Goal: Communication & Community: Answer question/provide support

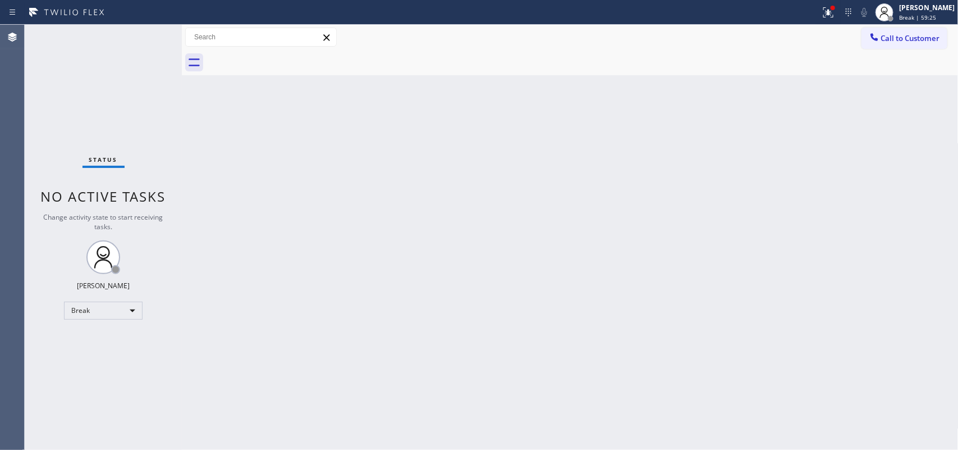
click at [714, 195] on div "Back to Dashboard Change Sender ID Customers Technicians Select a contact Outbo…" at bounding box center [570, 237] width 777 height 425
click at [915, 8] on div "[PERSON_NAME]" at bounding box center [927, 8] width 56 height 10
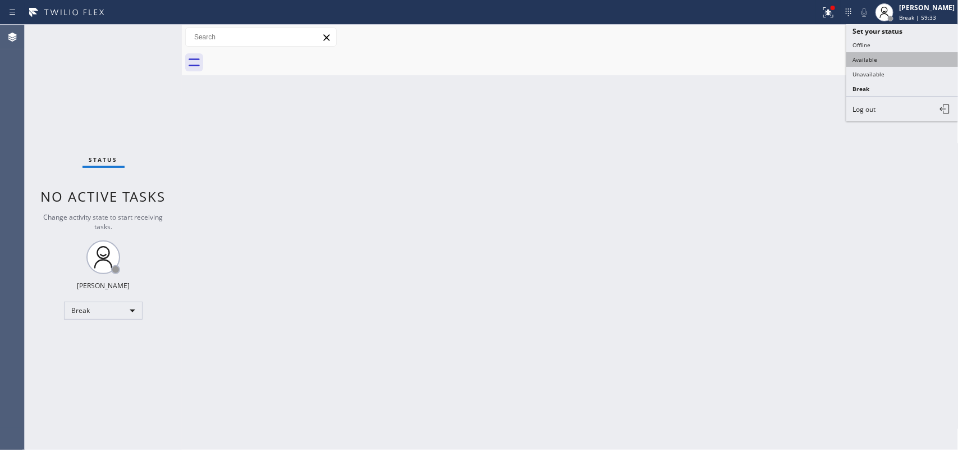
click at [899, 55] on button "Available" at bounding box center [902, 59] width 112 height 15
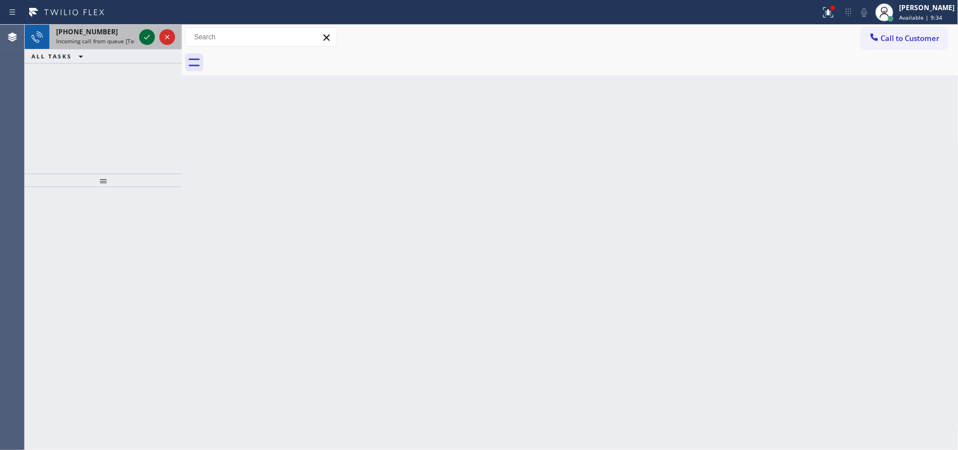
click at [148, 37] on icon at bounding box center [146, 36] width 13 height 13
click at [144, 31] on icon at bounding box center [146, 36] width 13 height 13
click at [146, 35] on icon at bounding box center [146, 36] width 13 height 13
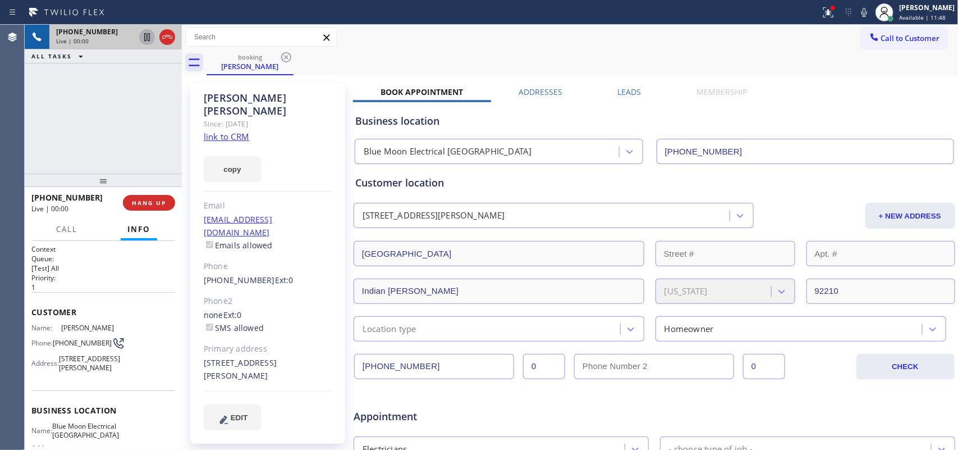
type input "[PHONE_NUMBER]"
click at [231, 131] on link "link to CRM" at bounding box center [226, 136] width 45 height 11
click at [68, 231] on span "Call" at bounding box center [66, 229] width 21 height 10
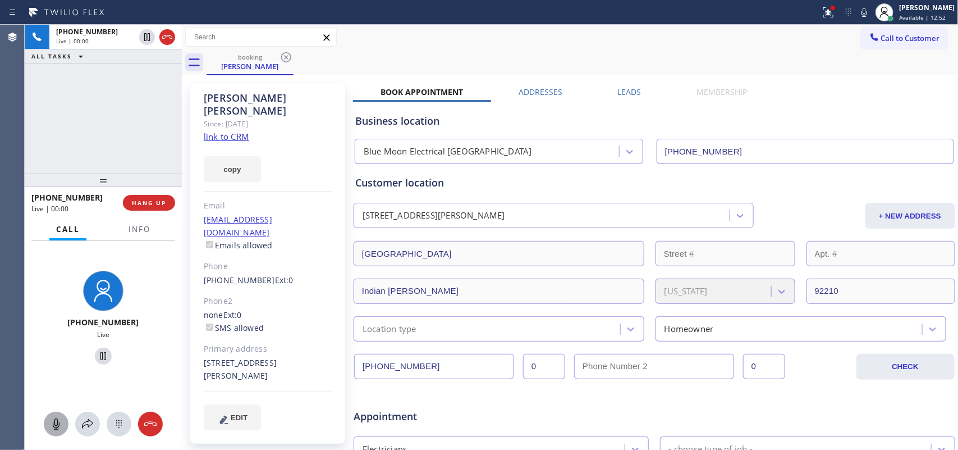
click at [59, 427] on icon at bounding box center [55, 423] width 13 height 13
click at [97, 355] on icon at bounding box center [103, 355] width 13 height 13
drag, startPoint x: 54, startPoint y: 428, endPoint x: 90, endPoint y: 374, distance: 64.3
click at [54, 427] on icon at bounding box center [55, 423] width 13 height 13
click at [99, 355] on icon at bounding box center [103, 355] width 13 height 13
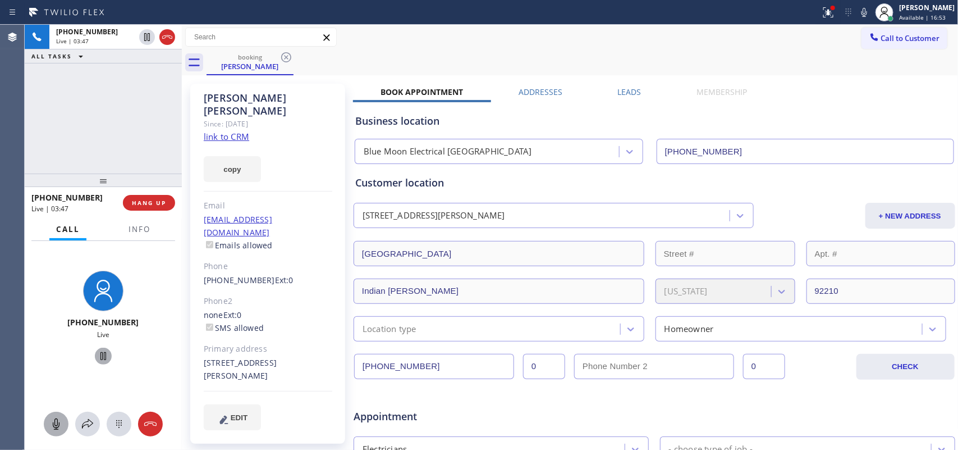
click at [59, 417] on icon at bounding box center [55, 423] width 13 height 13
click at [156, 204] on span "HANG UP" at bounding box center [149, 203] width 34 height 8
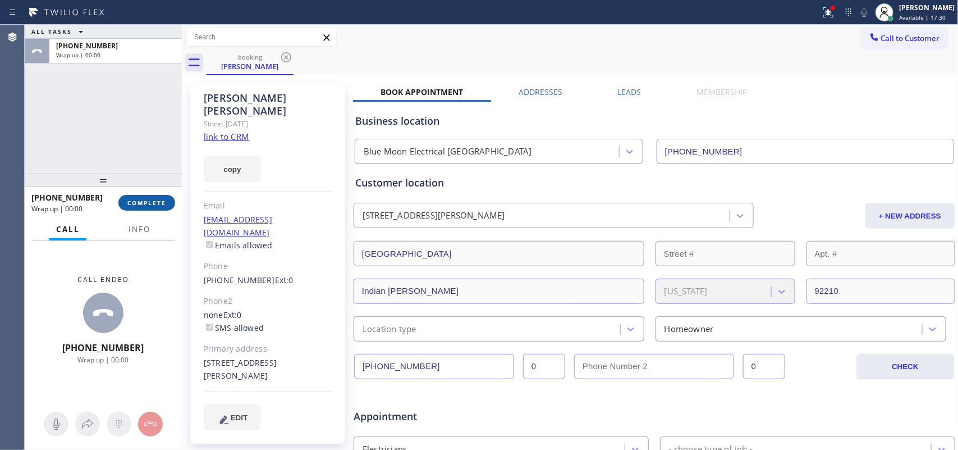
click at [140, 203] on span "COMPLETE" at bounding box center [146, 203] width 39 height 8
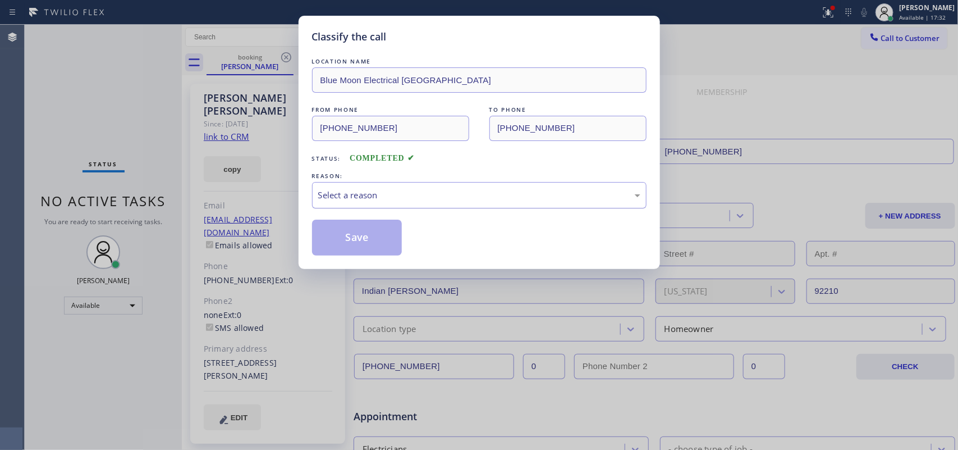
click at [363, 192] on div "Select a reason" at bounding box center [479, 195] width 322 height 13
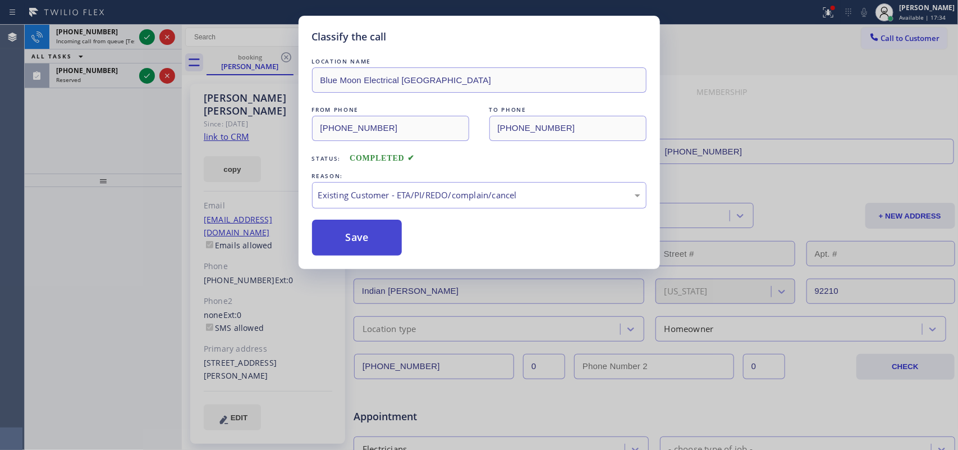
drag, startPoint x: 367, startPoint y: 241, endPoint x: 342, endPoint y: 223, distance: 30.4
click at [365, 240] on button "Save" at bounding box center [357, 237] width 90 height 36
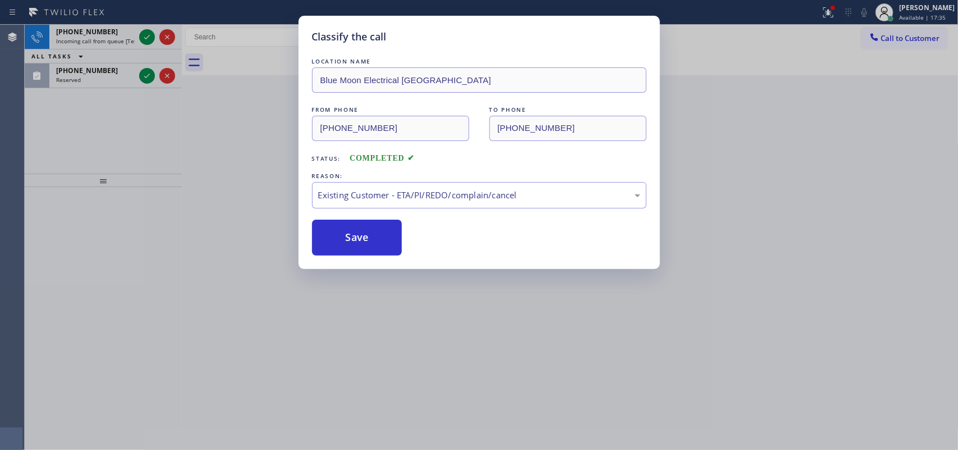
click at [141, 75] on div "Classify the call LOCATION NAME [PHONE_NUMBER] FROM PHONE [PHONE_NUMBER] TO PHO…" at bounding box center [491, 237] width 933 height 425
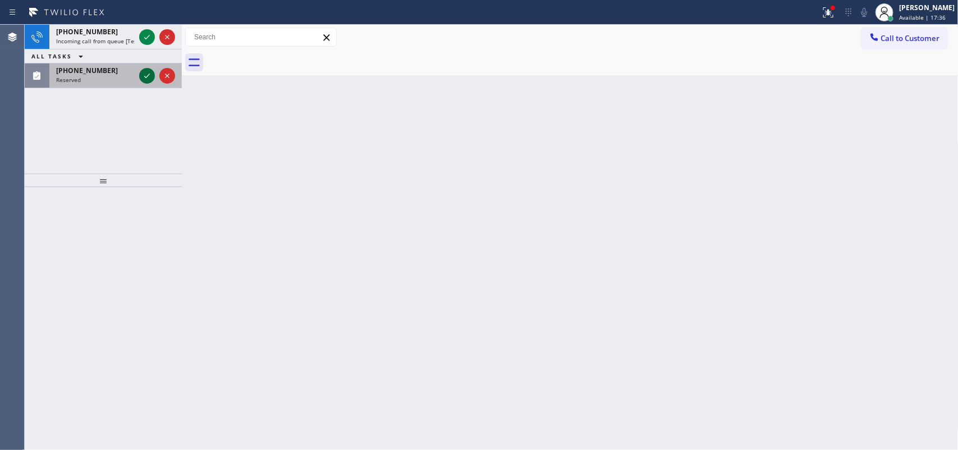
click at [146, 71] on icon at bounding box center [146, 75] width 13 height 13
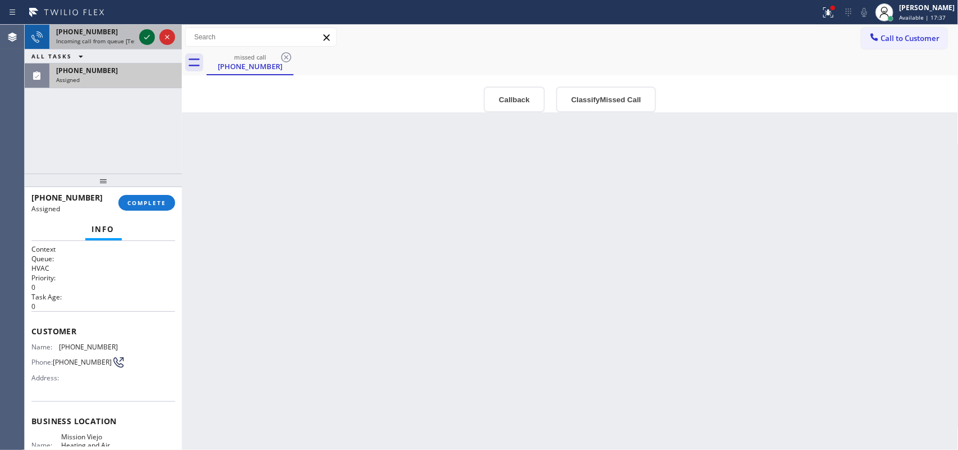
click at [142, 35] on icon at bounding box center [146, 36] width 13 height 13
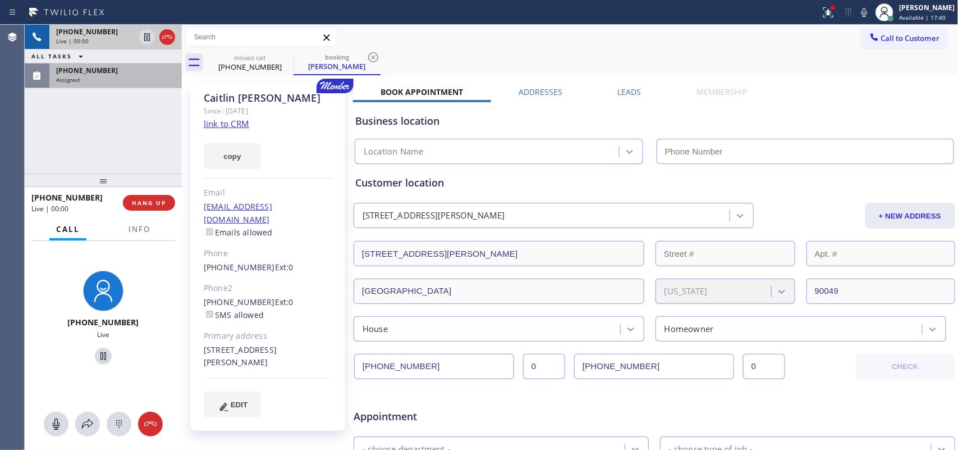
type input "[PHONE_NUMBER]"
click at [121, 80] on div "Assigned" at bounding box center [115, 80] width 119 height 8
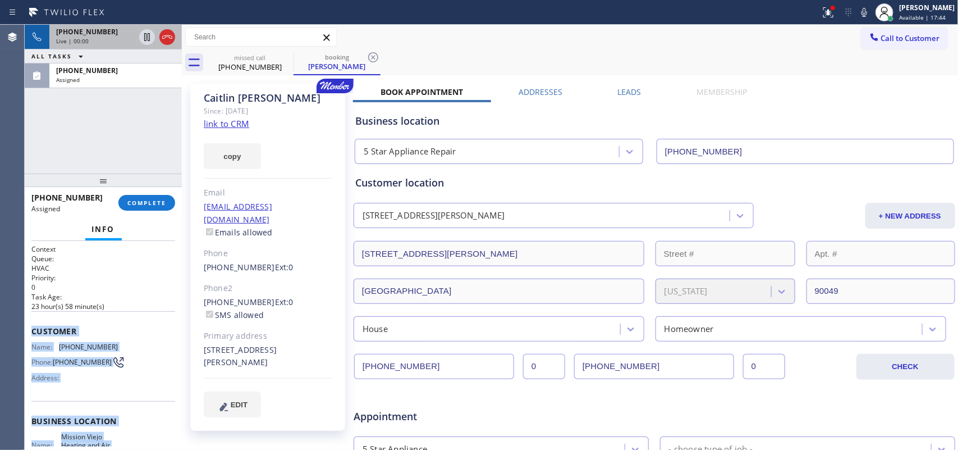
drag, startPoint x: 121, startPoint y: 343, endPoint x: 29, endPoint y: 327, distance: 93.5
click at [29, 327] on div "Context Queue: HVAC Priority: 0 Task Age: [DEMOGRAPHIC_DATA] hour(s) 58 minute(…" at bounding box center [103, 345] width 157 height 209
copy div "Customer Name: [PHONE_NUMBER] Phone: [PHONE_NUMBER] Address: Business location …"
click at [139, 200] on span "COMPLETE" at bounding box center [146, 203] width 39 height 8
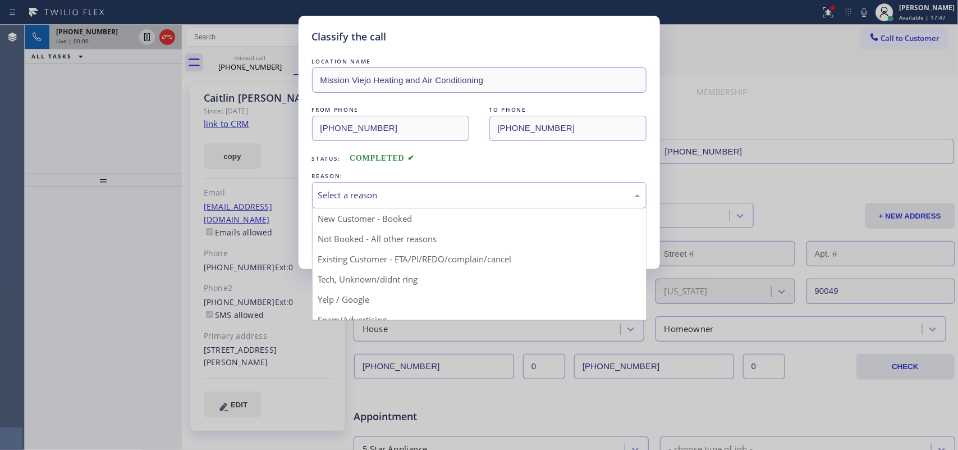
click at [340, 197] on div "Select a reason" at bounding box center [479, 195] width 322 height 13
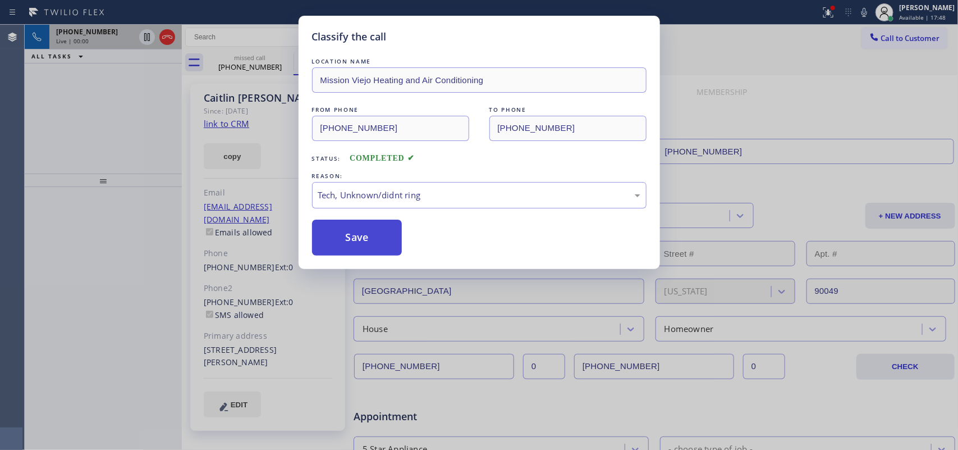
click at [365, 227] on button "Save" at bounding box center [357, 237] width 90 height 36
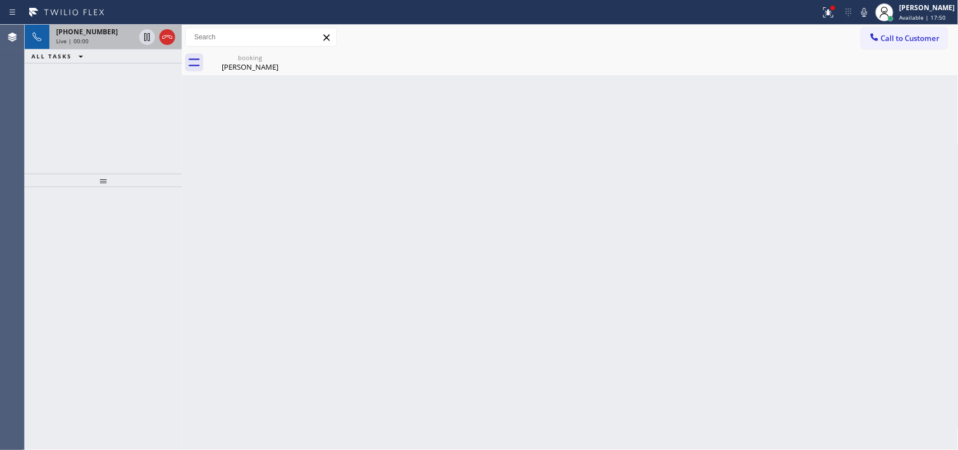
click at [122, 42] on div "Live | 00:00" at bounding box center [95, 41] width 79 height 8
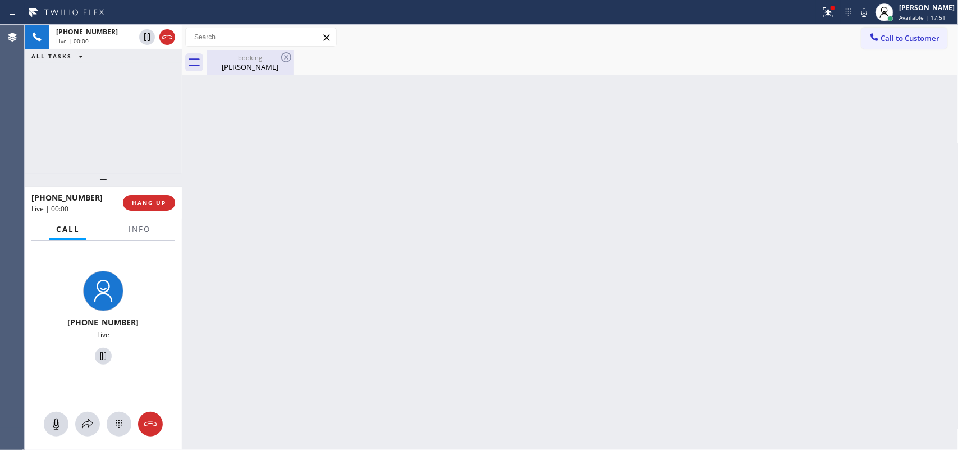
click at [228, 66] on div "[PERSON_NAME]" at bounding box center [250, 67] width 85 height 10
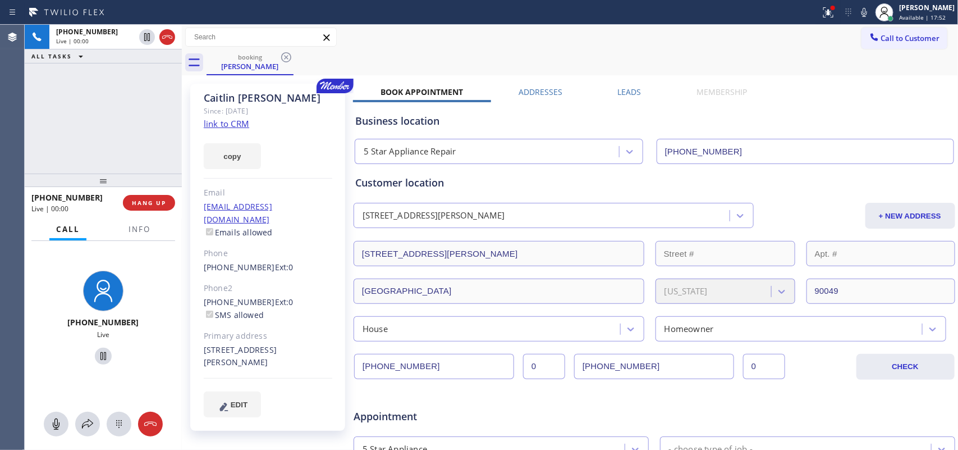
click at [235, 120] on link "link to CRM" at bounding box center [226, 123] width 45 height 11
click at [53, 417] on icon at bounding box center [55, 423] width 13 height 13
click at [97, 351] on icon at bounding box center [103, 355] width 13 height 13
drag, startPoint x: 54, startPoint y: 424, endPoint x: 71, endPoint y: 379, distance: 48.3
click at [54, 425] on rect at bounding box center [56, 423] width 9 height 9
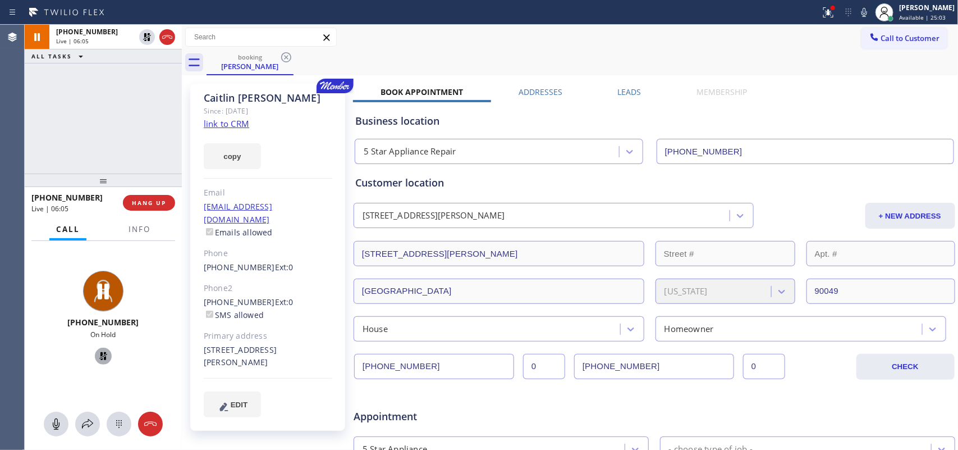
click at [99, 356] on icon at bounding box center [103, 356] width 8 height 8
click at [150, 203] on span "HANG UP" at bounding box center [149, 203] width 34 height 8
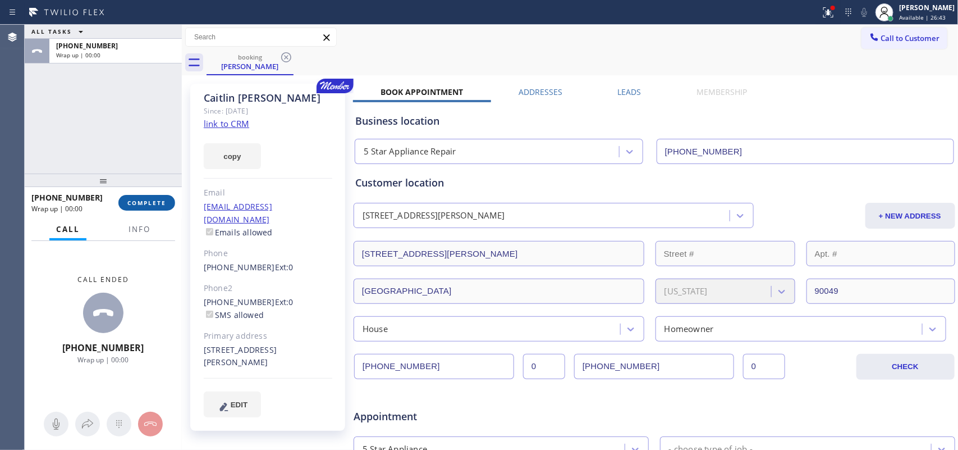
click at [146, 205] on span "COMPLETE" at bounding box center [146, 203] width 39 height 8
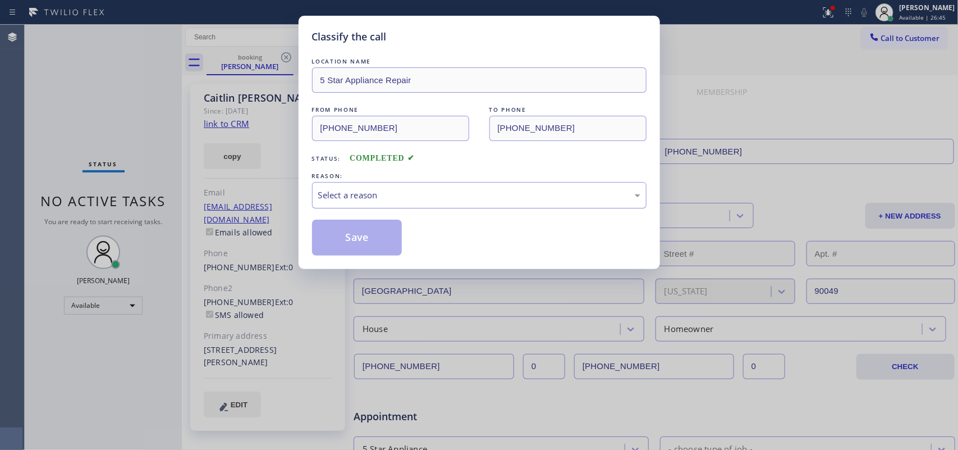
click at [396, 192] on div "Select a reason" at bounding box center [479, 195] width 322 height 13
click at [381, 239] on button "Save" at bounding box center [357, 237] width 90 height 36
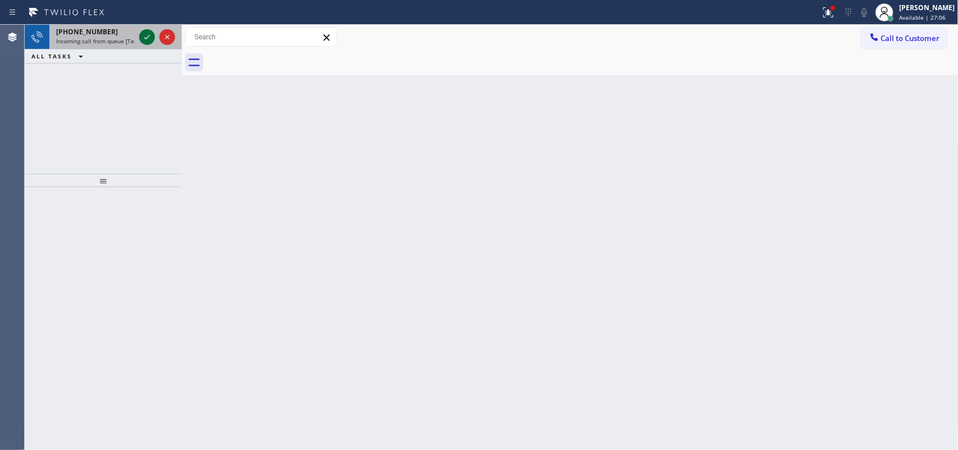
click at [143, 40] on icon at bounding box center [146, 36] width 13 height 13
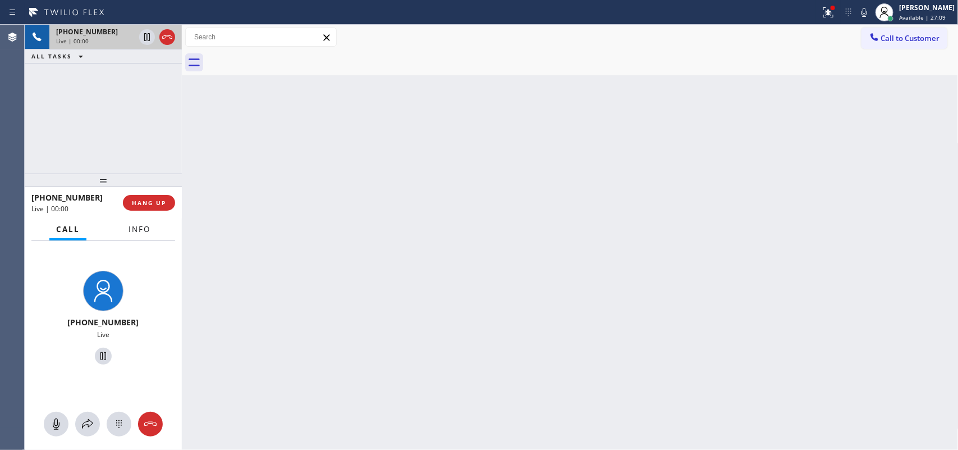
click at [150, 233] on button "Info" at bounding box center [139, 229] width 35 height 22
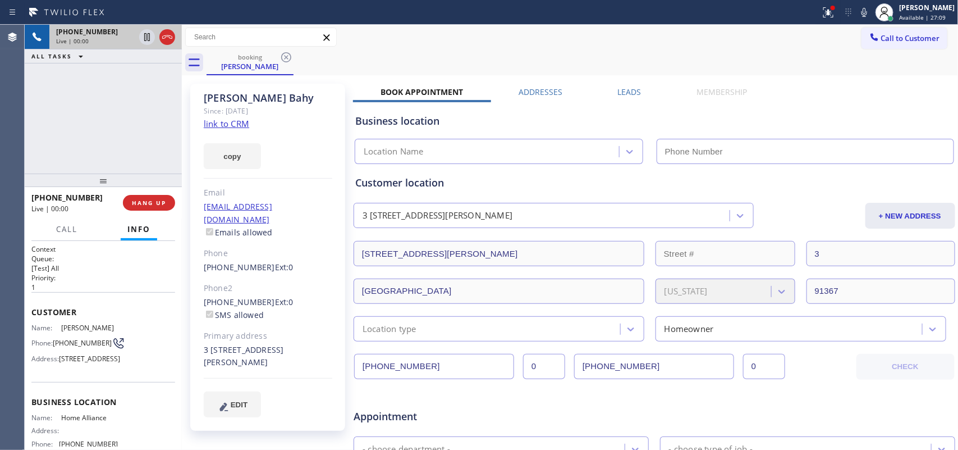
type input "[PHONE_NUMBER]"
click at [219, 118] on link "link to CRM" at bounding box center [226, 123] width 45 height 11
click at [71, 225] on span "Call" at bounding box center [66, 229] width 21 height 10
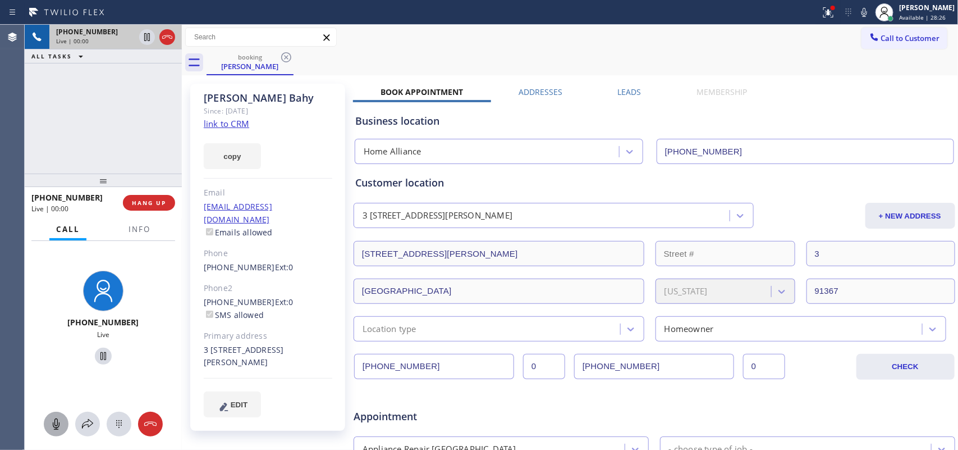
click at [57, 431] on button at bounding box center [56, 423] width 25 height 25
click at [98, 352] on icon at bounding box center [103, 355] width 13 height 13
click at [56, 422] on icon at bounding box center [56, 423] width 7 height 11
click at [104, 351] on icon at bounding box center [103, 355] width 13 height 13
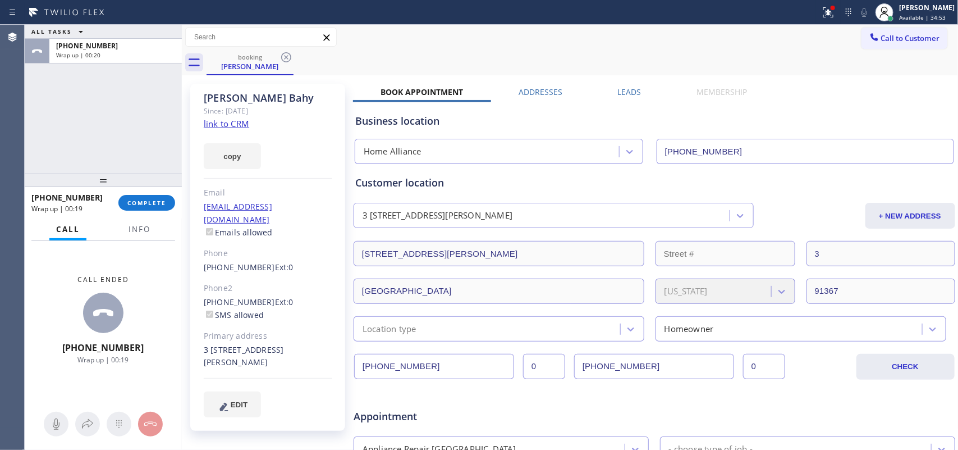
click at [53, 177] on div at bounding box center [103, 179] width 157 height 13
click at [141, 203] on span "COMPLETE" at bounding box center [146, 203] width 39 height 8
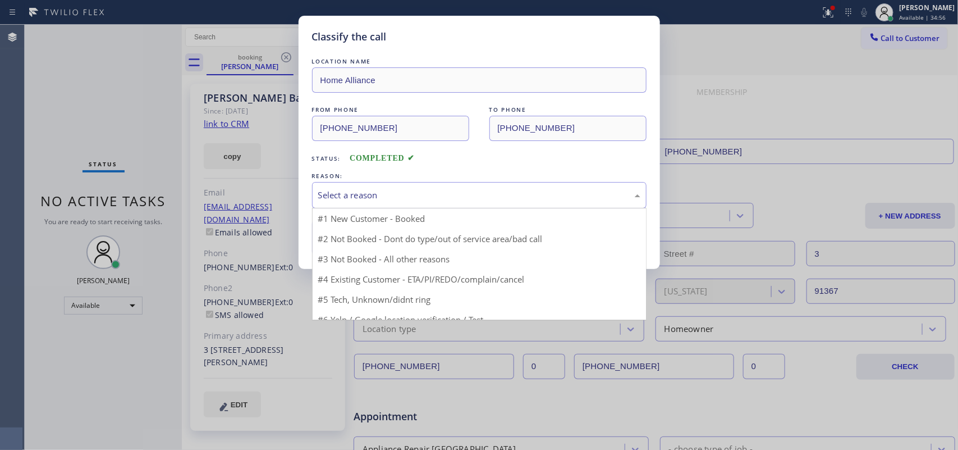
click at [363, 194] on div "Select a reason" at bounding box center [479, 195] width 322 height 13
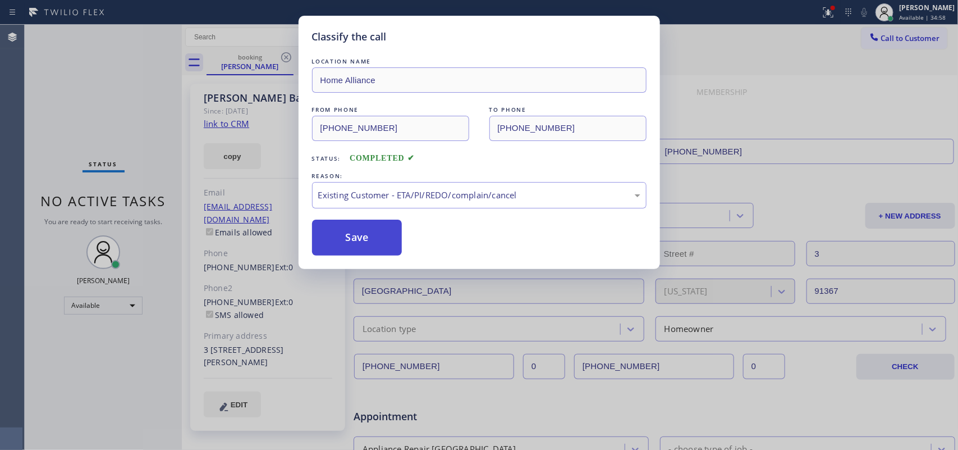
click at [377, 237] on button "Save" at bounding box center [357, 237] width 90 height 36
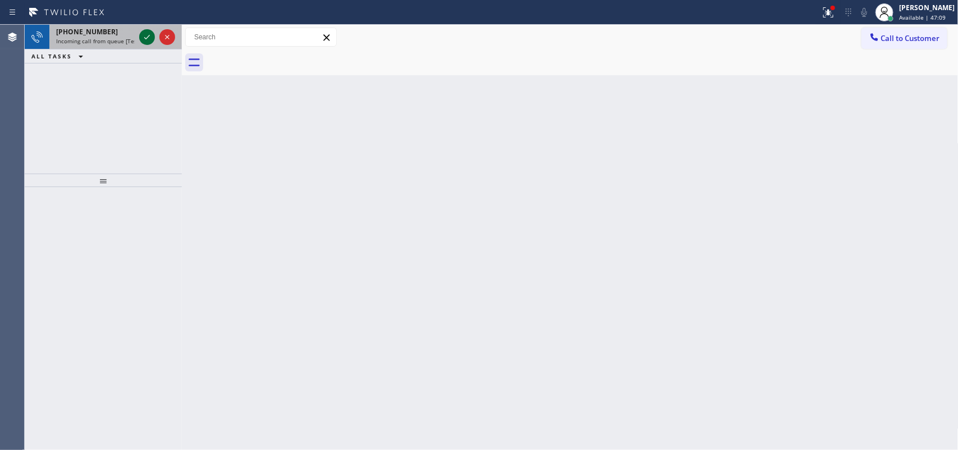
click at [147, 35] on icon at bounding box center [146, 36] width 13 height 13
click at [146, 35] on icon at bounding box center [146, 36] width 13 height 13
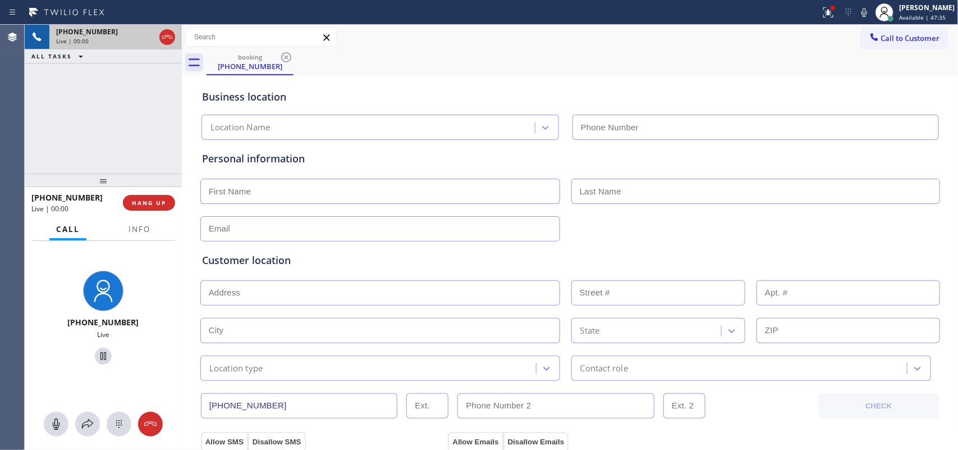
type input "[PHONE_NUMBER]"
drag, startPoint x: 54, startPoint y: 425, endPoint x: 106, endPoint y: 378, distance: 69.9
click at [56, 424] on icon at bounding box center [55, 423] width 13 height 13
click at [101, 356] on icon at bounding box center [103, 355] width 13 height 13
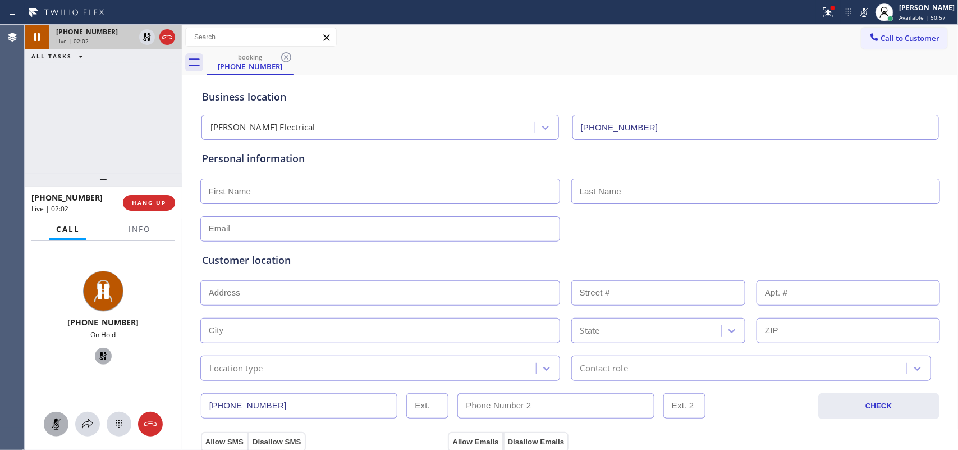
click at [59, 420] on rect at bounding box center [56, 423] width 9 height 9
click at [98, 355] on icon at bounding box center [103, 355] width 13 height 13
click at [374, 193] on input "text" at bounding box center [380, 190] width 360 height 25
type input "Hunter"
type input "[PERSON_NAME]"
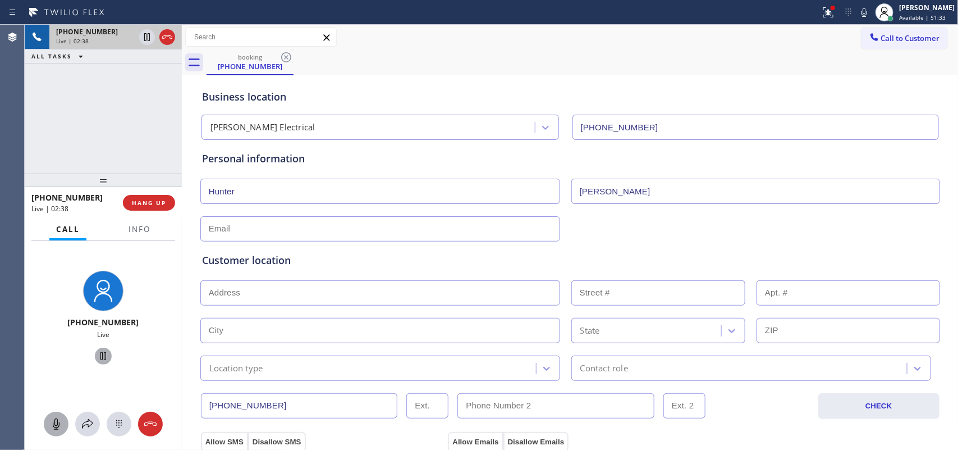
click at [354, 231] on input "text" at bounding box center [380, 228] width 360 height 25
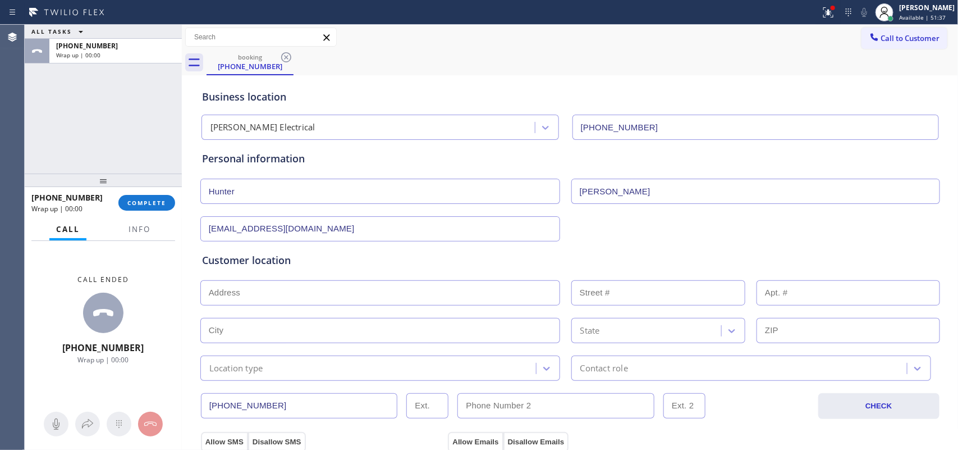
type input "[EMAIL_ADDRESS][DOMAIN_NAME]"
click at [31, 305] on div "Call ended [PHONE_NUMBER] Wrap up | 00:00" at bounding box center [103, 320] width 157 height 158
click at [526, 300] on input "text" at bounding box center [380, 292] width 360 height 25
paste input "[STREET_ADDRESS][PERSON_NAME],"
type input "13518 [PERSON_NAME] Dr"
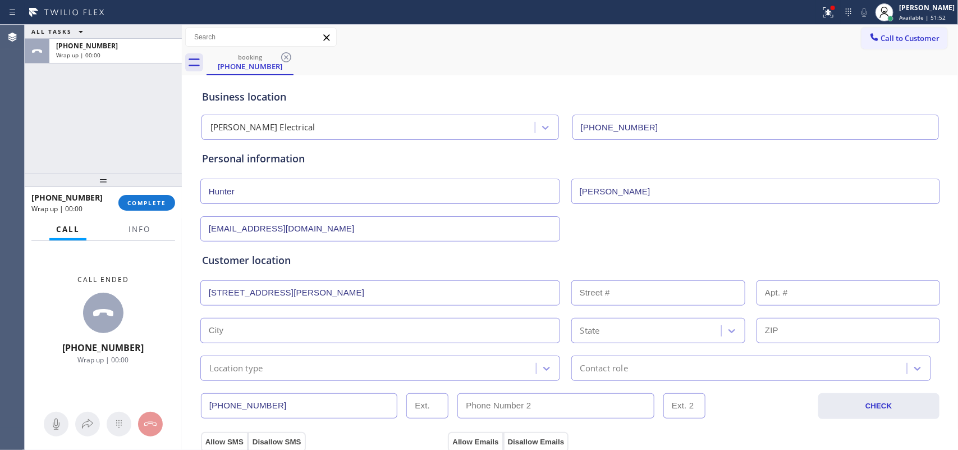
type input "13518"
type input "[GEOGRAPHIC_DATA]"
type input "77069"
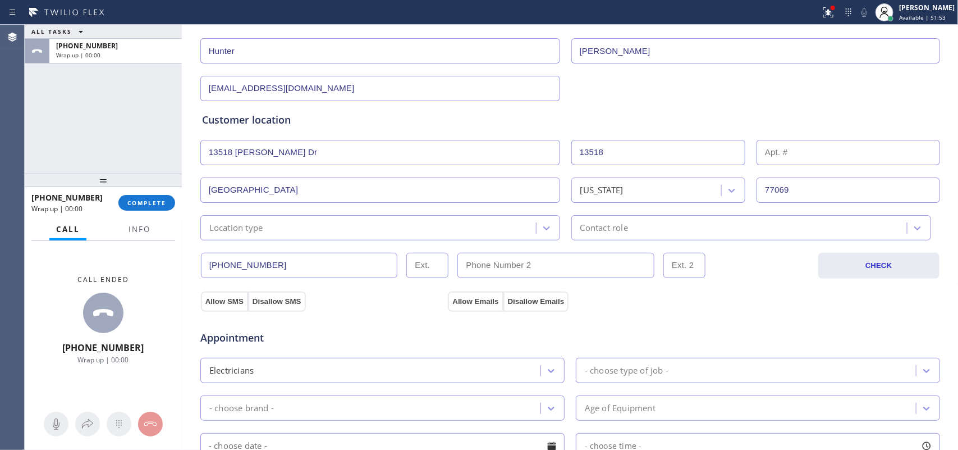
click at [345, 234] on div "Location type" at bounding box center [370, 228] width 332 height 20
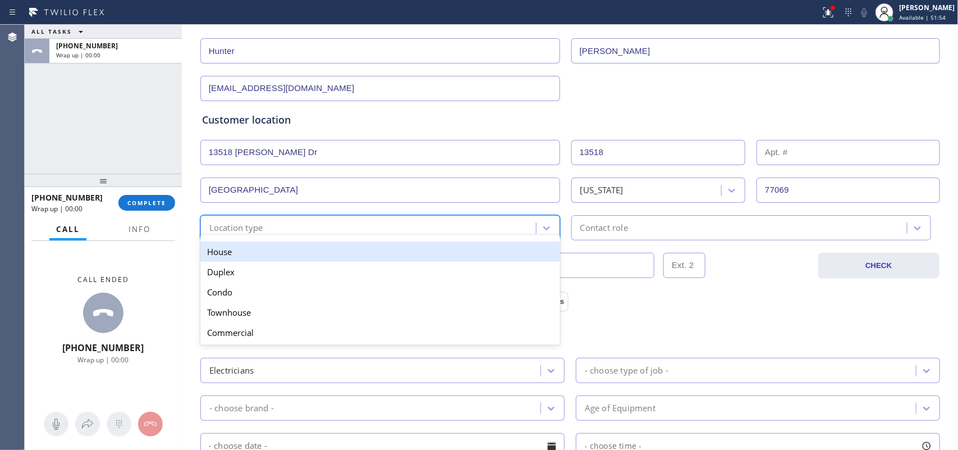
click at [346, 254] on div "House" at bounding box center [380, 251] width 360 height 20
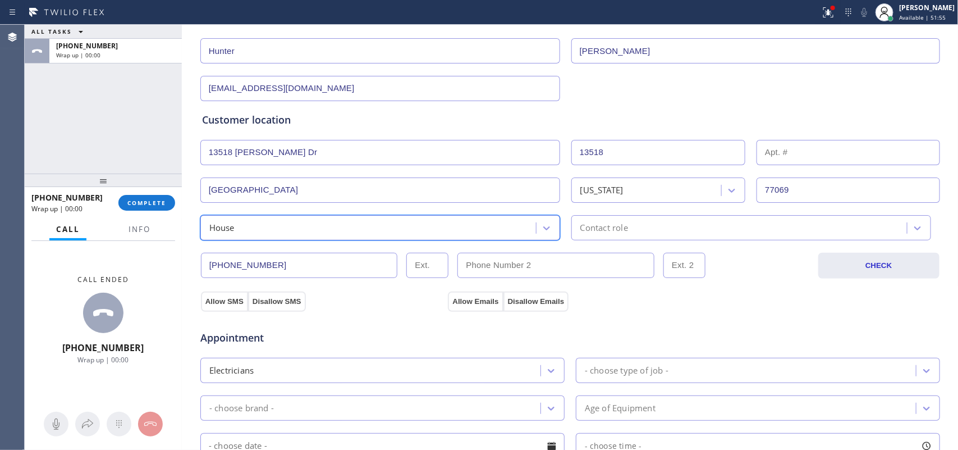
click at [615, 237] on div "Contact role" at bounding box center [751, 227] width 360 height 25
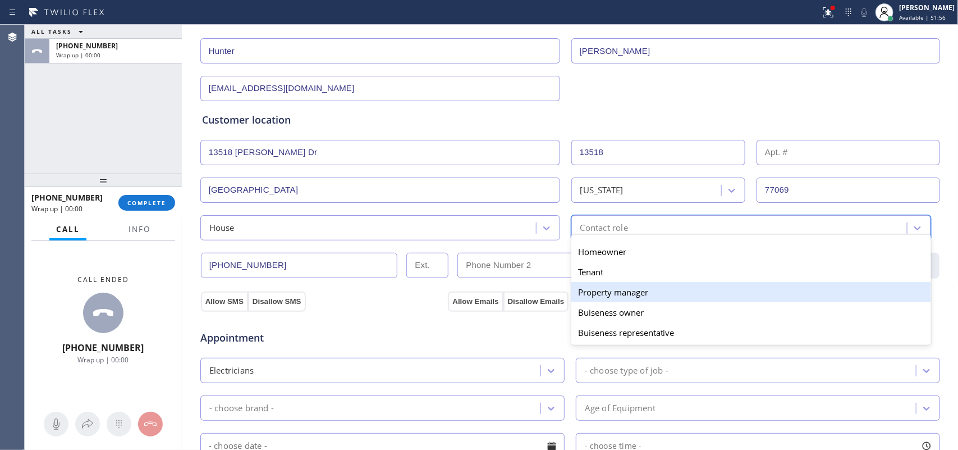
click at [605, 294] on div "Property manager" at bounding box center [751, 292] width 360 height 20
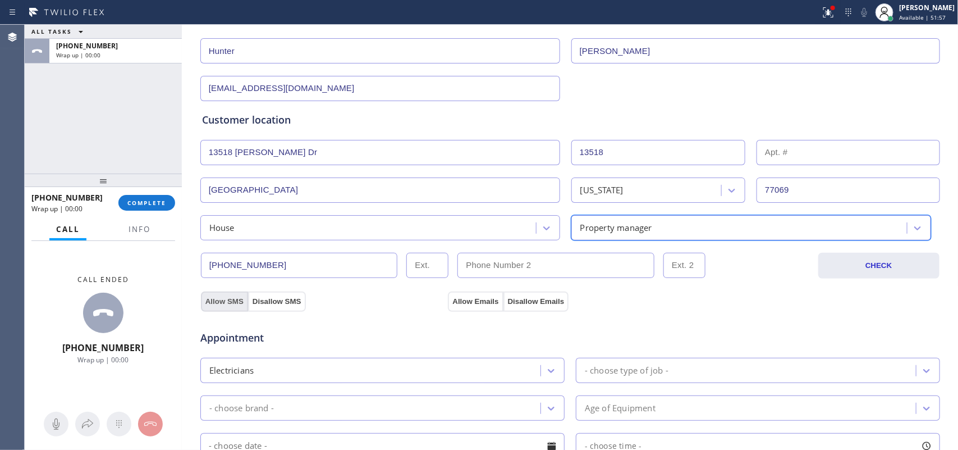
drag, startPoint x: 211, startPoint y: 304, endPoint x: 271, endPoint y: 297, distance: 59.8
click at [212, 304] on button "Allow SMS" at bounding box center [224, 301] width 47 height 20
drag, startPoint x: 477, startPoint y: 304, endPoint x: 480, endPoint y: 299, distance: 6.3
click at [476, 304] on button "Allow Emails" at bounding box center [475, 301] width 55 height 20
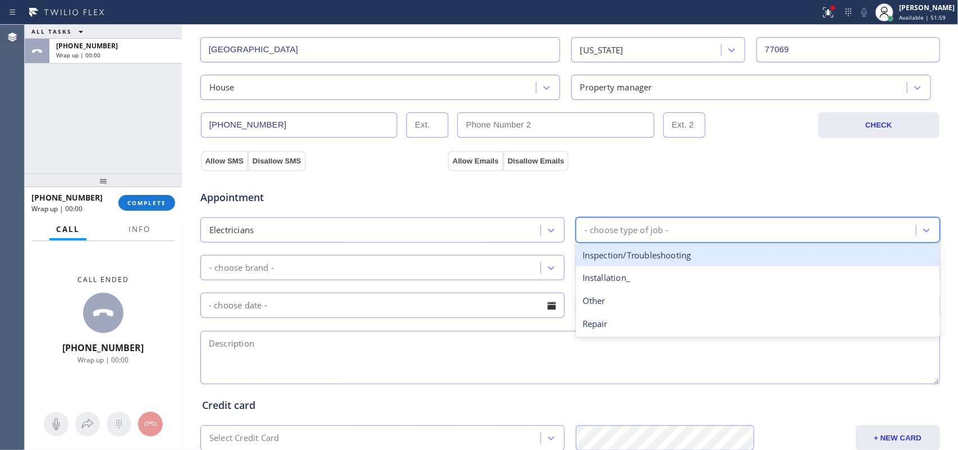
click at [615, 236] on div "- choose type of job -" at bounding box center [627, 229] width 84 height 13
click at [621, 259] on div "Inspection/Troubleshooting" at bounding box center [758, 255] width 364 height 23
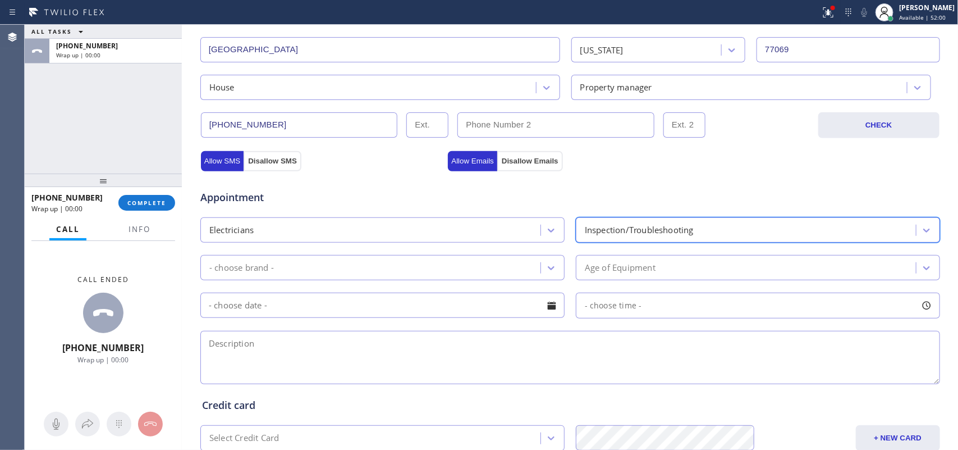
click at [532, 265] on div "- choose brand -" at bounding box center [372, 268] width 337 height 20
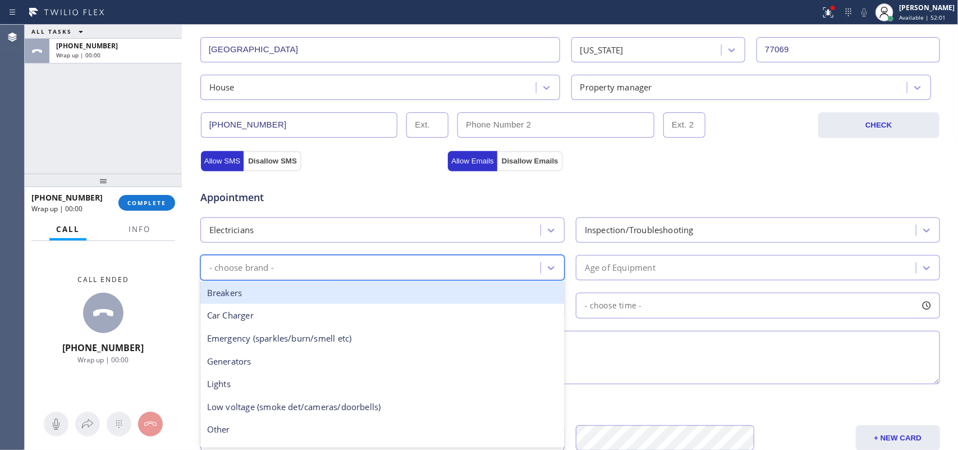
click at [386, 300] on div "Breakers" at bounding box center [382, 292] width 364 height 23
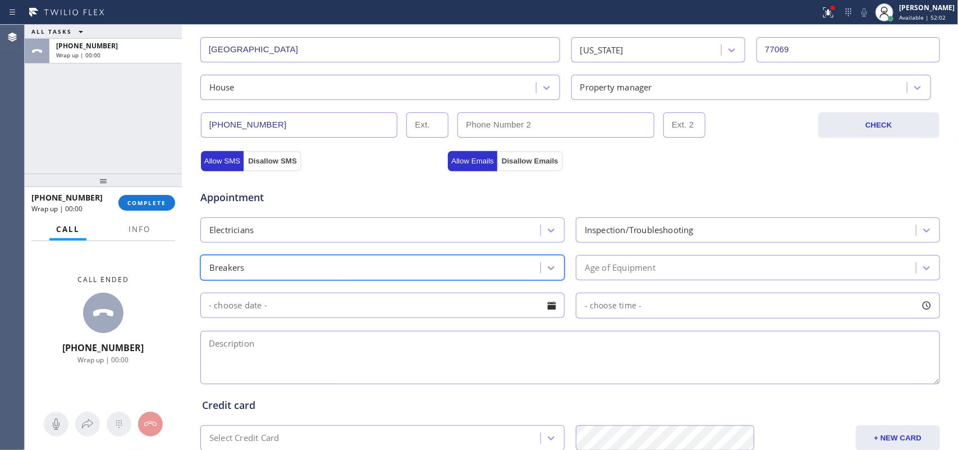
click at [642, 270] on div "Age of Equipment" at bounding box center [620, 267] width 71 height 13
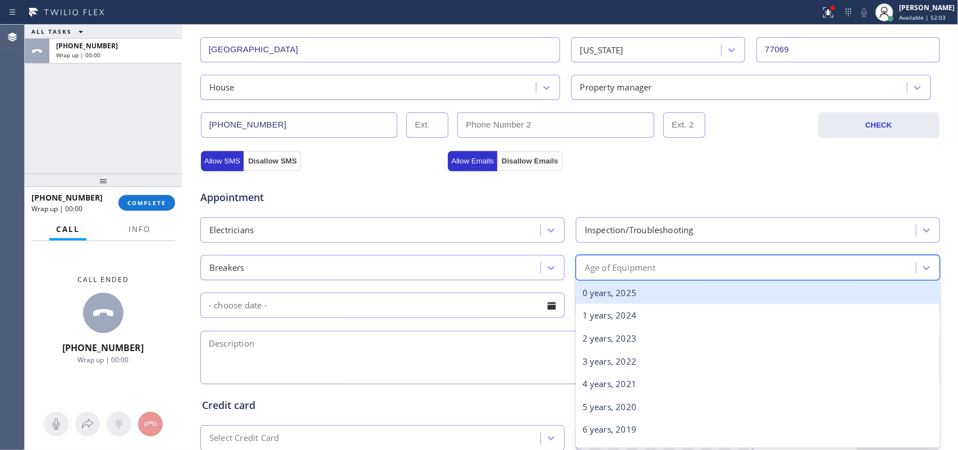
click at [638, 287] on div "0 years, 2025" at bounding box center [758, 292] width 364 height 23
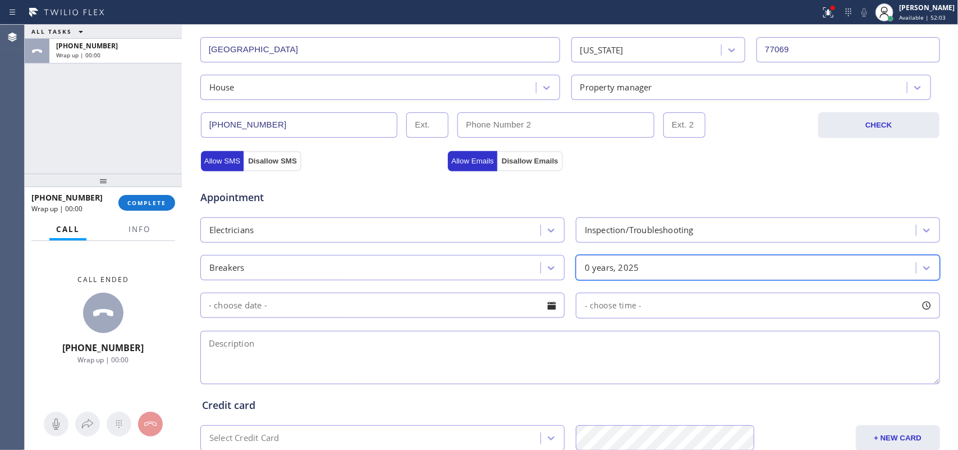
scroll to position [421, 0]
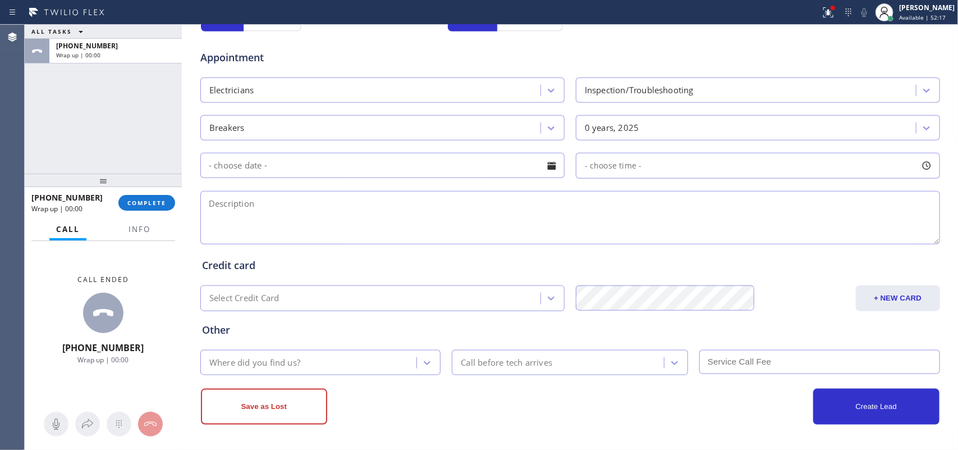
click at [242, 206] on textarea at bounding box center [570, 217] width 740 height 53
paste textarea "having some electrical issues/ couple rooms does not have power/ tried to reset…"
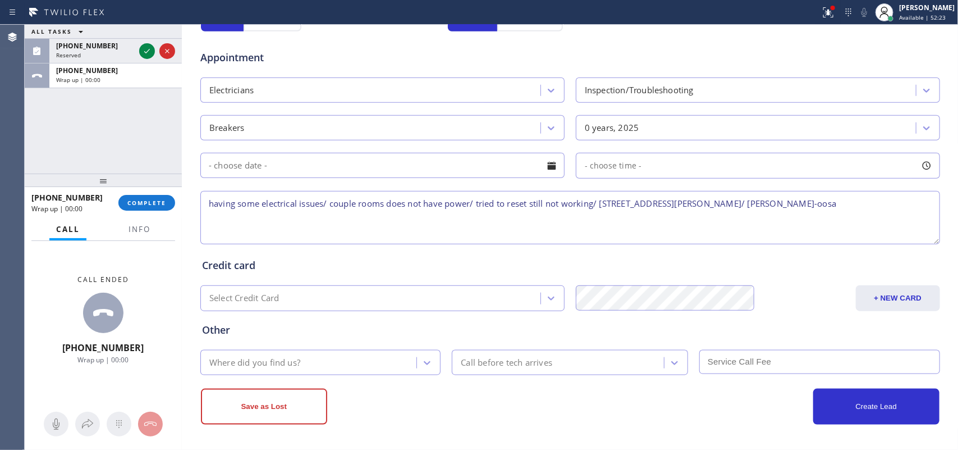
type textarea "having some electrical issues/ couple rooms does not have power/ tried to reset…"
click at [382, 363] on div "Where did you find us?" at bounding box center [310, 362] width 213 height 20
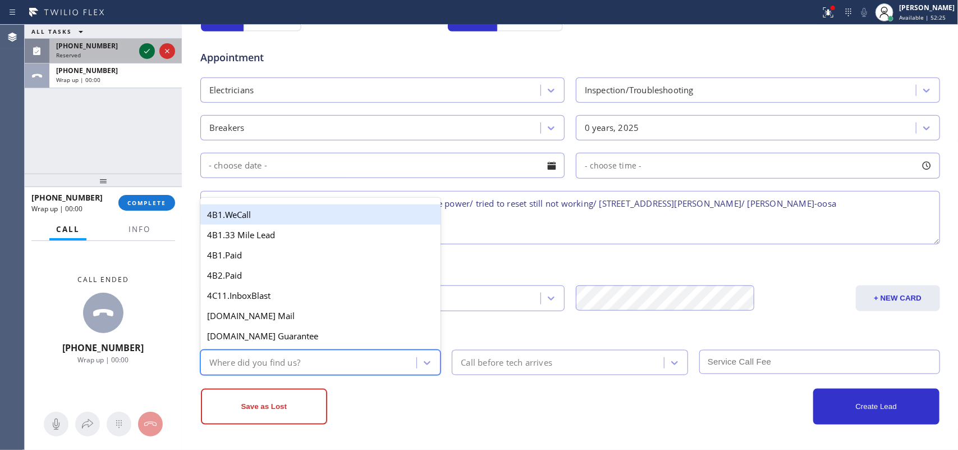
click at [143, 51] on icon at bounding box center [146, 50] width 13 height 13
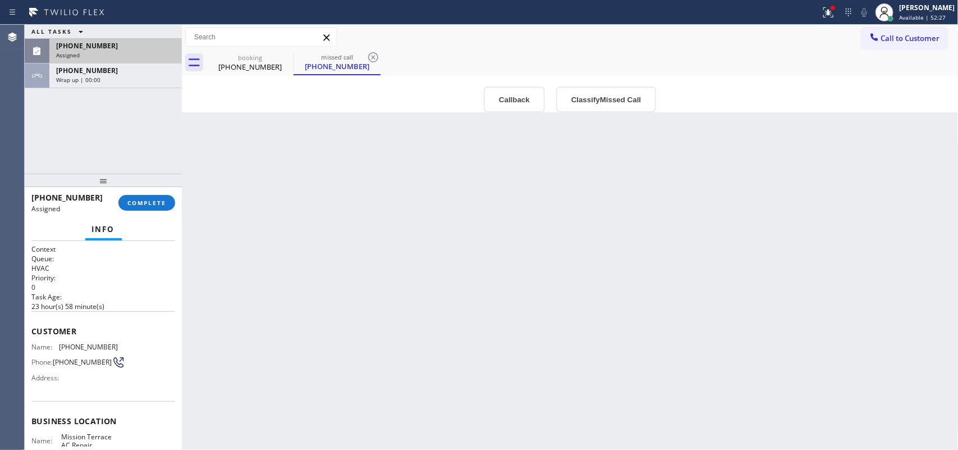
click at [279, 360] on div "Back to Dashboard Change Sender ID Customers Technicians Select a contact Outbo…" at bounding box center [570, 237] width 777 height 425
click at [222, 53] on div "booking" at bounding box center [250, 57] width 85 height 8
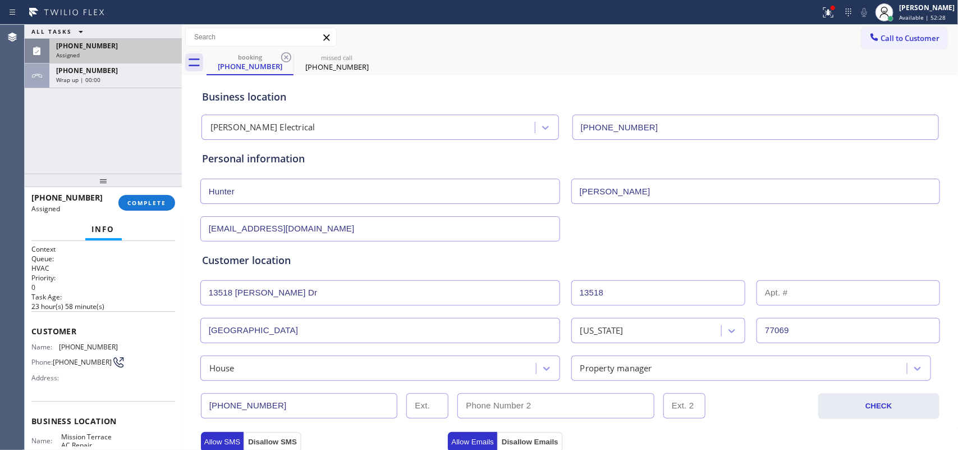
scroll to position [422, 0]
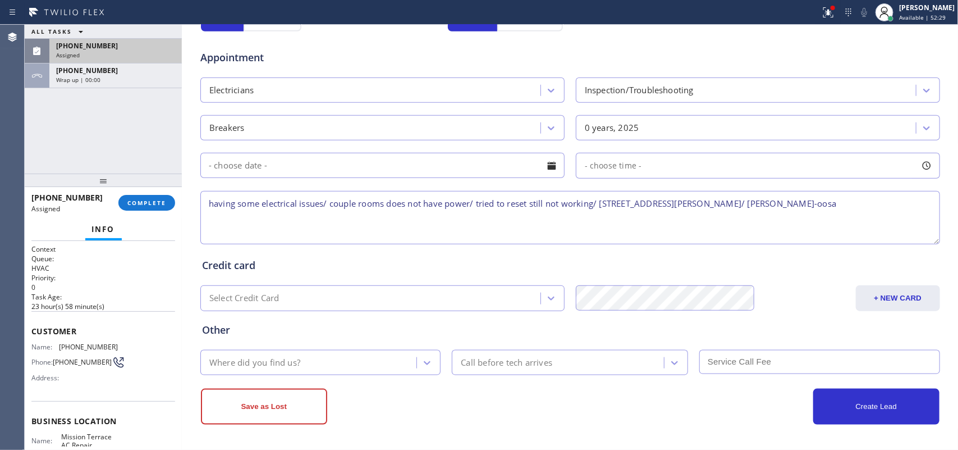
click at [292, 369] on div "Where did you find us?" at bounding box center [310, 362] width 213 height 20
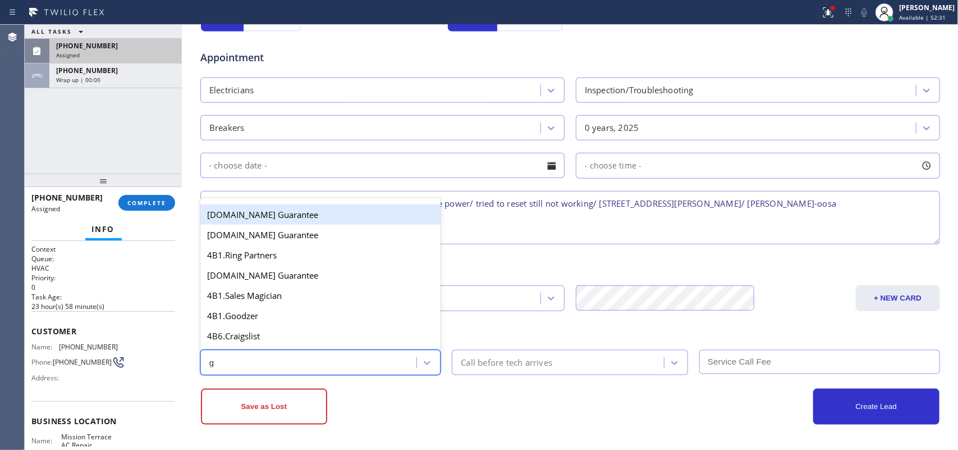
type input "go"
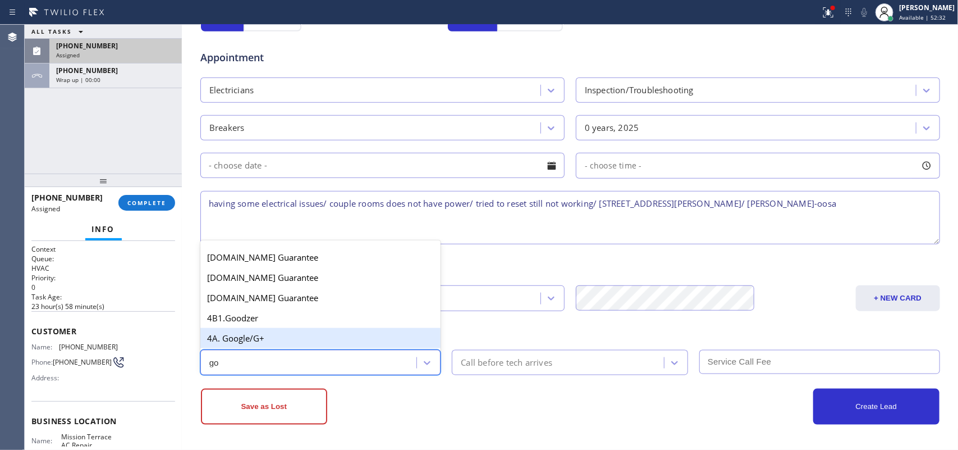
click at [293, 342] on div "4A. Google/G+" at bounding box center [320, 338] width 241 height 20
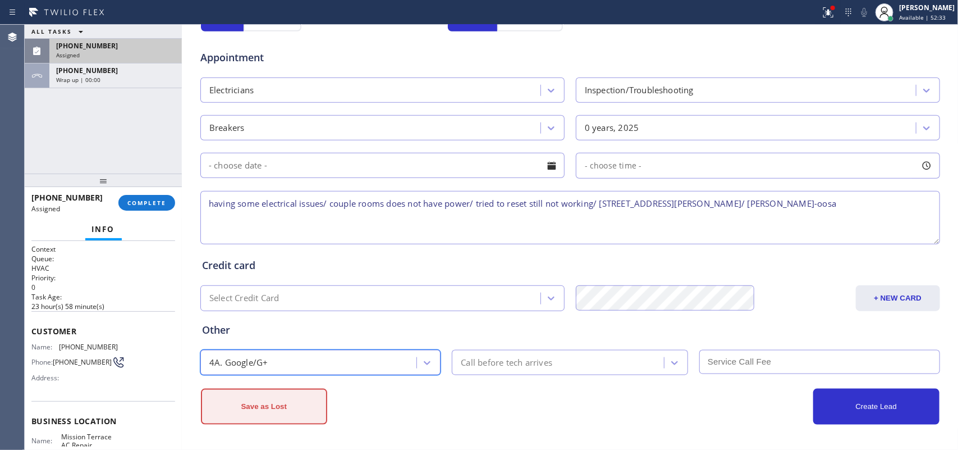
click at [280, 400] on button "Save as Lost" at bounding box center [264, 406] width 126 height 36
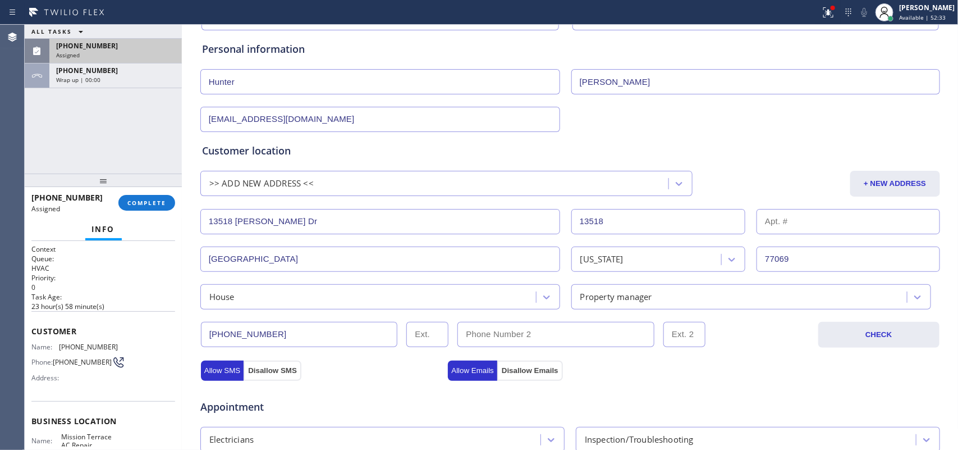
scroll to position [0, 0]
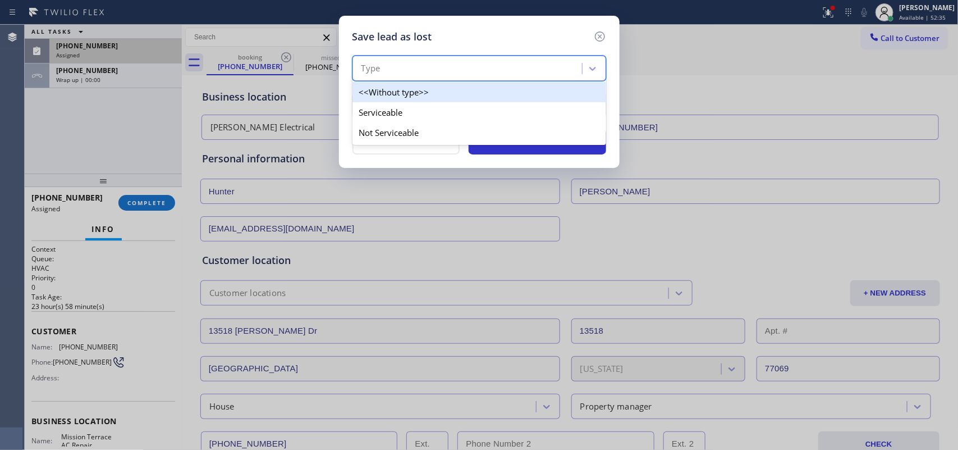
click at [518, 70] on div "Type" at bounding box center [469, 69] width 226 height 20
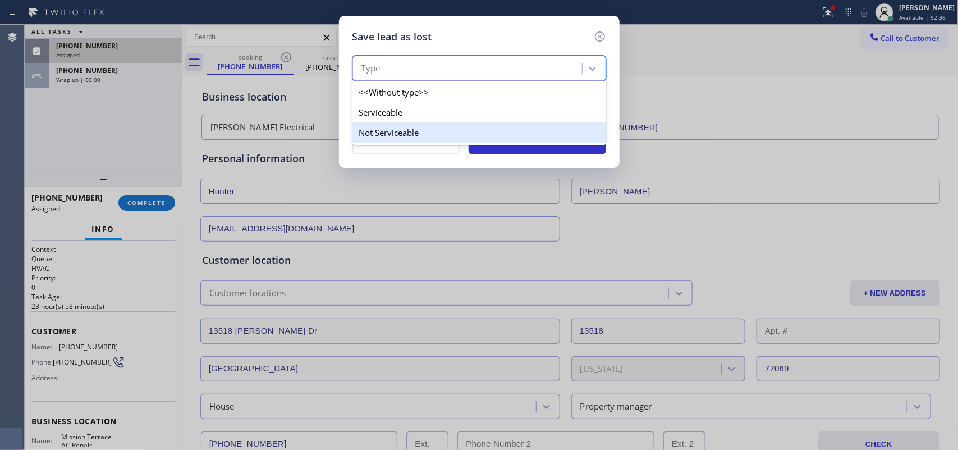
click at [506, 135] on div "Not Serviceable" at bounding box center [479, 132] width 254 height 20
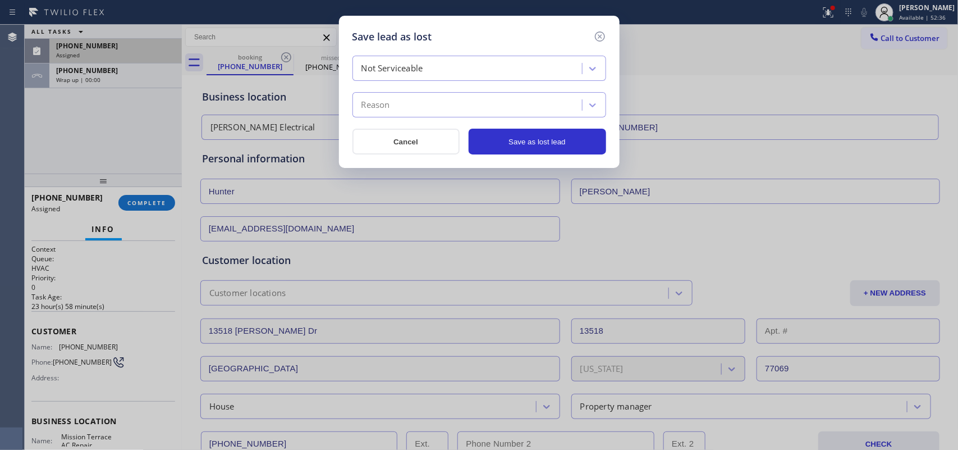
click at [503, 99] on div "Reason" at bounding box center [469, 105] width 226 height 20
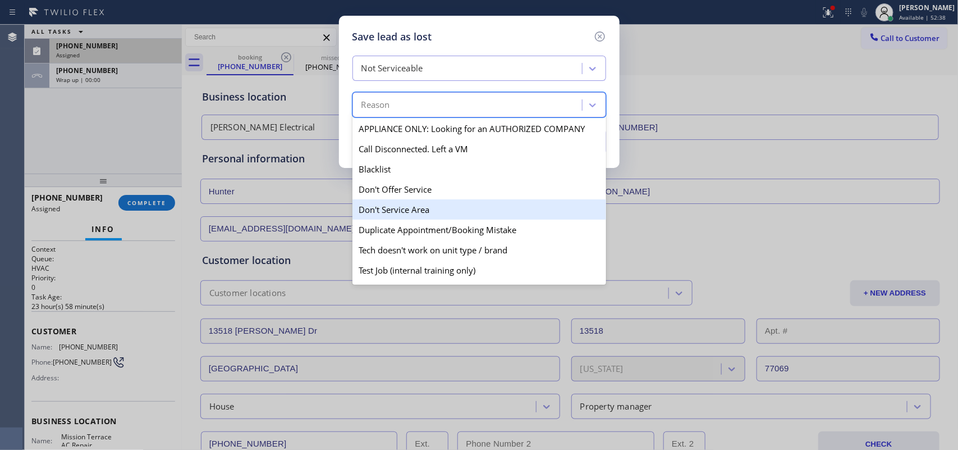
click at [461, 211] on div "Don't Service Area" at bounding box center [479, 209] width 254 height 20
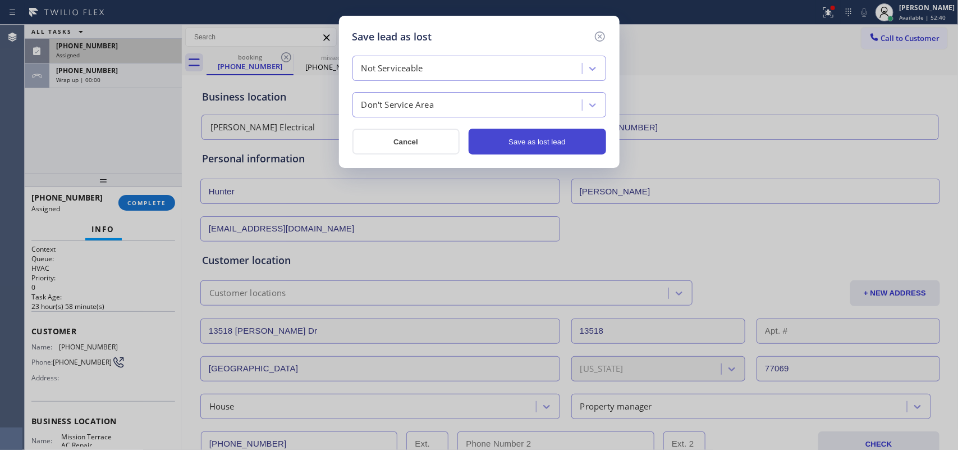
click at [547, 135] on button "Save as lost lead" at bounding box center [538, 142] width 138 height 26
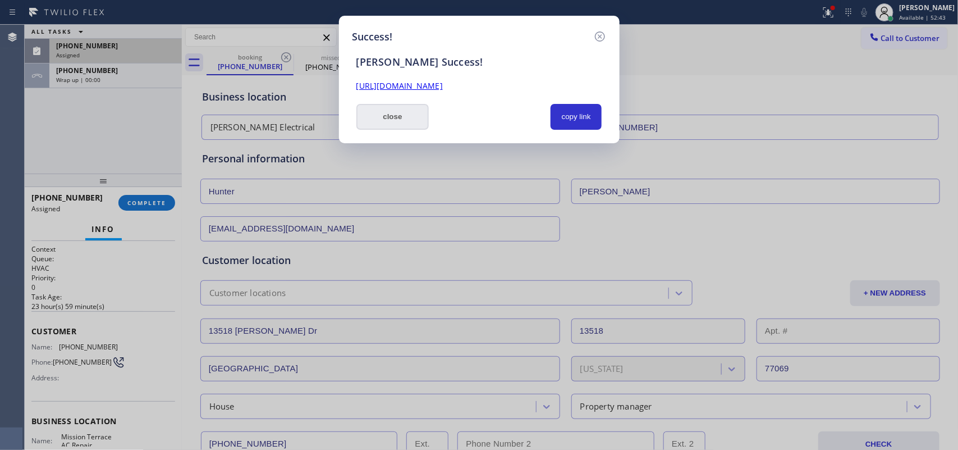
click at [403, 116] on button "close" at bounding box center [392, 117] width 73 height 26
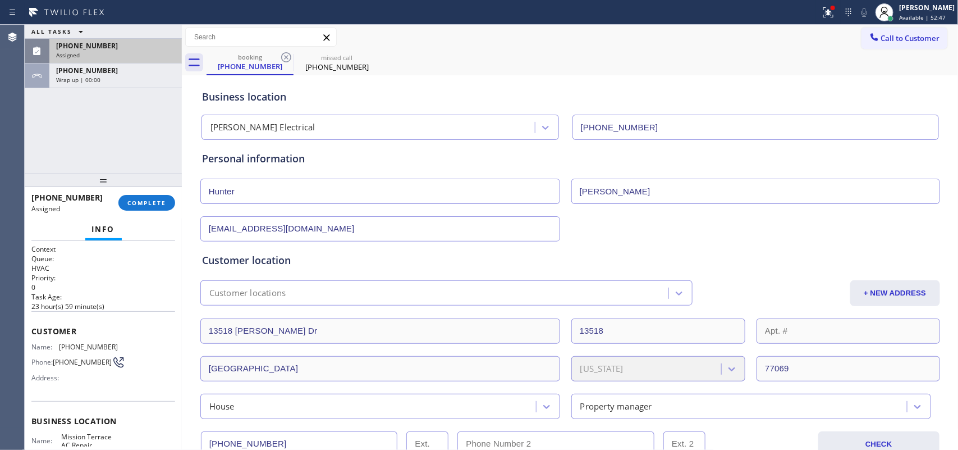
click at [125, 35] on div "ALL TASKS ALL TASKS ACTIVE TASKS TASKS IN WRAP UP" at bounding box center [103, 32] width 157 height 14
click at [126, 46] on div "[PHONE_NUMBER]" at bounding box center [115, 46] width 119 height 10
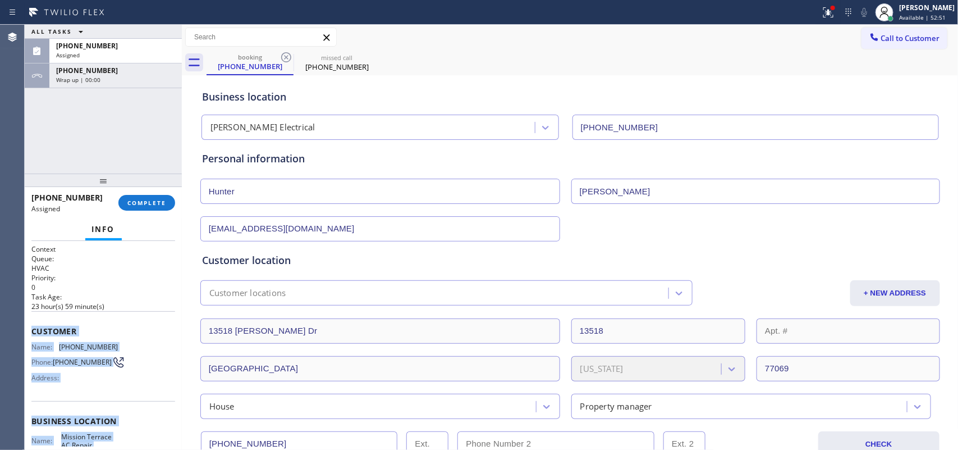
drag, startPoint x: 120, startPoint y: 348, endPoint x: 31, endPoint y: 327, distance: 90.5
click at [31, 327] on div "Context Queue: HVAC Priority: 0 Task Age: [DEMOGRAPHIC_DATA] hour(s) 59 minute(…" at bounding box center [103, 411] width 144 height 335
copy div "Customer Name: [PHONE_NUMBER] Phone: [PHONE_NUMBER] Address: Business location …"
click at [153, 202] on span "COMPLETE" at bounding box center [146, 203] width 39 height 8
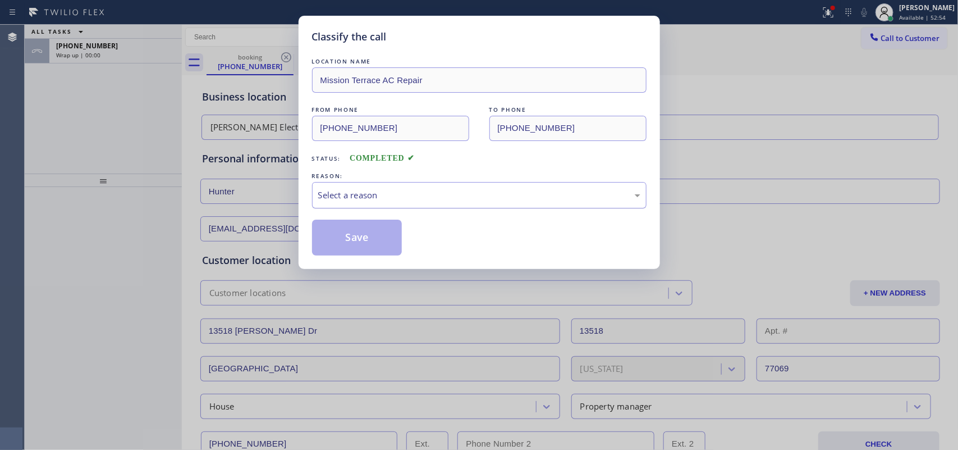
click at [464, 195] on div "Select a reason" at bounding box center [479, 195] width 322 height 13
drag, startPoint x: 433, startPoint y: 278, endPoint x: 387, endPoint y: 262, distance: 49.0
click at [361, 240] on button "Save" at bounding box center [357, 237] width 90 height 36
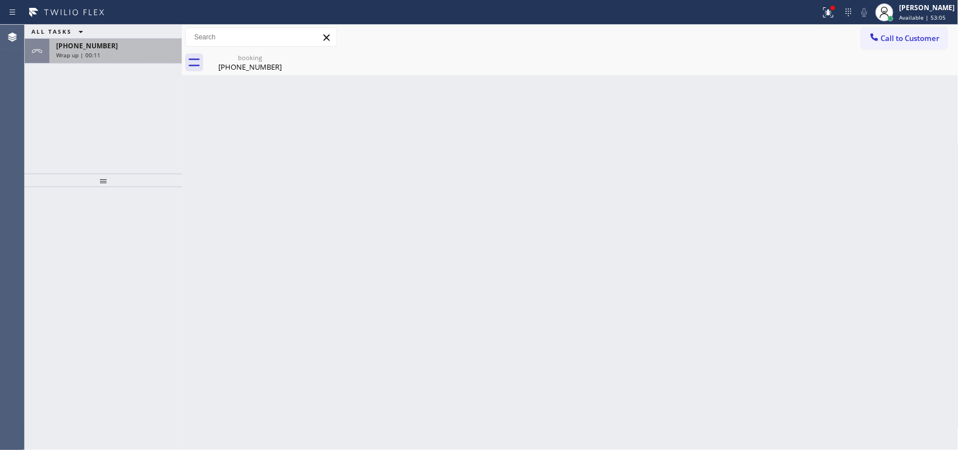
click at [141, 49] on div "[PHONE_NUMBER]" at bounding box center [115, 46] width 119 height 10
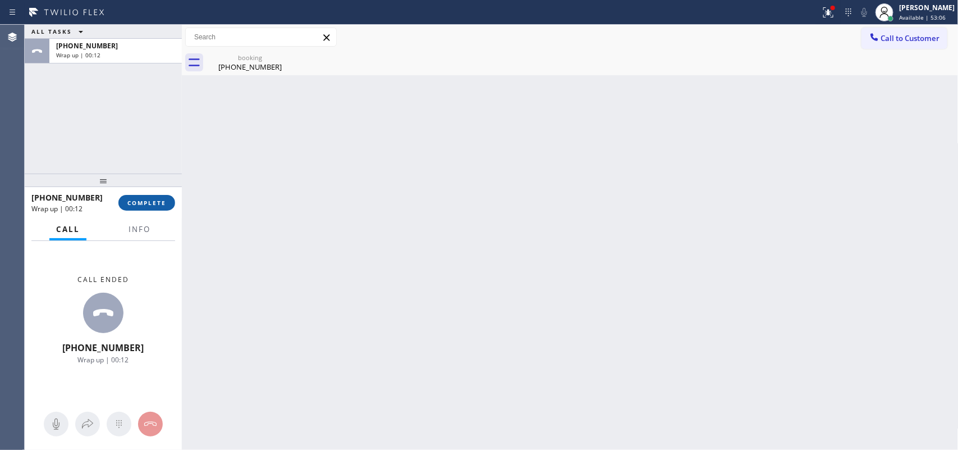
click at [146, 199] on span "COMPLETE" at bounding box center [146, 203] width 39 height 8
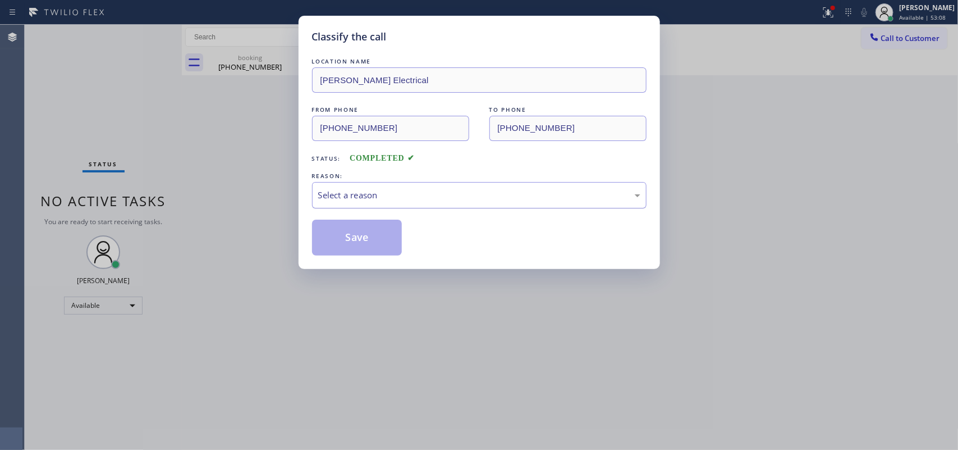
click at [431, 189] on div "Select a reason" at bounding box center [479, 195] width 335 height 26
click at [379, 231] on button "Save" at bounding box center [357, 237] width 90 height 36
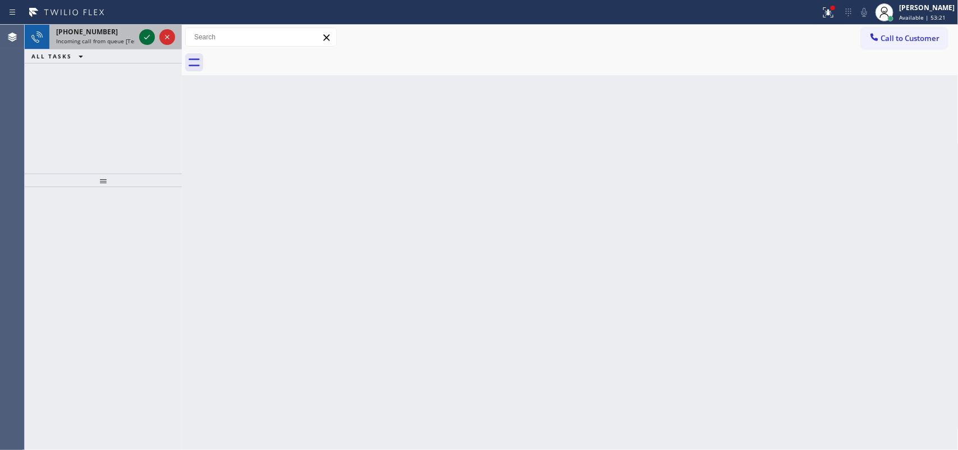
click at [146, 37] on icon at bounding box center [146, 36] width 13 height 13
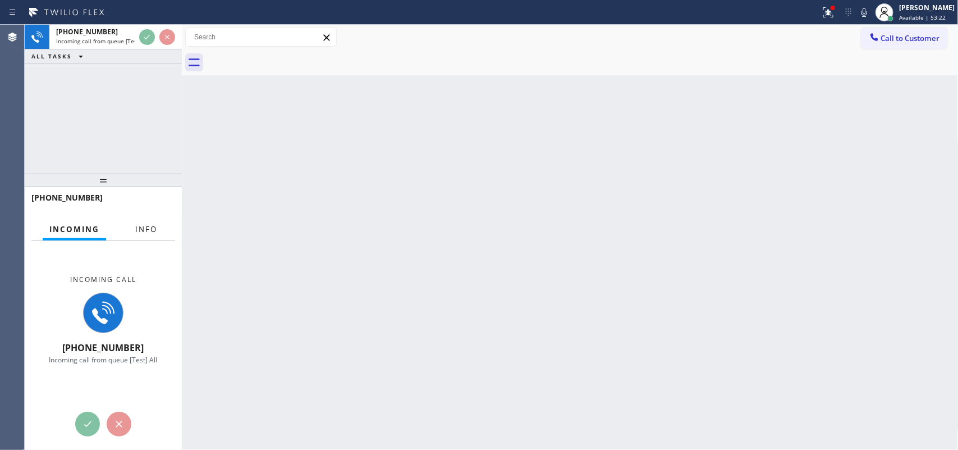
click at [148, 228] on span "Info" at bounding box center [146, 229] width 22 height 10
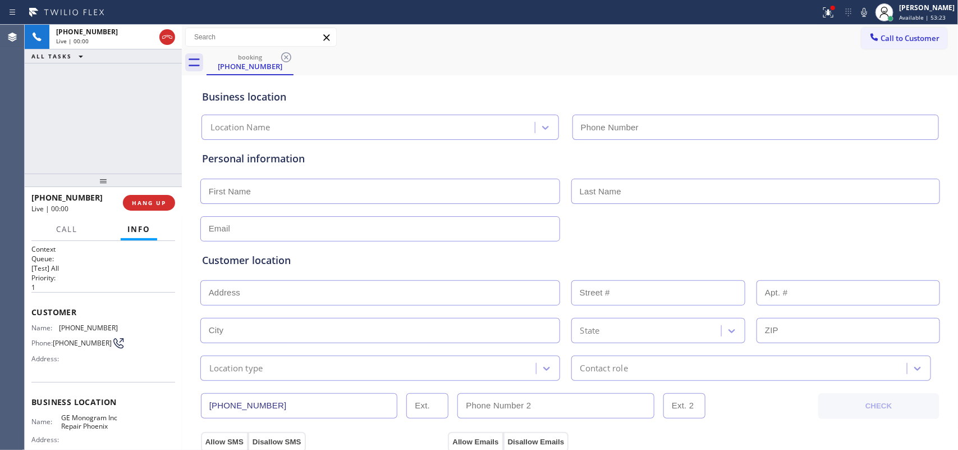
type input "[PHONE_NUMBER]"
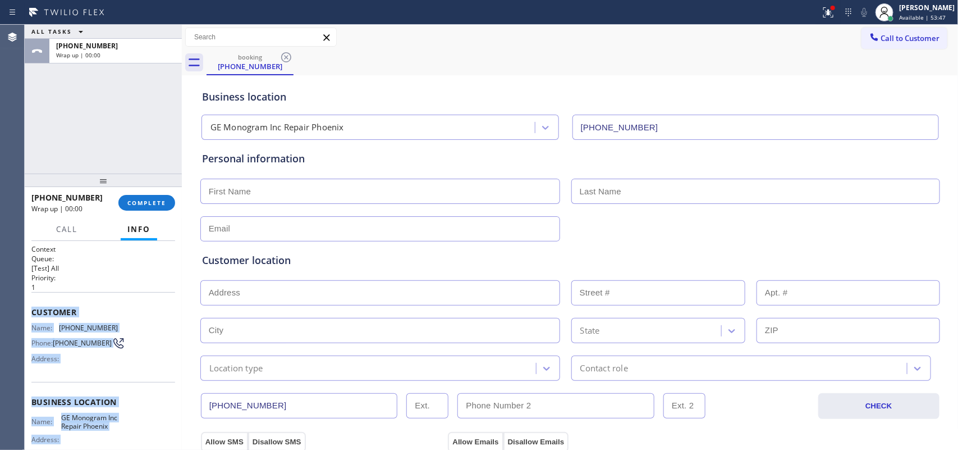
drag, startPoint x: 116, startPoint y: 336, endPoint x: 31, endPoint y: 307, distance: 89.5
click at [31, 307] on div "Context Queue: [Test] All Priority: 1 Customer Name: [PHONE_NUMBER] Phone: [PHO…" at bounding box center [103, 402] width 144 height 316
copy div "Customer Name: [PHONE_NUMBER] Phone: [PHONE_NUMBER] Address: Business location …"
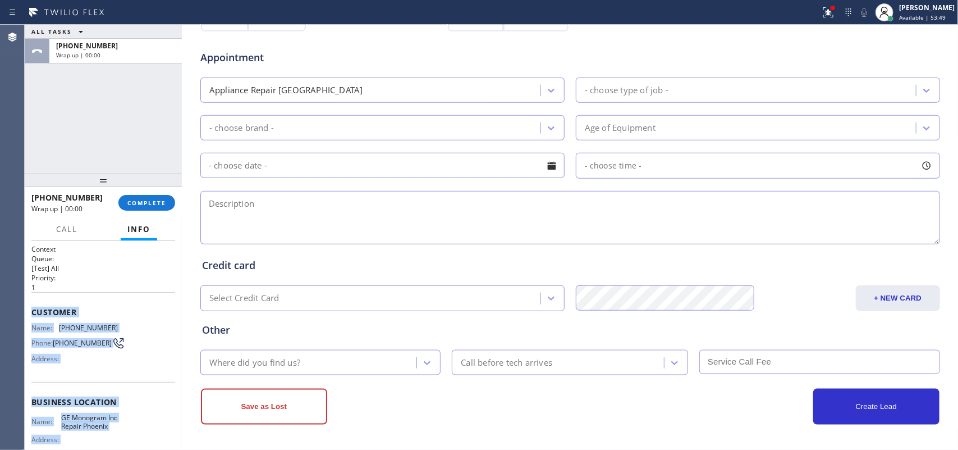
scroll to position [422, 0]
click at [155, 200] on span "COMPLETE" at bounding box center [146, 203] width 39 height 8
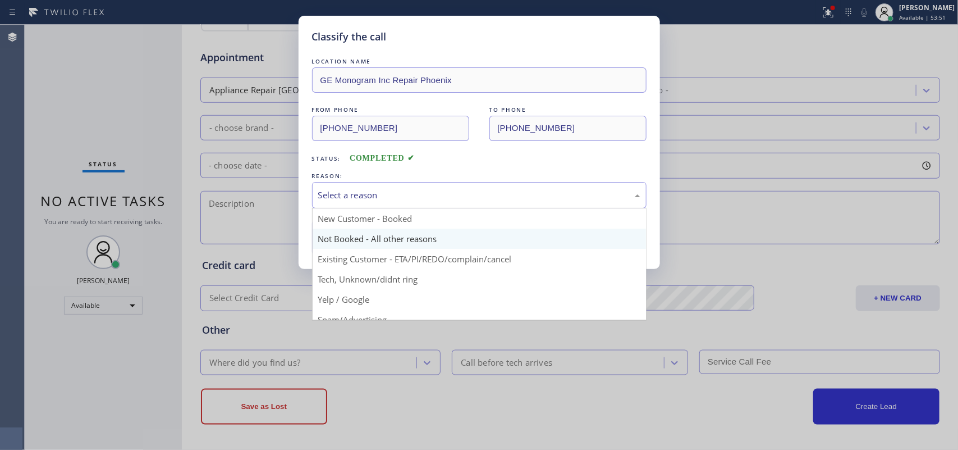
drag, startPoint x: 452, startPoint y: 199, endPoint x: 438, endPoint y: 230, distance: 33.9
click at [452, 198] on div "Select a reason" at bounding box center [479, 195] width 322 height 13
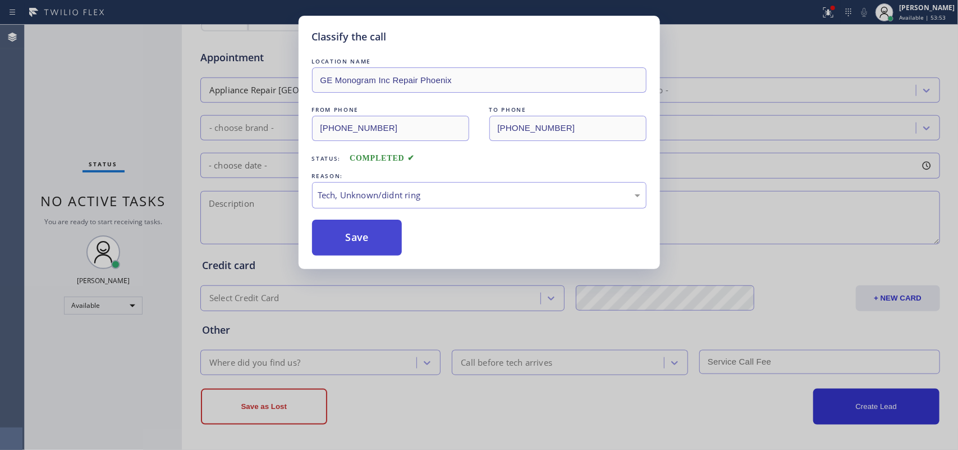
click at [386, 248] on button "Save" at bounding box center [357, 237] width 90 height 36
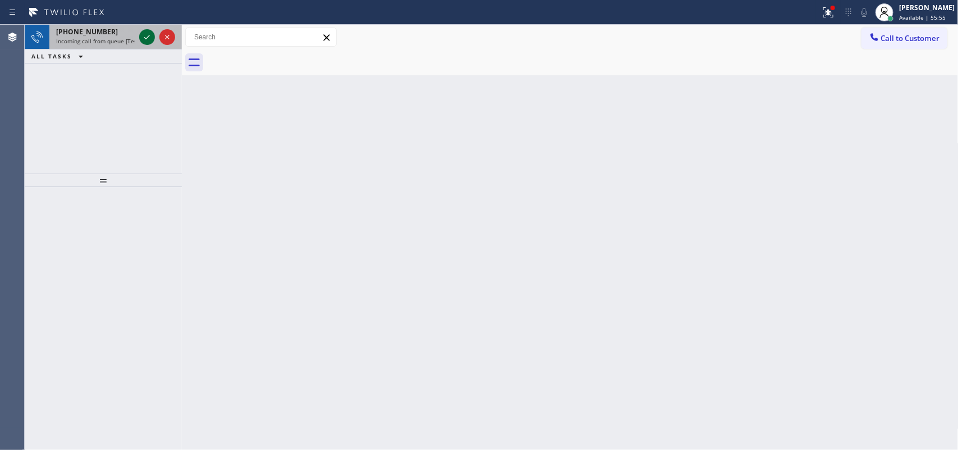
click at [146, 34] on icon at bounding box center [146, 36] width 13 height 13
click at [142, 36] on icon at bounding box center [146, 36] width 13 height 13
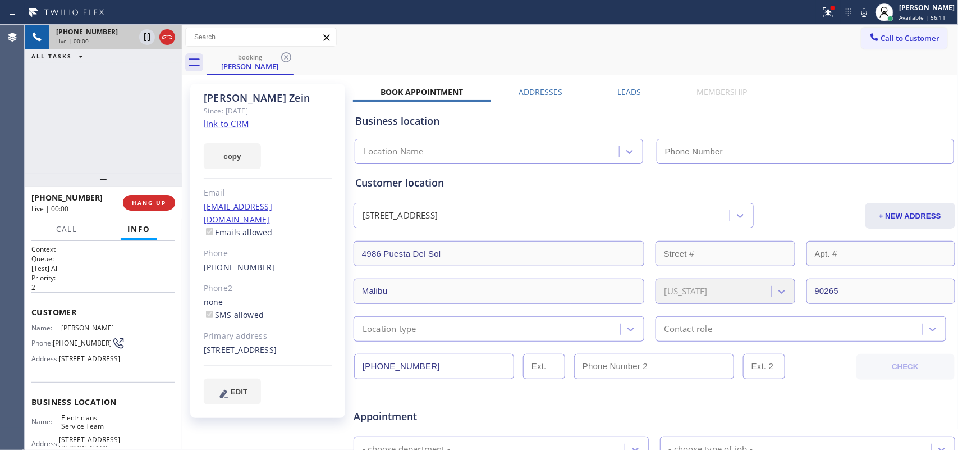
type input "[PHONE_NUMBER]"
click at [239, 121] on link "link to CRM" at bounding box center [226, 123] width 45 height 11
click at [65, 227] on span "Call" at bounding box center [66, 229] width 21 height 10
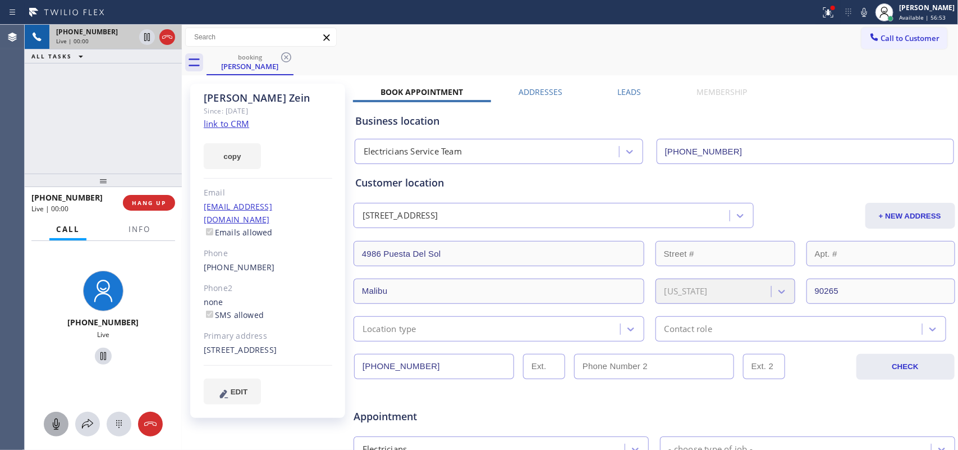
click at [54, 422] on icon at bounding box center [55, 423] width 13 height 13
click at [98, 352] on icon at bounding box center [103, 355] width 13 height 13
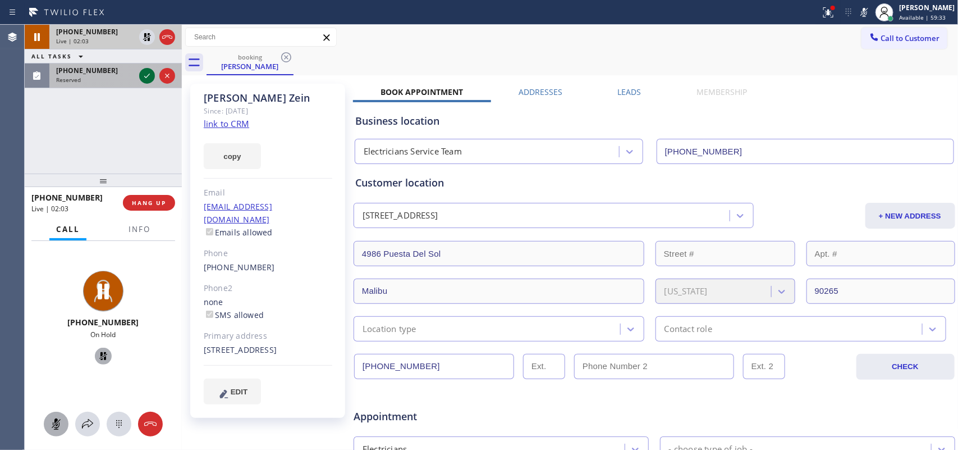
click at [144, 74] on icon at bounding box center [146, 75] width 13 height 13
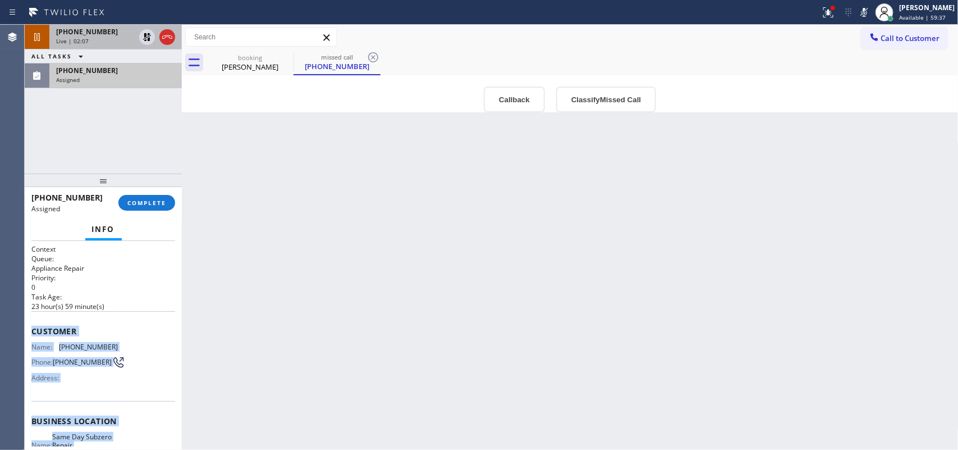
drag, startPoint x: 139, startPoint y: 351, endPoint x: 29, endPoint y: 320, distance: 113.9
click at [29, 320] on div "Context Queue: Appliance Repair Priority: 0 Task Age: [DEMOGRAPHIC_DATA] hour(s…" at bounding box center [103, 345] width 157 height 209
copy div "Customer Name: [PHONE_NUMBER] Phone: [PHONE_NUMBER] Address: Business location …"
click at [633, 97] on button "Classify Missed Call" at bounding box center [606, 99] width 100 height 26
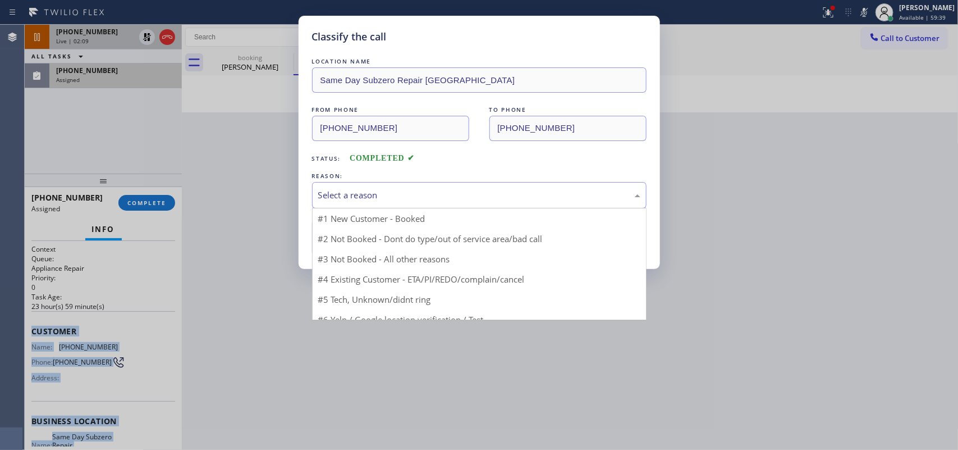
click at [595, 188] on div "Select a reason" at bounding box center [479, 195] width 335 height 26
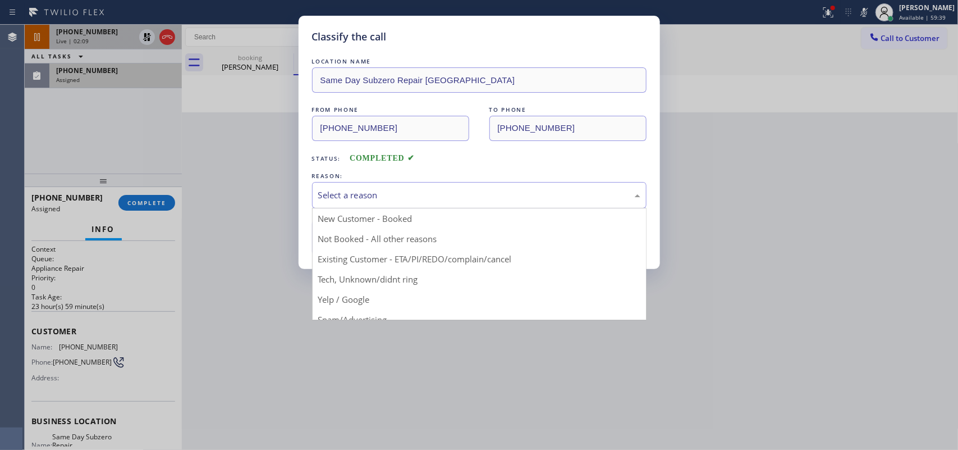
drag, startPoint x: 413, startPoint y: 278, endPoint x: 399, endPoint y: 268, distance: 17.3
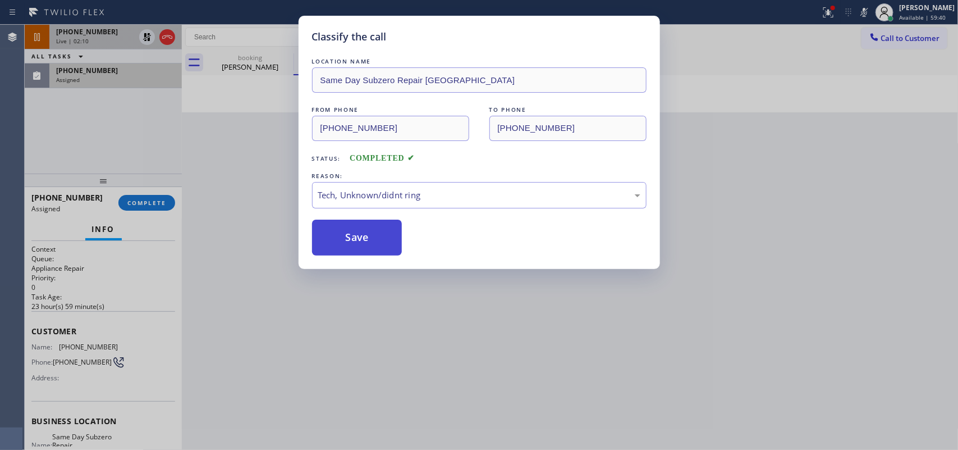
click at [369, 239] on button "Save" at bounding box center [357, 237] width 90 height 36
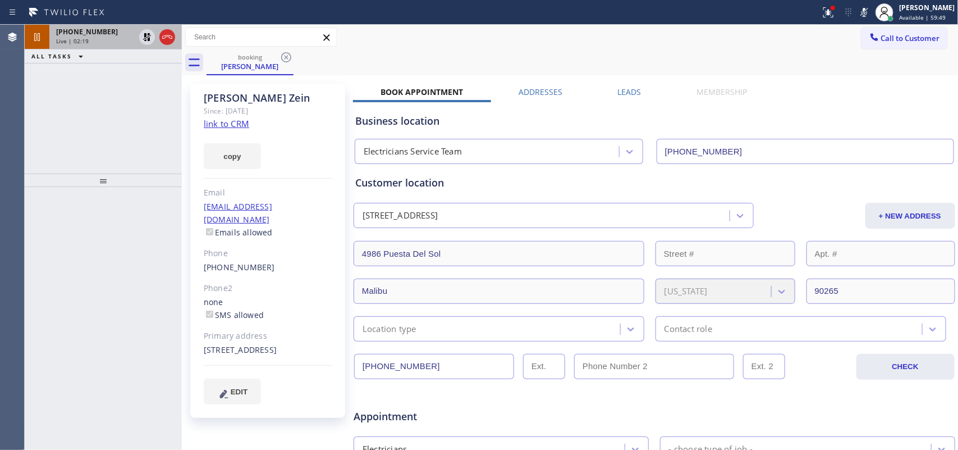
click at [91, 42] on div "Live | 02:19" at bounding box center [95, 41] width 79 height 8
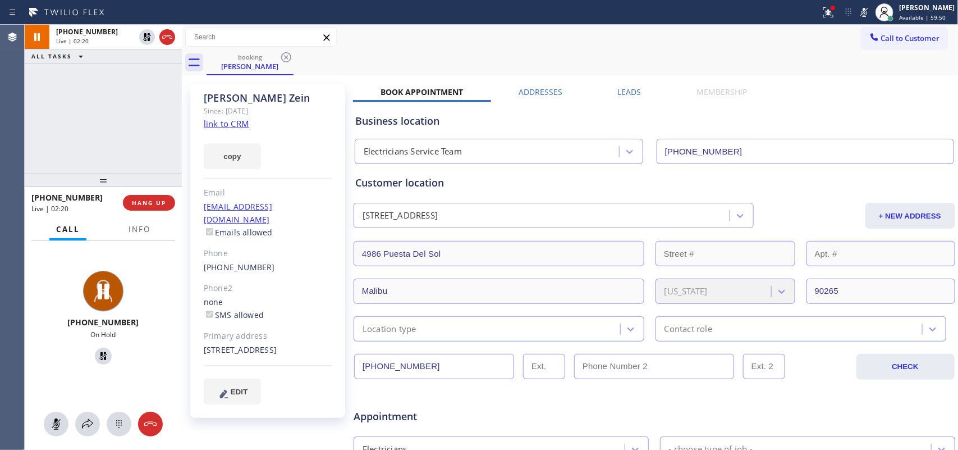
drag, startPoint x: 58, startPoint y: 417, endPoint x: 97, endPoint y: 374, distance: 57.6
click at [59, 417] on icon at bounding box center [55, 423] width 13 height 13
click at [99, 354] on icon at bounding box center [103, 356] width 8 height 8
click at [161, 203] on span "HANG UP" at bounding box center [149, 203] width 34 height 8
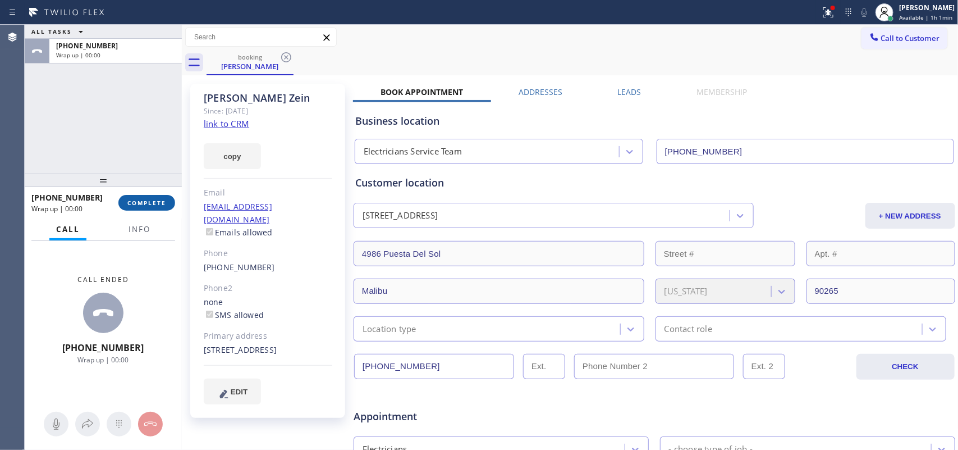
click at [136, 209] on button "COMPLETE" at bounding box center [146, 203] width 57 height 16
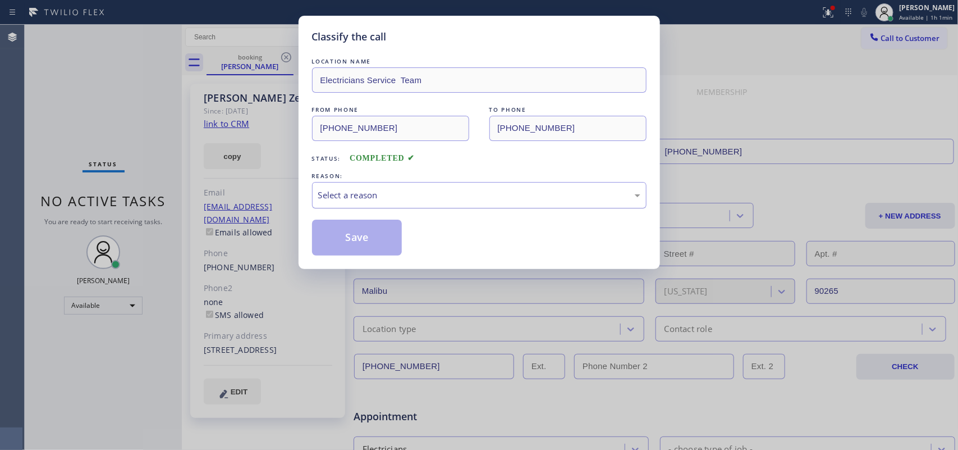
click at [401, 198] on div "Select a reason" at bounding box center [479, 195] width 322 height 13
click at [369, 223] on button "Save" at bounding box center [357, 237] width 90 height 36
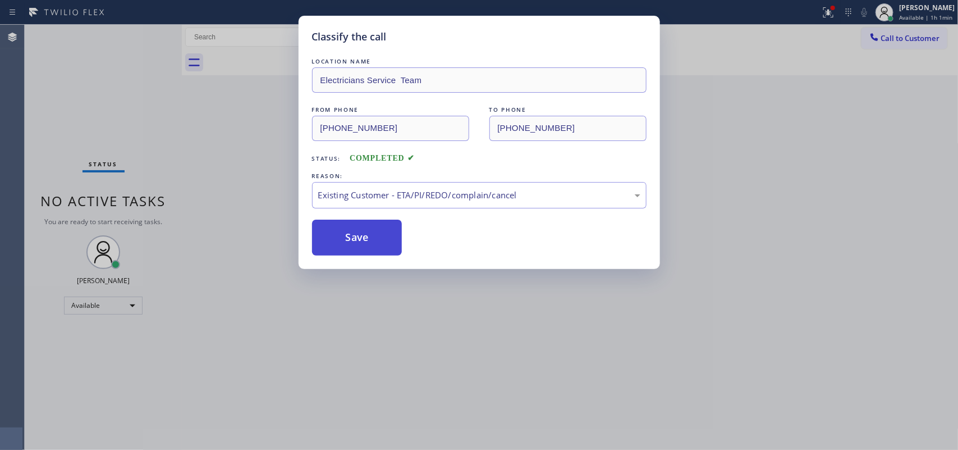
click at [368, 230] on button "Save" at bounding box center [357, 237] width 90 height 36
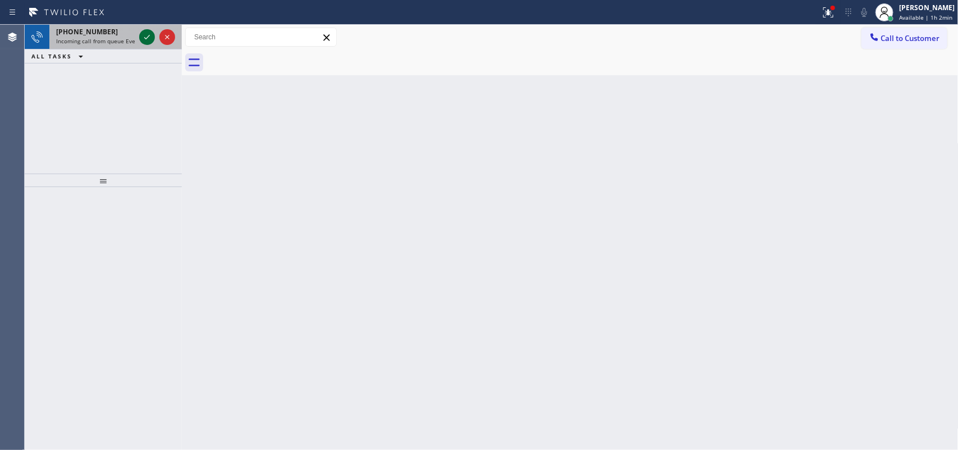
drag, startPoint x: 126, startPoint y: 49, endPoint x: 141, endPoint y: 41, distance: 17.3
click at [127, 49] on div "ALL TASKS ALL TASKS ACTIVE TASKS TASKS IN WRAP UP" at bounding box center [103, 56] width 157 height 14
click at [147, 37] on icon at bounding box center [147, 37] width 6 height 4
click at [143, 35] on icon at bounding box center [146, 36] width 13 height 13
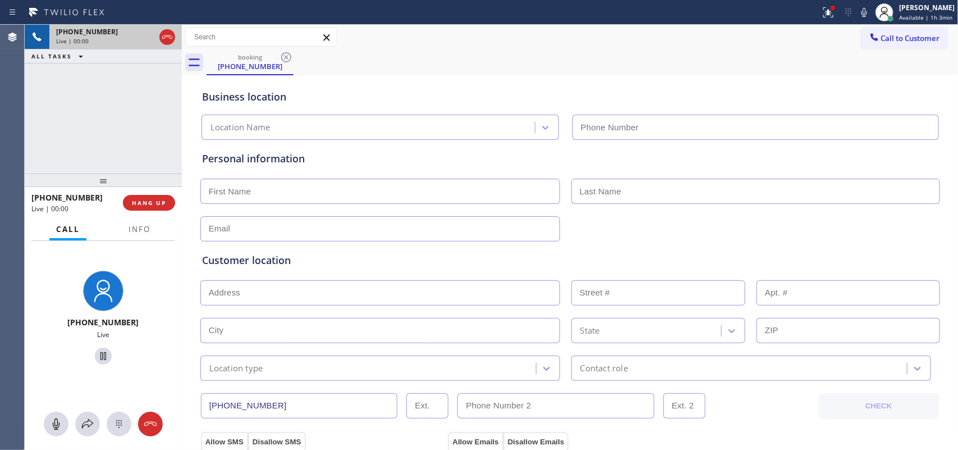
type input "[PHONE_NUMBER]"
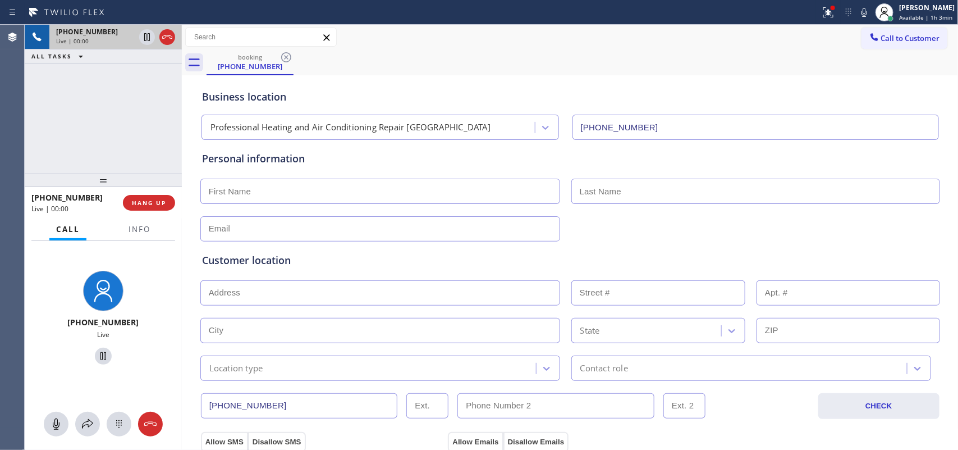
scroll to position [421, 0]
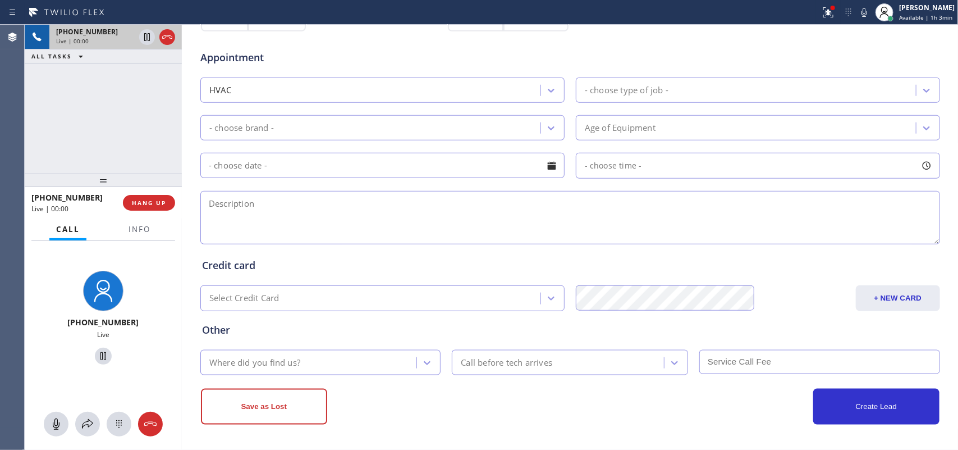
click at [146, 150] on div "[PHONE_NUMBER] Live | 00:00 ALL TASKS ALL TASKS ACTIVE TASKS TASKS IN WRAP UP" at bounding box center [103, 99] width 157 height 149
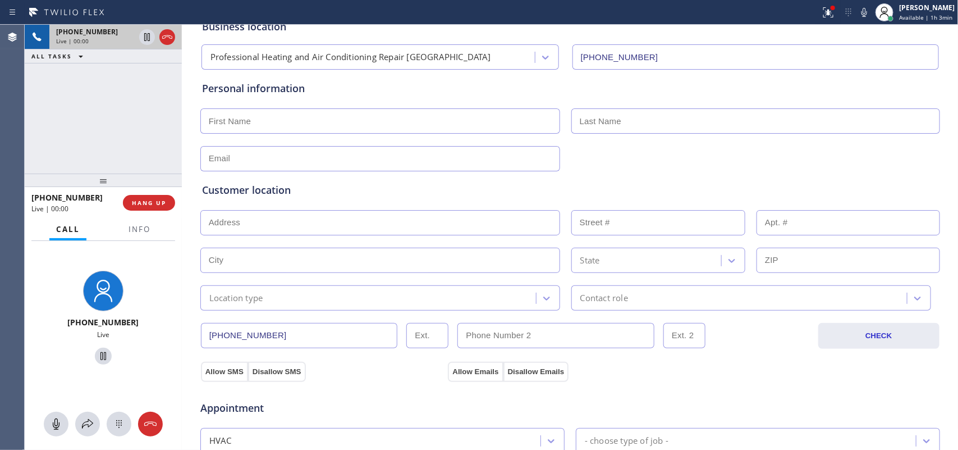
scroll to position [0, 0]
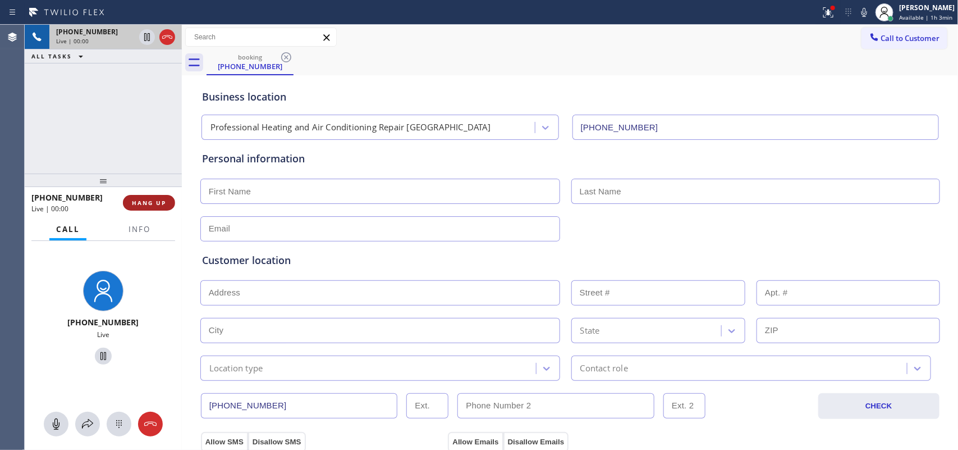
click at [147, 207] on button "HANG UP" at bounding box center [149, 203] width 52 height 16
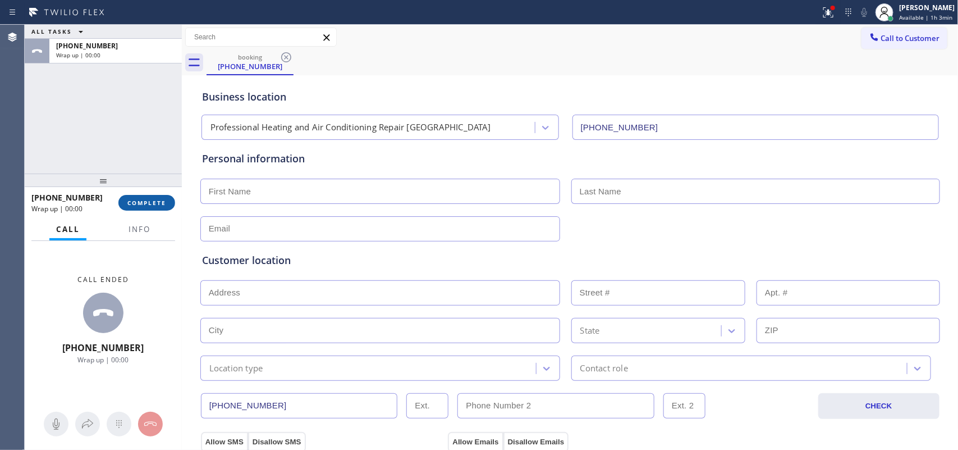
click at [147, 207] on button "COMPLETE" at bounding box center [146, 203] width 57 height 16
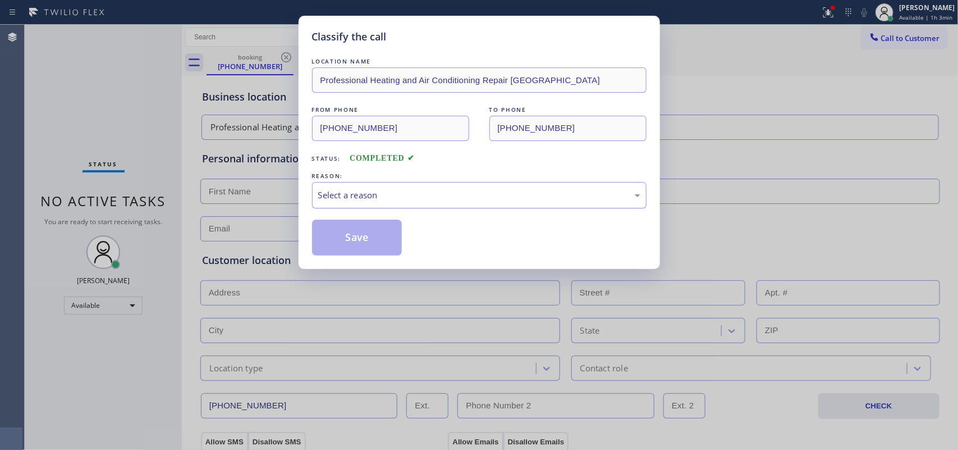
click at [369, 192] on div "Select a reason" at bounding box center [479, 195] width 322 height 13
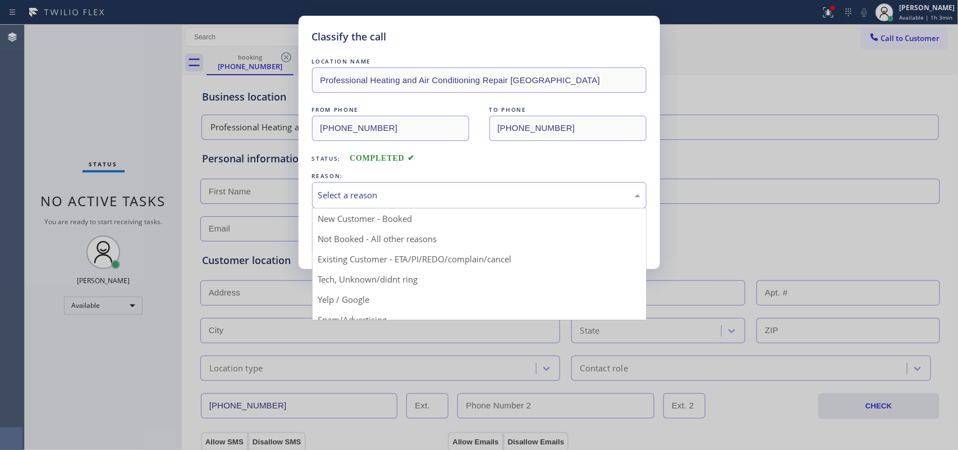
scroll to position [77, 0]
click at [423, 189] on div "HouseCallPro / HomeAdvisor / Other platforms" at bounding box center [479, 195] width 322 height 13
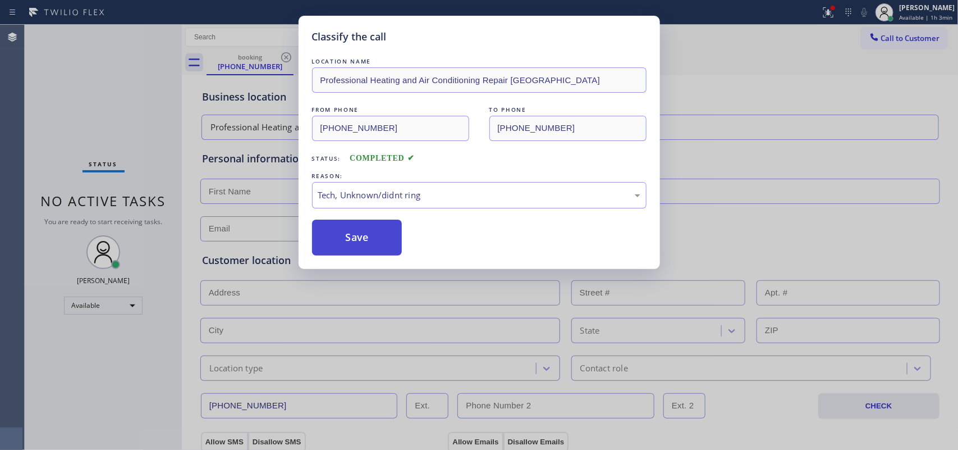
click at [372, 248] on button "Save" at bounding box center [357, 237] width 90 height 36
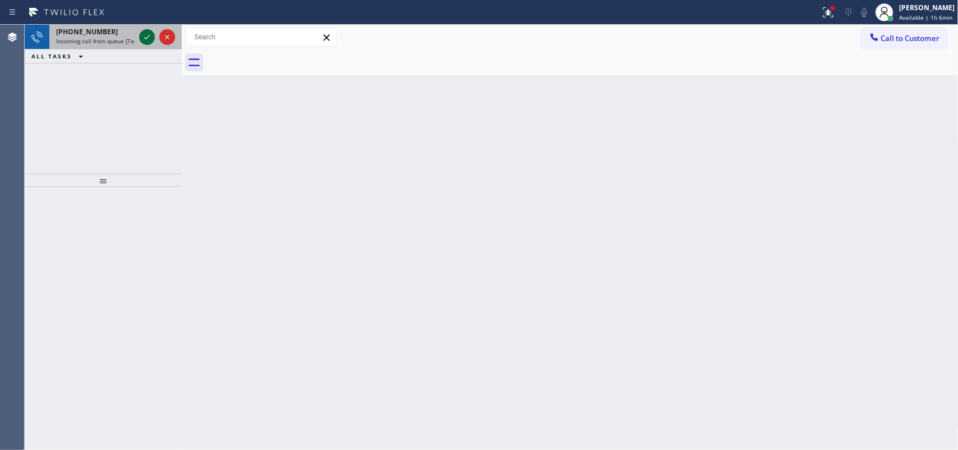
drag, startPoint x: 139, startPoint y: 32, endPoint x: 147, endPoint y: 35, distance: 9.1
click at [139, 31] on div at bounding box center [147, 36] width 16 height 13
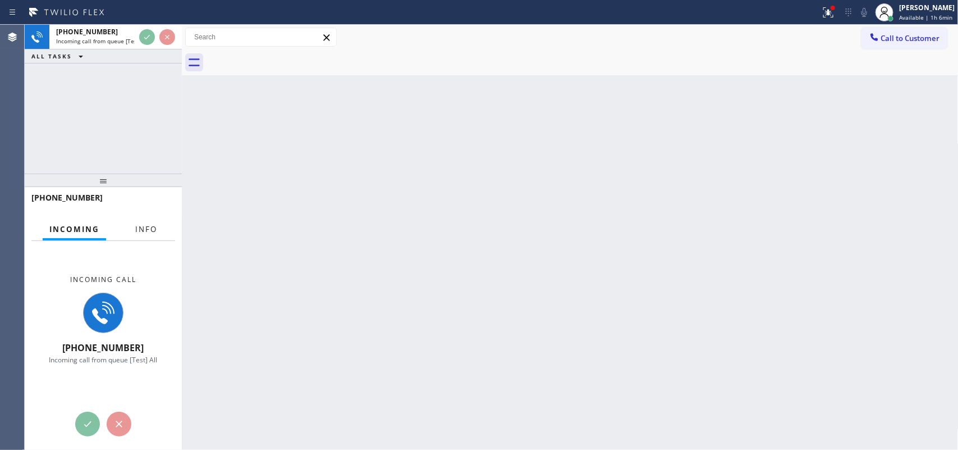
click at [139, 234] on button "Info" at bounding box center [146, 229] width 35 height 22
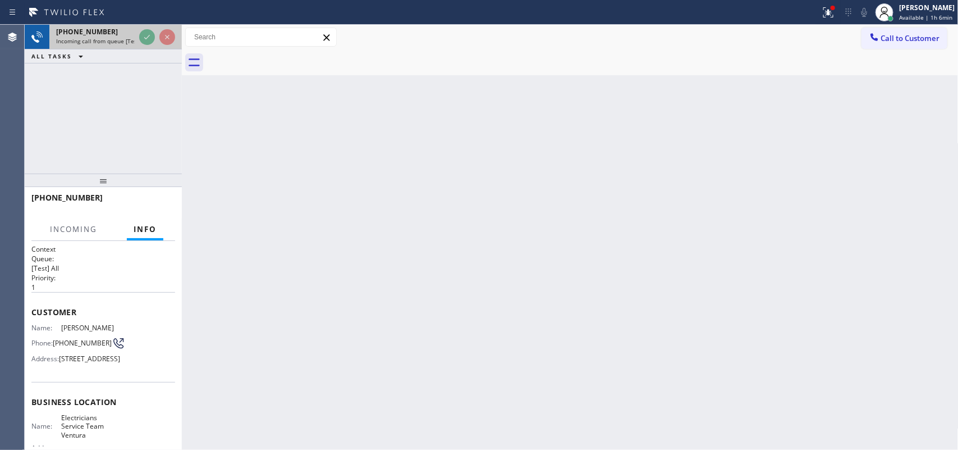
click at [94, 31] on span "[PHONE_NUMBER]" at bounding box center [87, 32] width 62 height 10
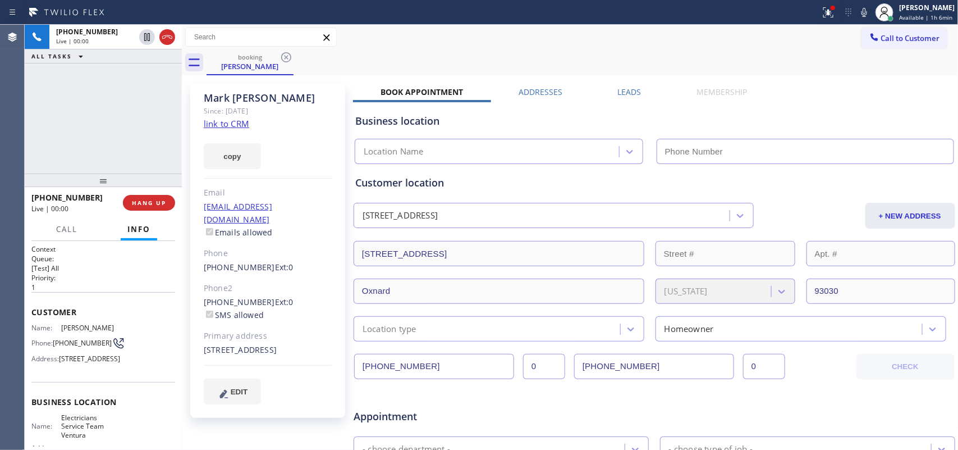
type input "[PHONE_NUMBER]"
click at [233, 121] on link "link to CRM" at bounding box center [226, 123] width 45 height 11
click at [70, 229] on span "Call" at bounding box center [66, 229] width 21 height 10
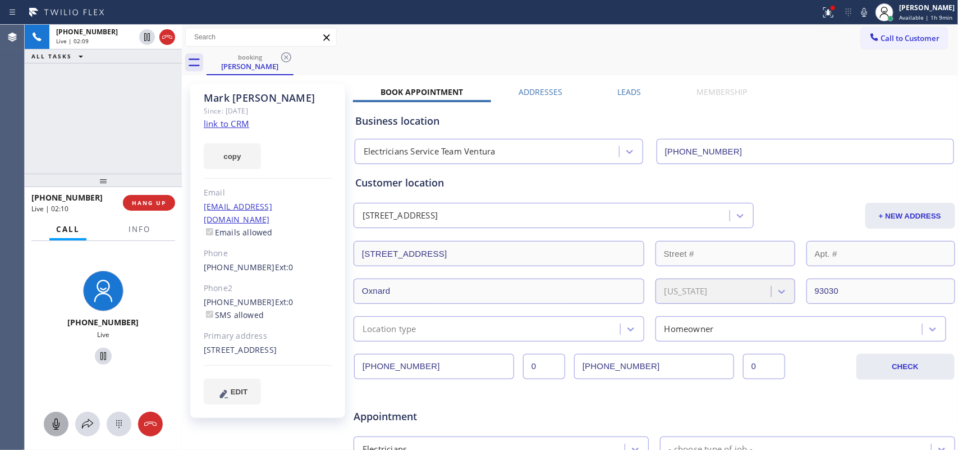
click at [57, 427] on icon at bounding box center [55, 423] width 13 height 13
click at [97, 356] on icon at bounding box center [103, 355] width 13 height 13
click at [59, 420] on rect at bounding box center [56, 423] width 9 height 9
click at [97, 360] on icon at bounding box center [103, 355] width 13 height 13
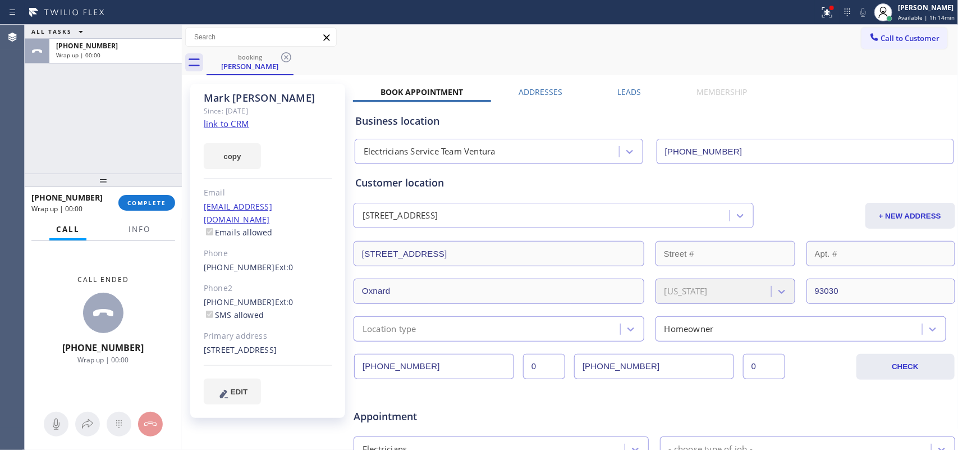
click at [158, 194] on div "[PHONE_NUMBER] Wrap up | 00:00 COMPLETE" at bounding box center [103, 202] width 144 height 29
click at [131, 200] on span "COMPLETE" at bounding box center [146, 203] width 39 height 8
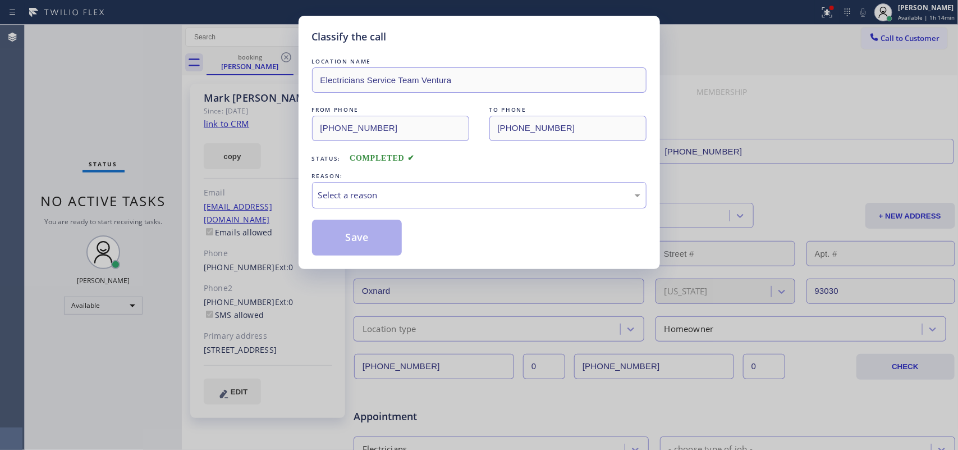
click at [415, 200] on div "Select a reason" at bounding box center [479, 195] width 322 height 13
click at [368, 230] on button "Save" at bounding box center [357, 237] width 90 height 36
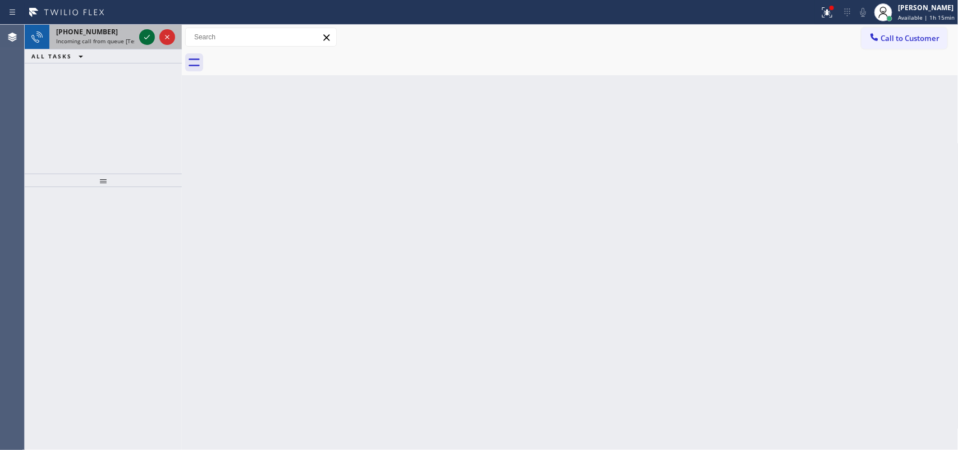
click at [145, 40] on icon at bounding box center [146, 36] width 13 height 13
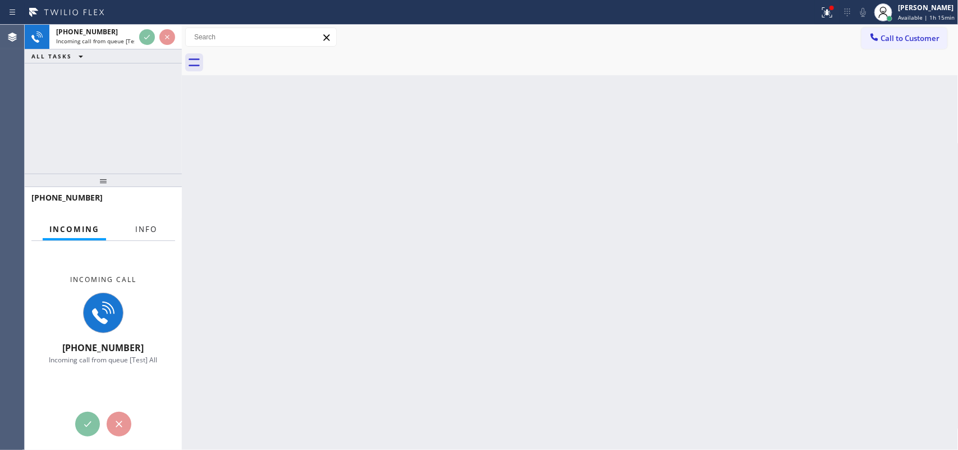
click at [135, 234] on button "Info" at bounding box center [146, 229] width 35 height 22
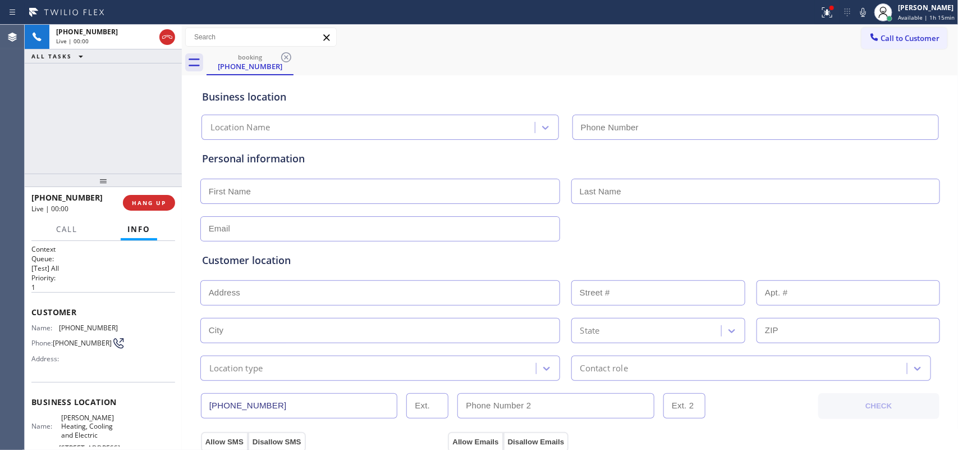
type input "[PHONE_NUMBER]"
click at [161, 203] on span "HANG UP" at bounding box center [149, 203] width 34 height 8
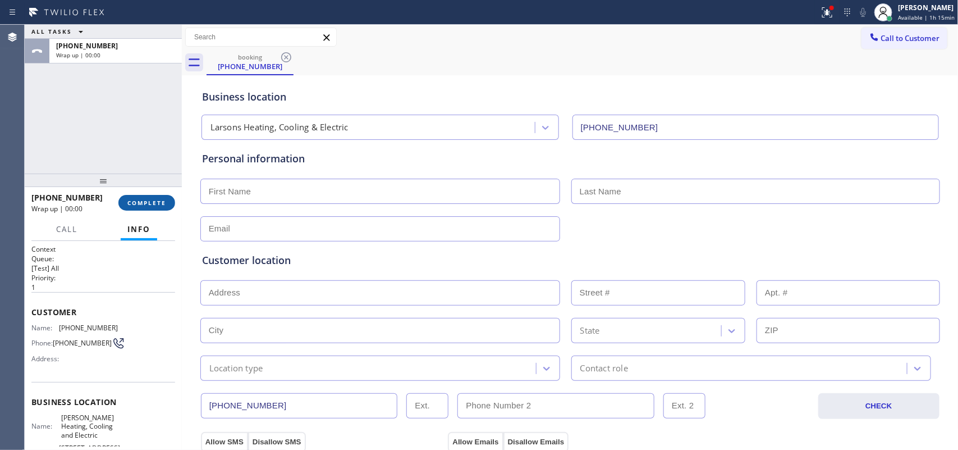
click at [161, 203] on span "COMPLETE" at bounding box center [146, 203] width 39 height 8
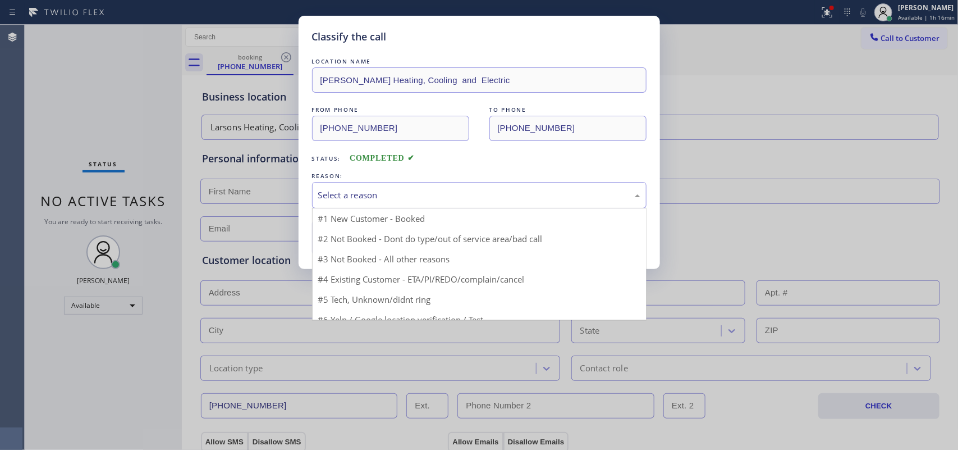
click at [414, 198] on div "Select a reason" at bounding box center [479, 195] width 322 height 13
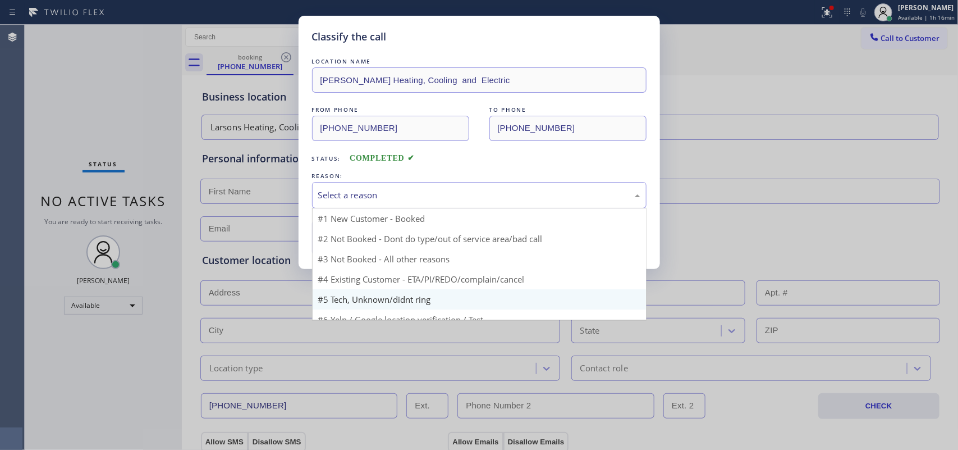
scroll to position [77, 0]
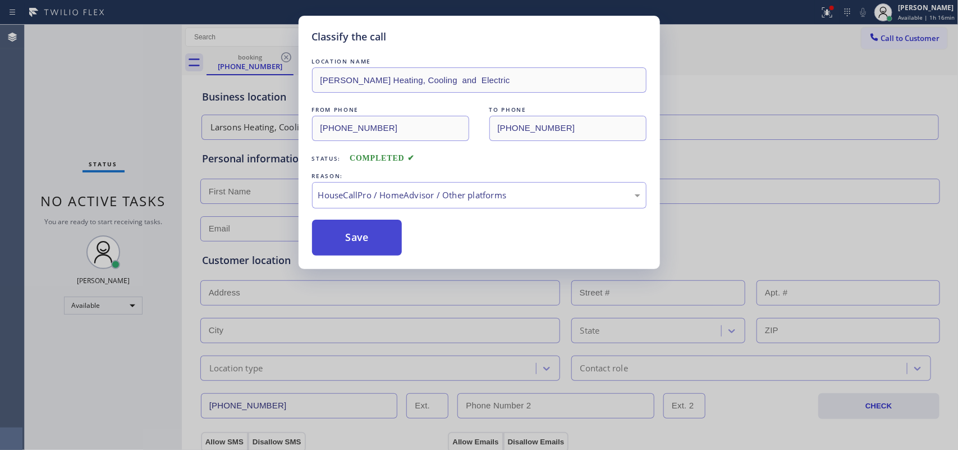
click at [363, 244] on button "Save" at bounding box center [357, 237] width 90 height 36
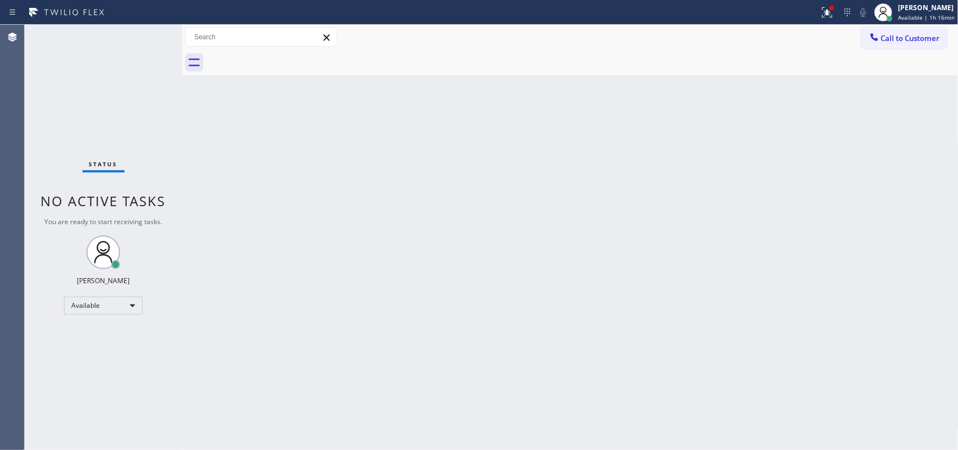
click at [62, 121] on div "Status No active tasks You are ready to start receiving tasks. [PERSON_NAME] Av…" at bounding box center [103, 237] width 157 height 425
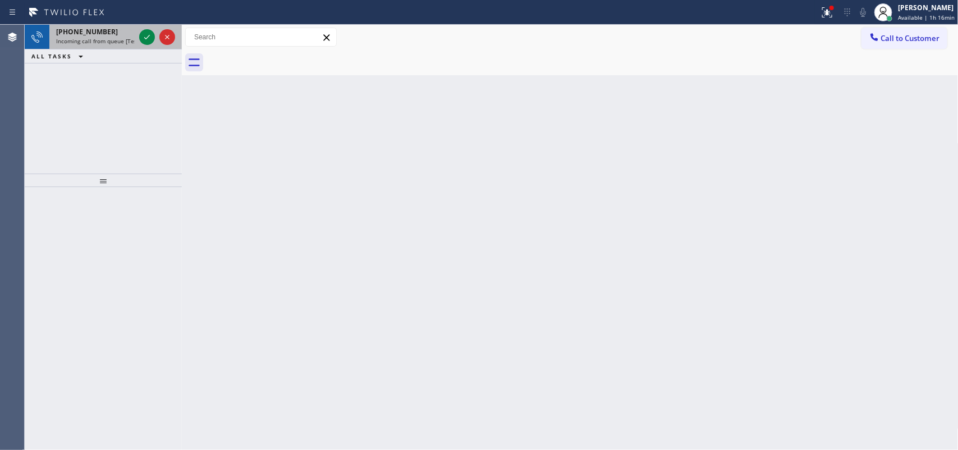
click at [123, 34] on div "[PHONE_NUMBER]" at bounding box center [95, 32] width 79 height 10
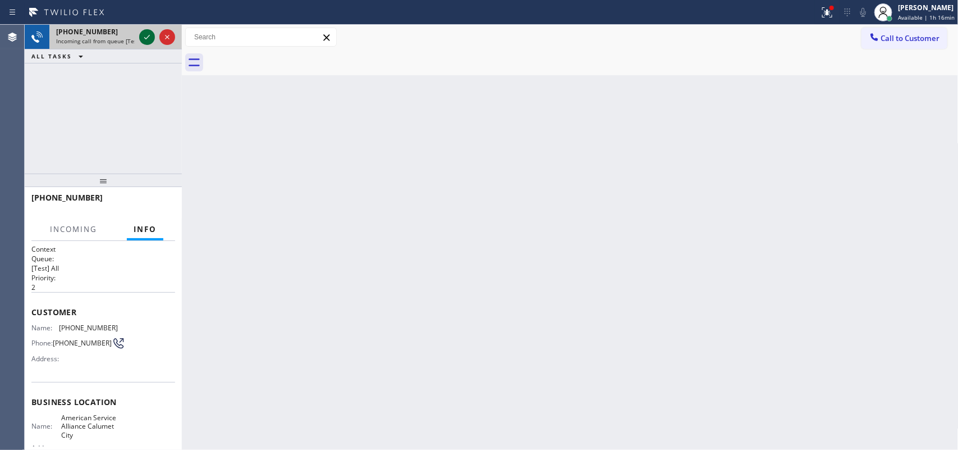
click at [141, 33] on icon at bounding box center [146, 36] width 13 height 13
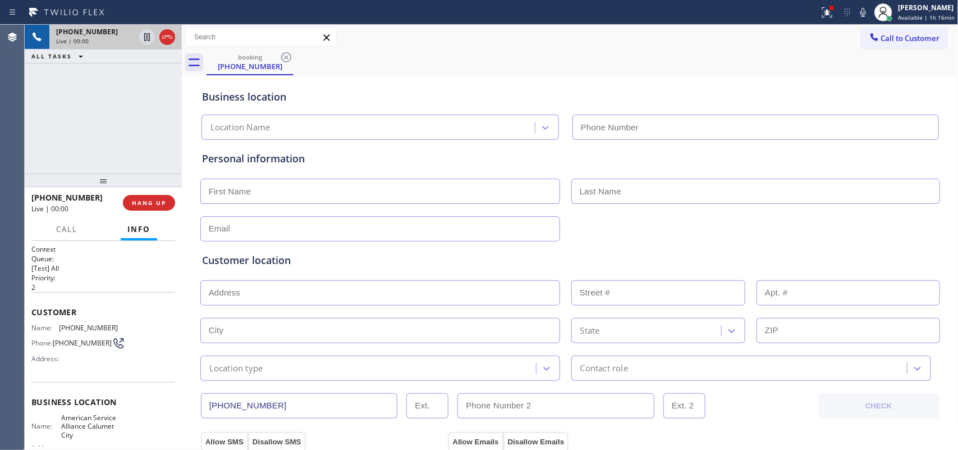
type input "[PHONE_NUMBER]"
click at [150, 201] on span "HANG UP" at bounding box center [149, 203] width 34 height 8
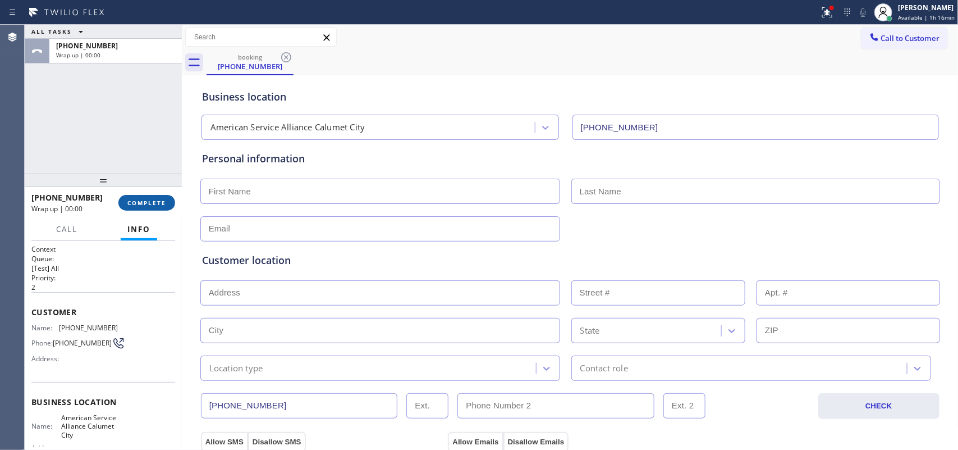
click at [150, 201] on span "COMPLETE" at bounding box center [146, 203] width 39 height 8
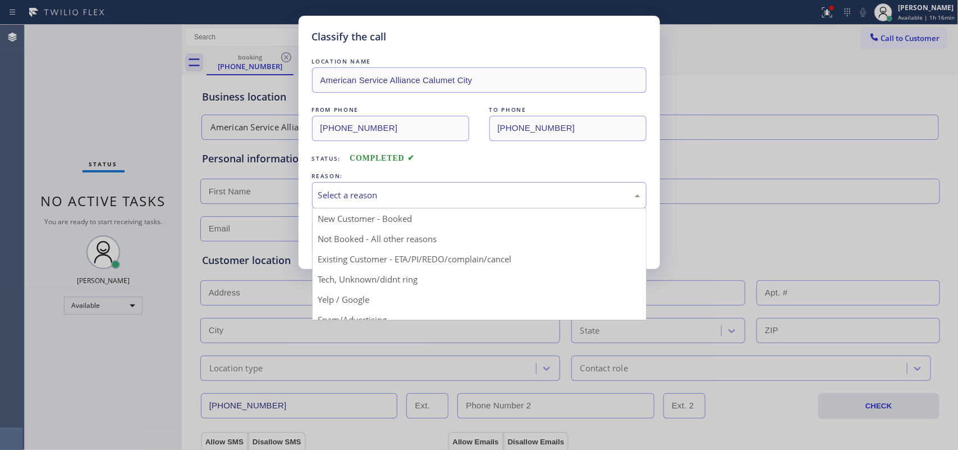
click at [402, 189] on div "Select a reason" at bounding box center [479, 195] width 322 height 13
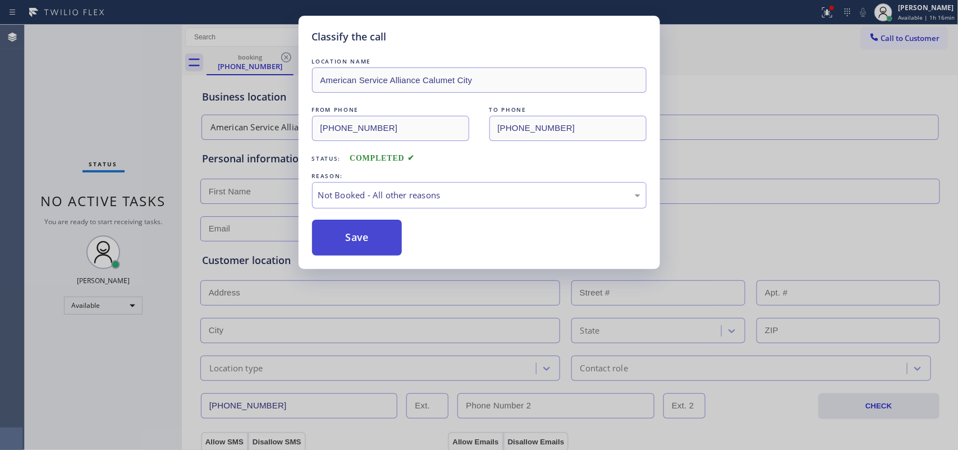
click at [366, 233] on button "Save" at bounding box center [357, 237] width 90 height 36
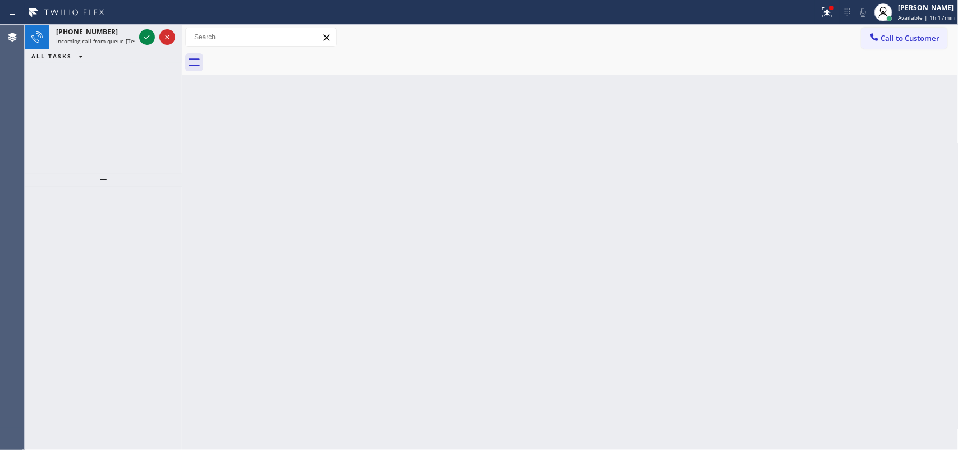
click at [73, 125] on div "[PHONE_NUMBER] Incoming call from queue [Test] All ALL TASKS ALL TASKS ACTIVE T…" at bounding box center [103, 99] width 157 height 149
click at [146, 33] on icon at bounding box center [146, 36] width 13 height 13
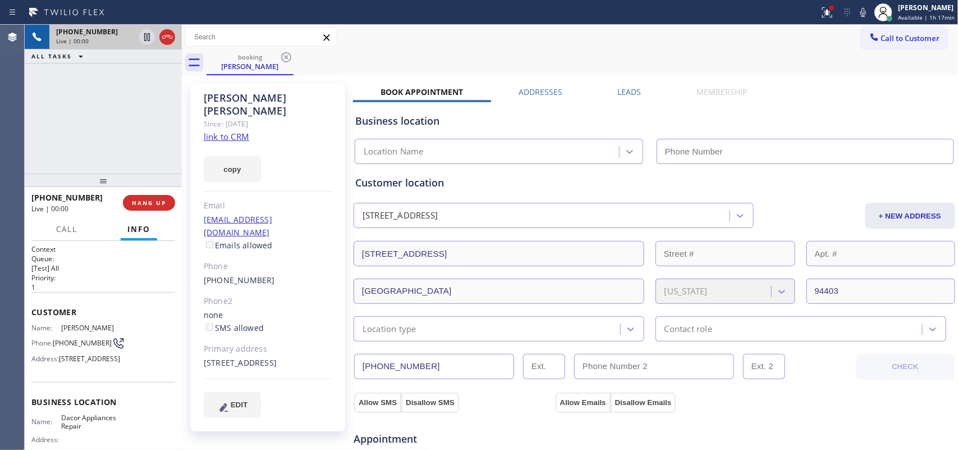
type input "[PHONE_NUMBER]"
click at [239, 131] on link "link to CRM" at bounding box center [226, 136] width 45 height 11
click at [65, 229] on span "Call" at bounding box center [66, 229] width 21 height 10
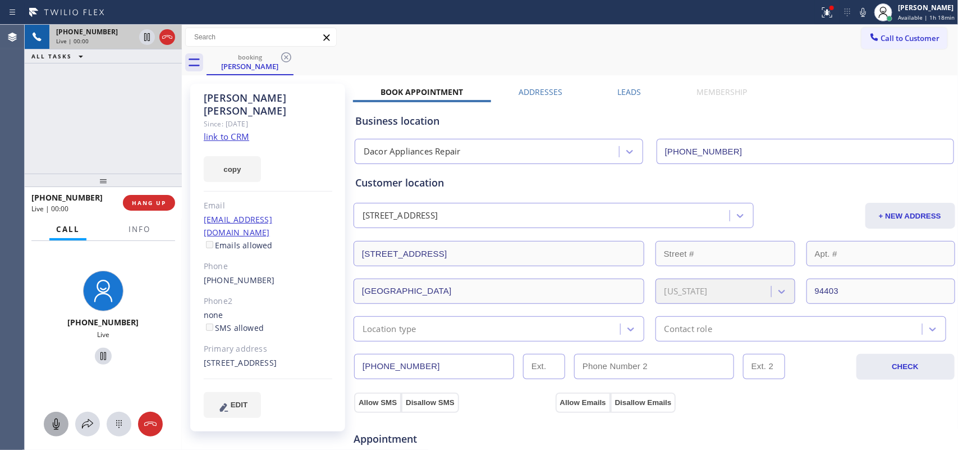
click at [57, 421] on icon at bounding box center [55, 423] width 13 height 13
click at [96, 348] on button at bounding box center [103, 355] width 17 height 17
click at [57, 425] on icon at bounding box center [56, 423] width 7 height 11
click at [97, 346] on div at bounding box center [103, 356] width 86 height 23
click at [97, 358] on icon at bounding box center [103, 355] width 13 height 13
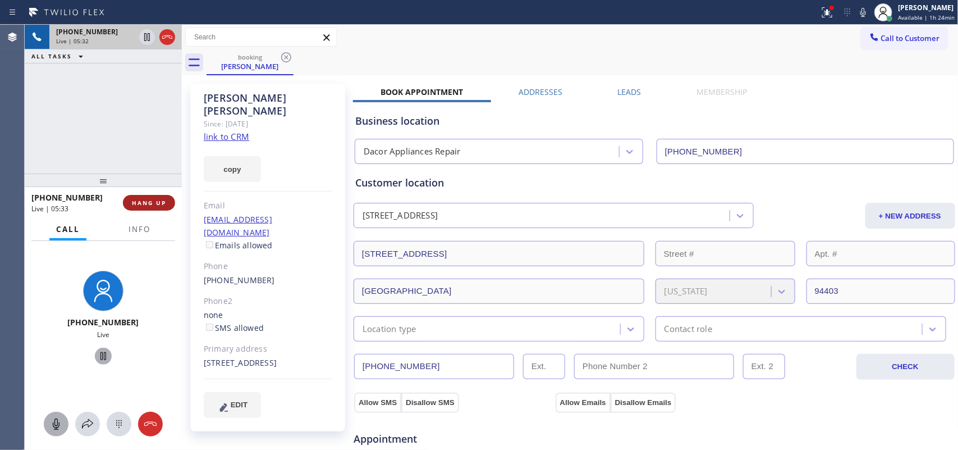
click at [159, 204] on span "HANG UP" at bounding box center [149, 203] width 34 height 8
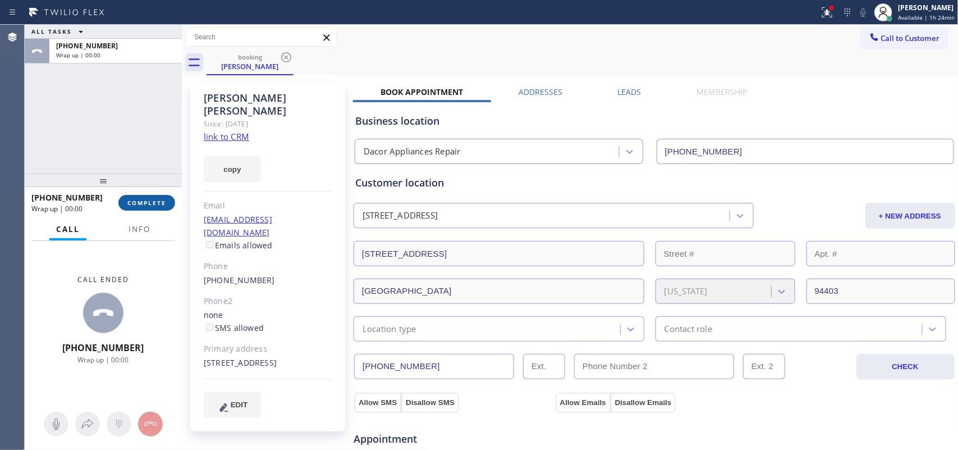
click at [163, 204] on span "COMPLETE" at bounding box center [146, 203] width 39 height 8
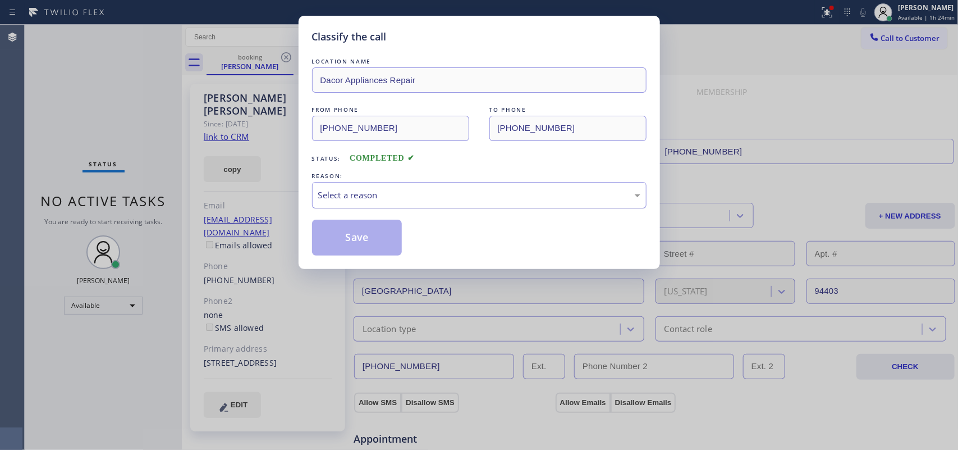
click at [442, 183] on div "Select a reason" at bounding box center [479, 195] width 335 height 26
click at [356, 236] on button "Save" at bounding box center [357, 237] width 90 height 36
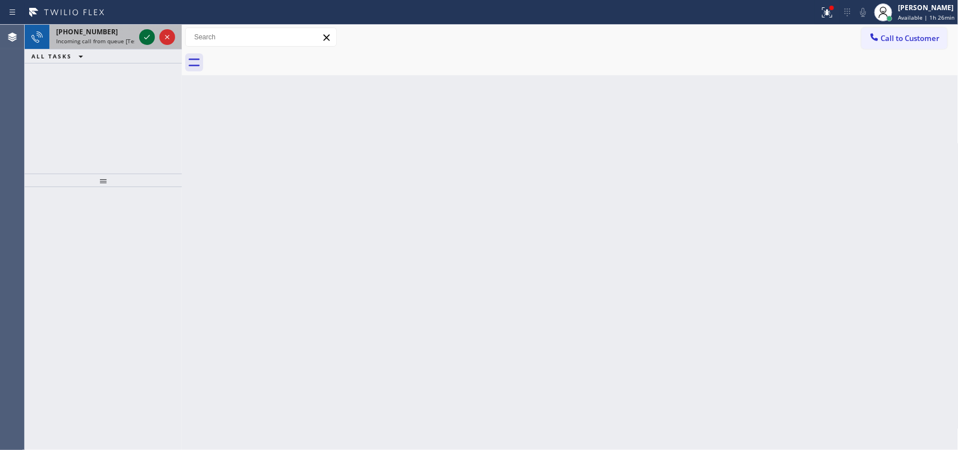
click at [146, 38] on icon at bounding box center [147, 37] width 6 height 4
click at [149, 31] on icon at bounding box center [146, 36] width 13 height 13
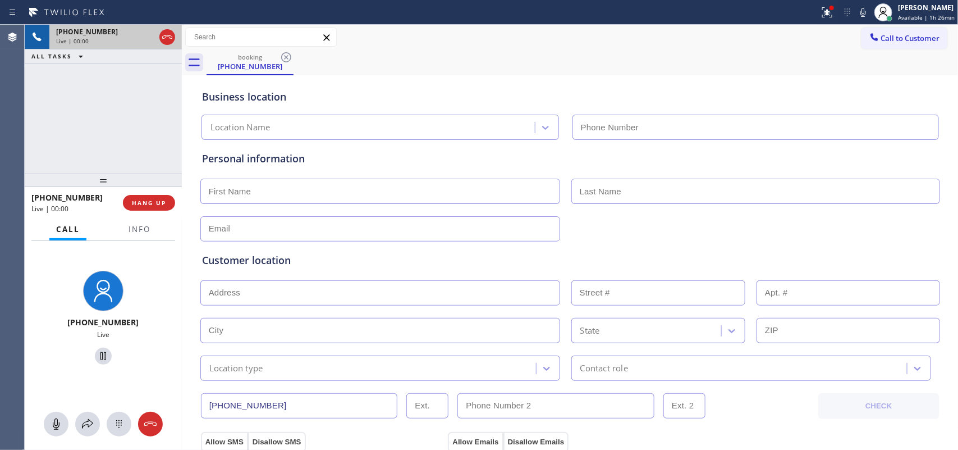
type input "[PHONE_NUMBER]"
click at [52, 422] on icon at bounding box center [55, 423] width 13 height 13
click at [100, 352] on icon at bounding box center [103, 356] width 6 height 8
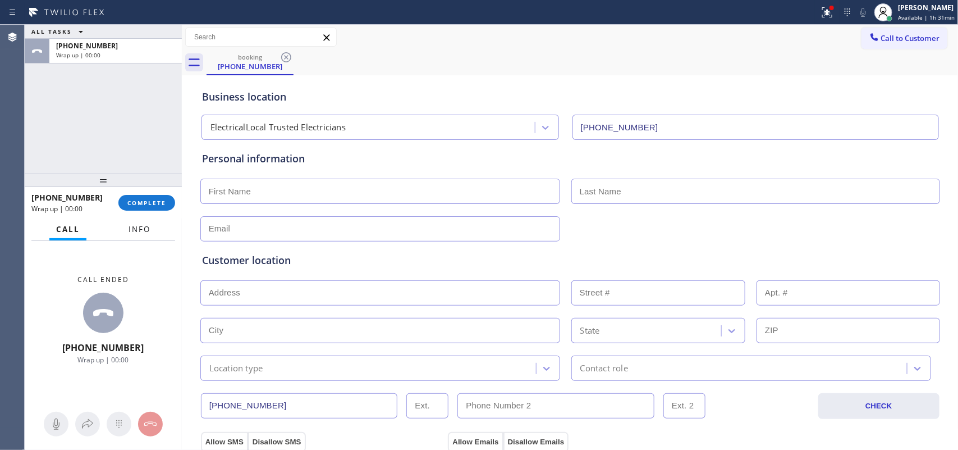
click at [145, 230] on span "Info" at bounding box center [140, 229] width 22 height 10
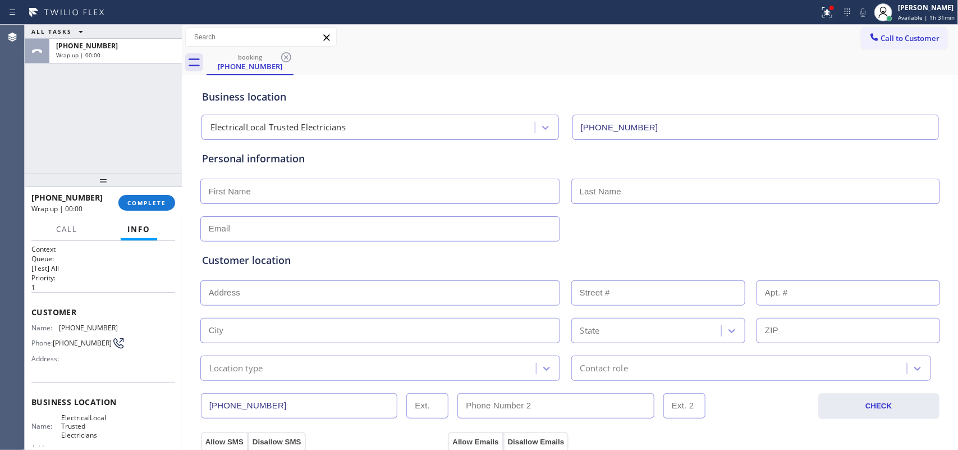
scroll to position [124, 0]
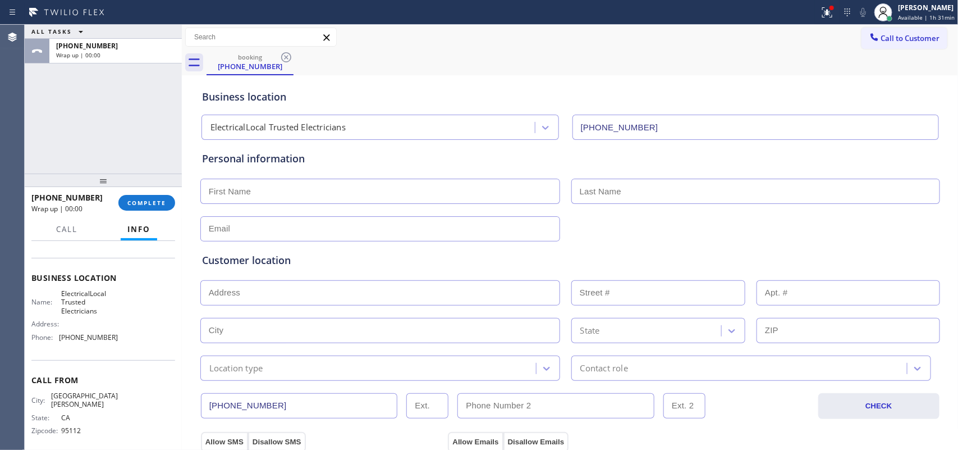
click at [72, 249] on div "Customer Name: [PHONE_NUMBER] Phone: [PHONE_NUMBER] Address:" at bounding box center [103, 213] width 144 height 90
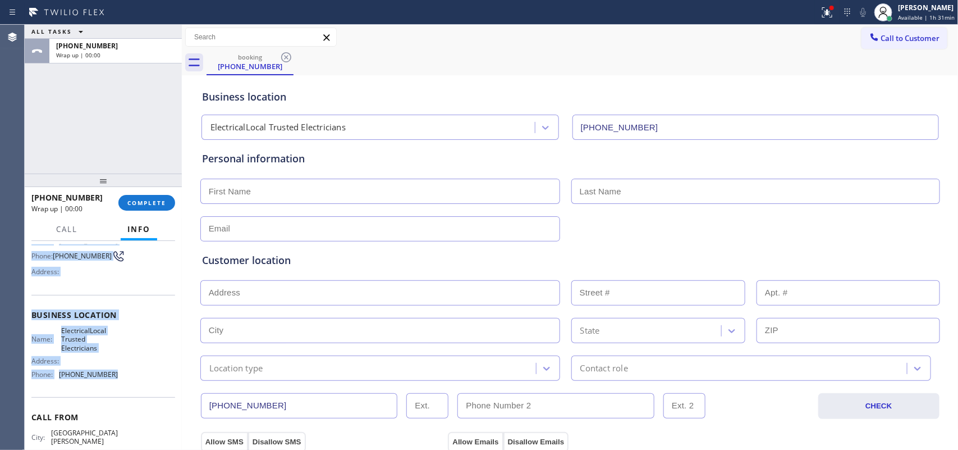
scroll to position [0, 0]
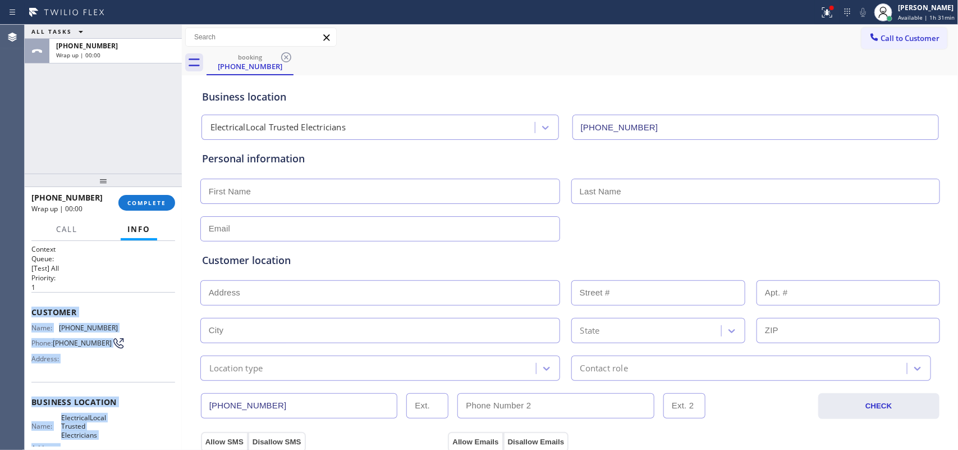
drag, startPoint x: 127, startPoint y: 351, endPoint x: 31, endPoint y: 309, distance: 105.0
click at [31, 309] on div "Context Queue: [Test] All Priority: 1 Customer Name: [PHONE_NUMBER] Phone: [PHO…" at bounding box center [103, 410] width 144 height 333
copy div "Customer Name: [PHONE_NUMBER] Phone: [PHONE_NUMBER] Address: Business location …"
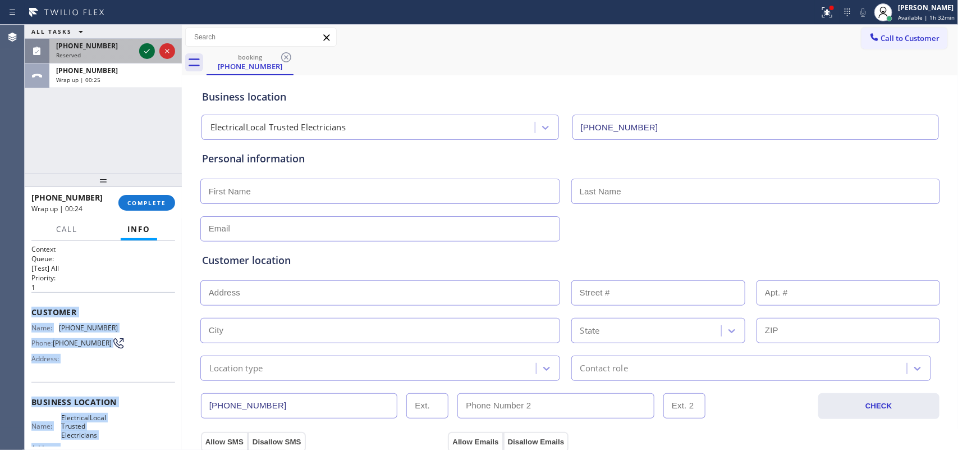
click at [149, 49] on icon at bounding box center [147, 51] width 6 height 4
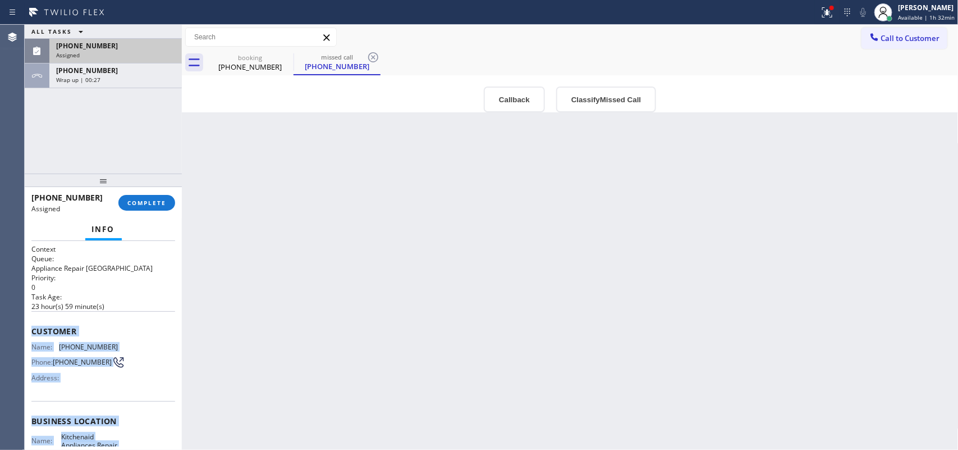
scroll to position [142, 0]
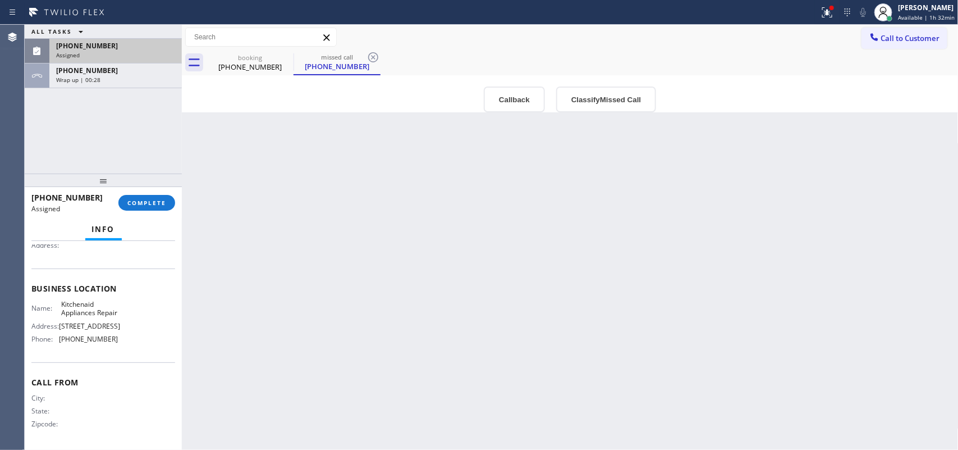
click at [130, 346] on div "Name: Kitchenaid Appliances Repair Address: [STREET_ADDRESS] Phone: [PHONE_NUMB…" at bounding box center [103, 324] width 144 height 48
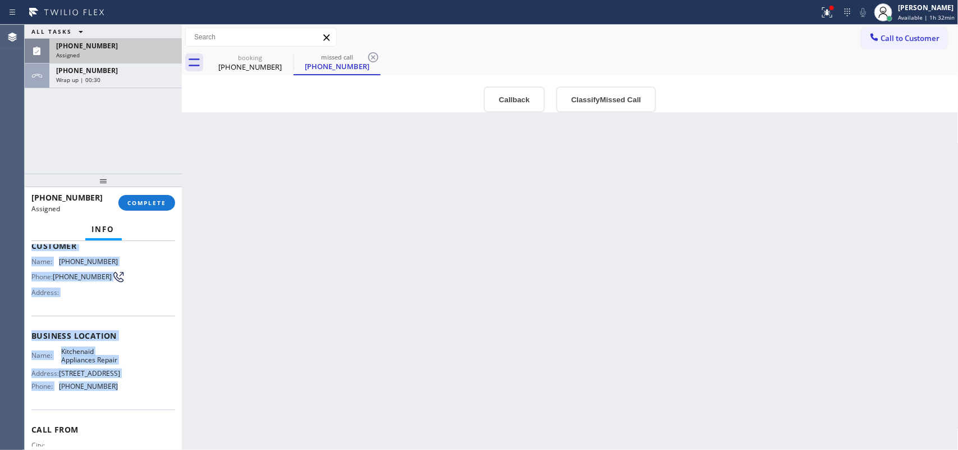
scroll to position [0, 0]
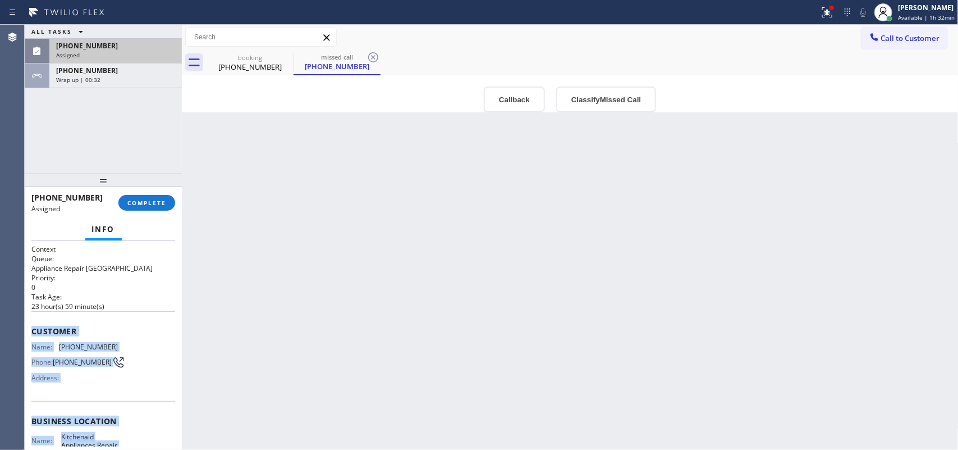
drag, startPoint x: 130, startPoint y: 349, endPoint x: 26, endPoint y: 327, distance: 106.8
click at [26, 327] on div "Context Queue: Appliance Repair High End Priority: 0 Task Age: [DEMOGRAPHIC_DAT…" at bounding box center [103, 345] width 157 height 209
copy div "Customer Name: [PHONE_NUMBER] Phone: [PHONE_NUMBER] Address: Business location …"
click at [588, 102] on button "Classify Missed Call" at bounding box center [606, 99] width 100 height 26
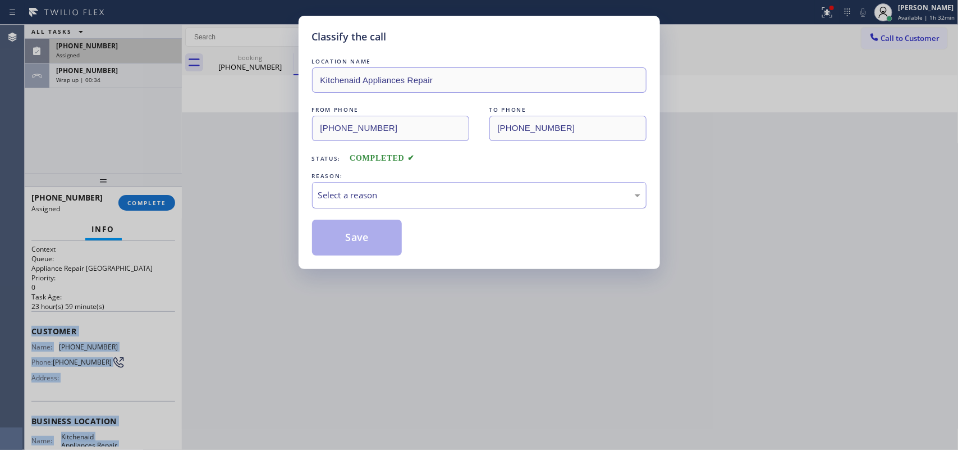
click at [497, 198] on div "Select a reason" at bounding box center [479, 195] width 322 height 13
click at [365, 225] on button "Save" at bounding box center [357, 237] width 90 height 36
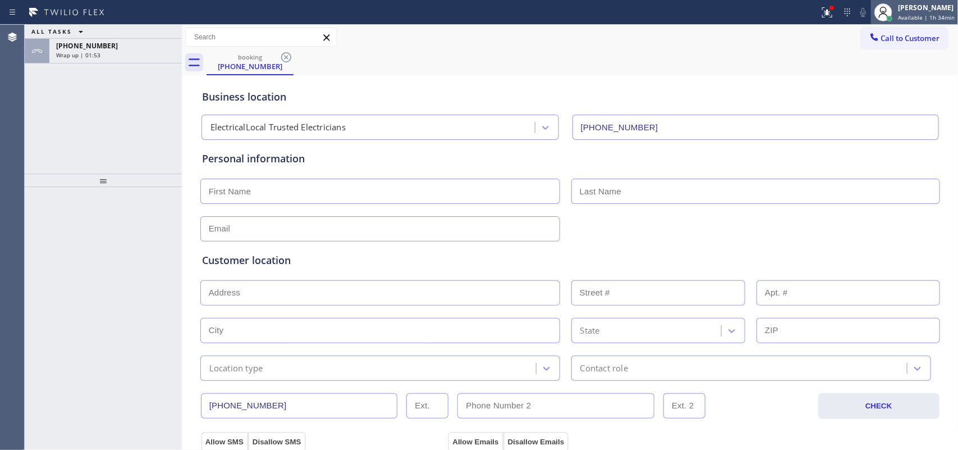
click at [913, 9] on div "[PERSON_NAME]" at bounding box center [926, 8] width 57 height 10
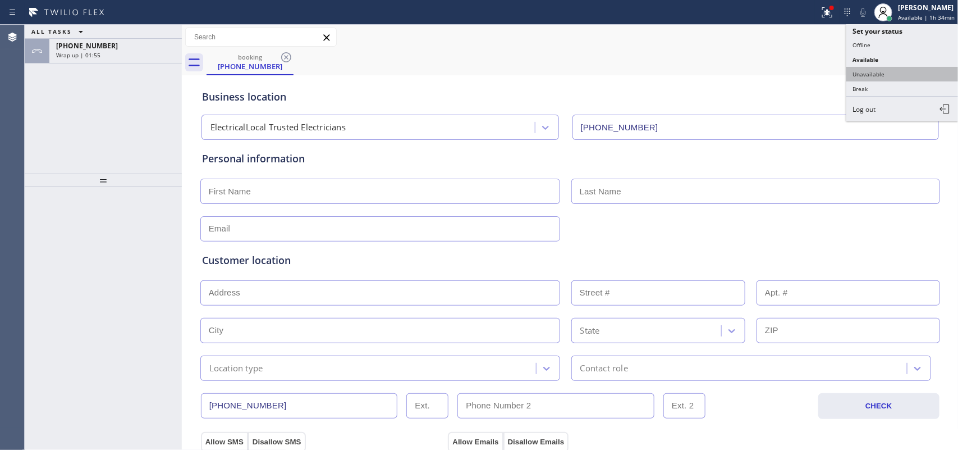
click at [889, 74] on button "Unavailable" at bounding box center [902, 74] width 112 height 15
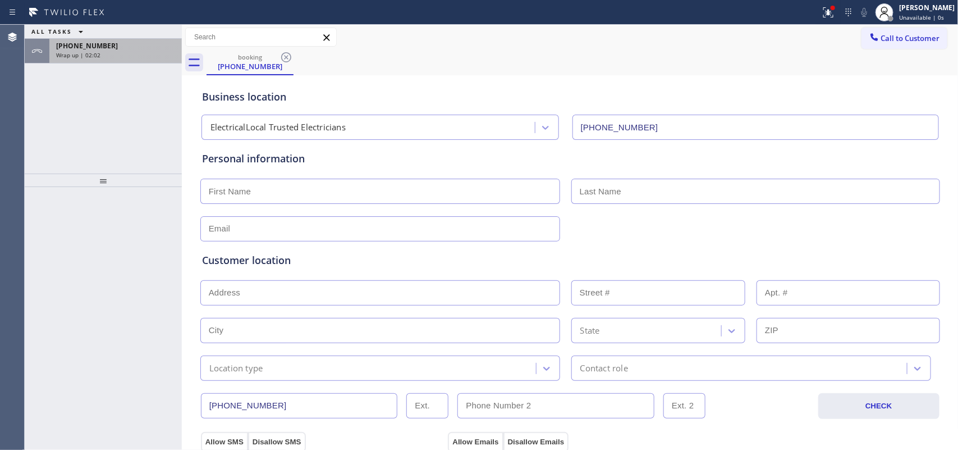
click at [121, 54] on div "Wrap up | 02:02" at bounding box center [115, 55] width 119 height 8
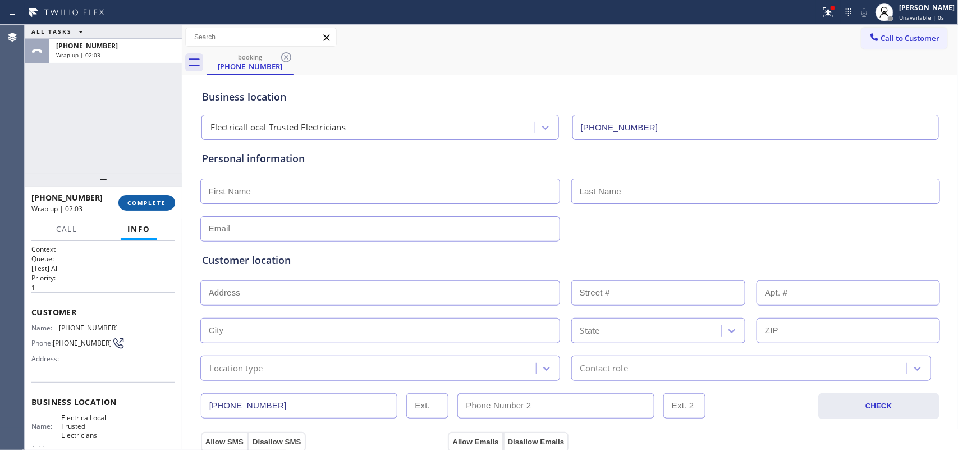
click at [155, 202] on span "COMPLETE" at bounding box center [146, 203] width 39 height 8
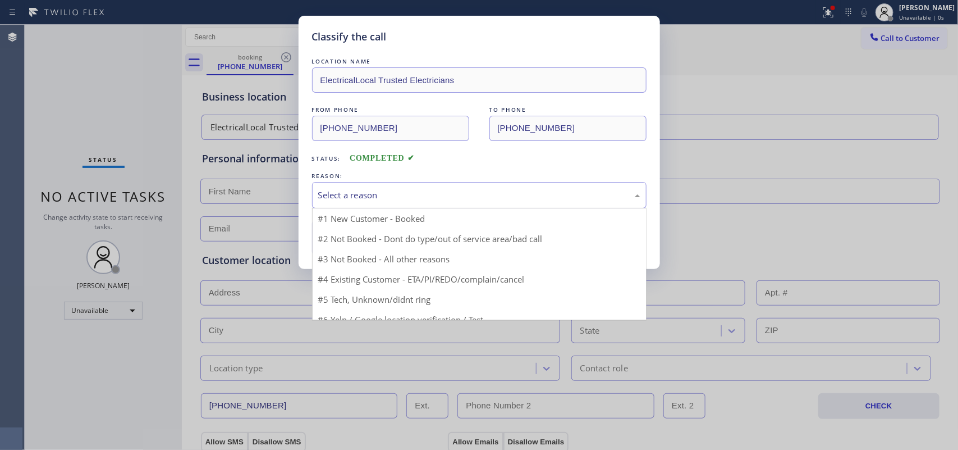
click at [370, 193] on div "Select a reason" at bounding box center [479, 195] width 322 height 13
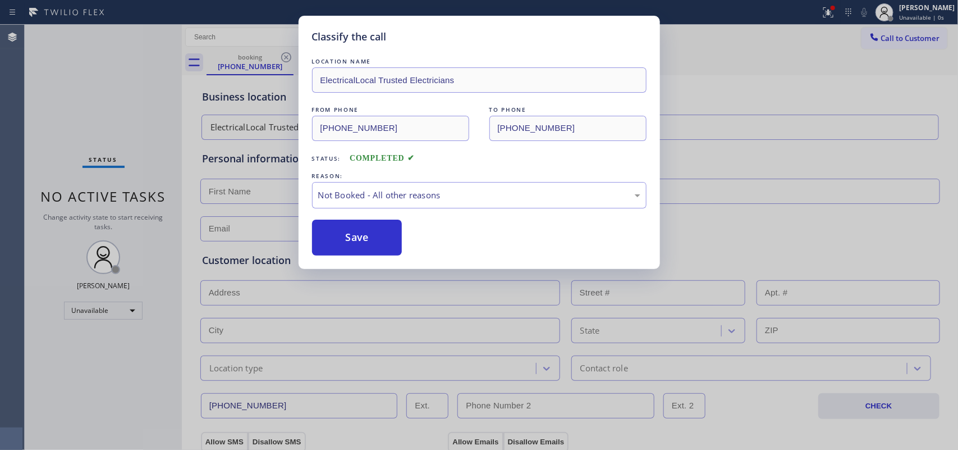
click at [385, 240] on button "Save" at bounding box center [357, 237] width 90 height 36
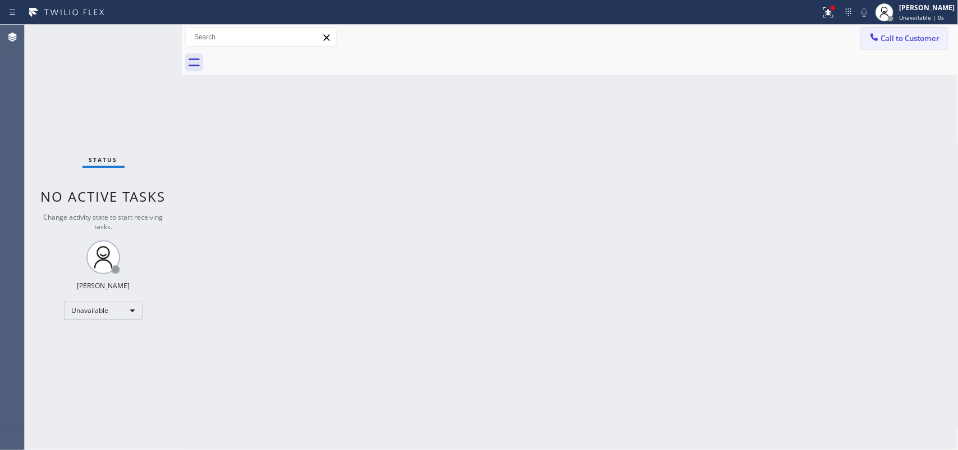
click at [922, 40] on span "Call to Customer" at bounding box center [910, 38] width 59 height 10
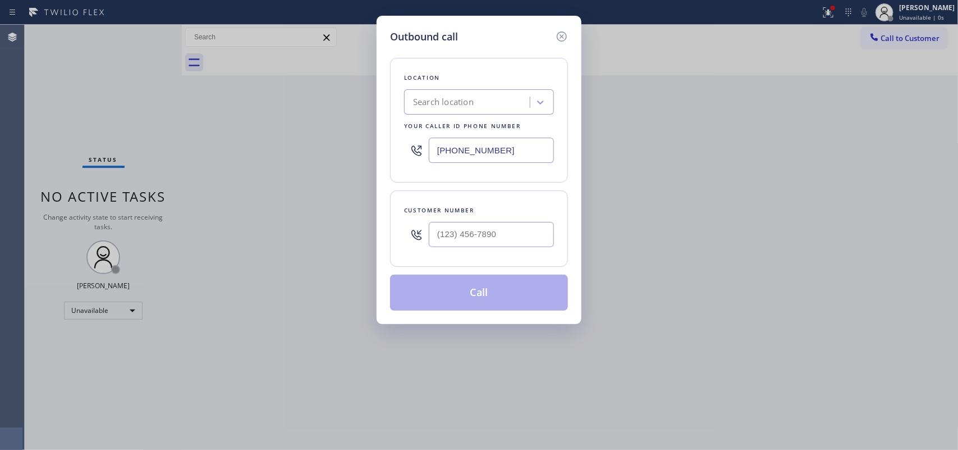
click at [397, 40] on h5 "Outbound call" at bounding box center [424, 36] width 68 height 15
click at [461, 152] on input "[PHONE_NUMBER]" at bounding box center [491, 150] width 125 height 25
paste input "05) 902-4601"
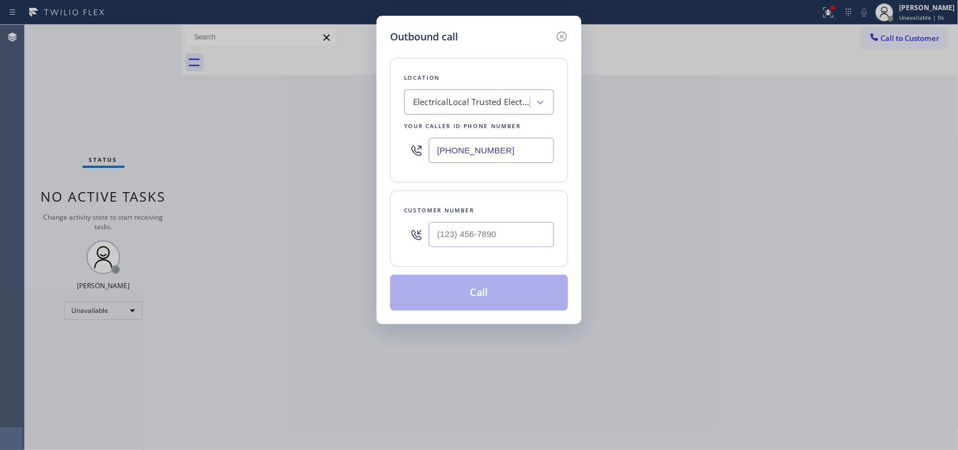
type input "[PHONE_NUMBER]"
click at [390, 48] on div "Location ElectricalLocal Trusted Electricians Your caller id phone number [PHON…" at bounding box center [479, 177] width 178 height 266
click at [459, 243] on input "(___) ___-____" at bounding box center [491, 234] width 125 height 25
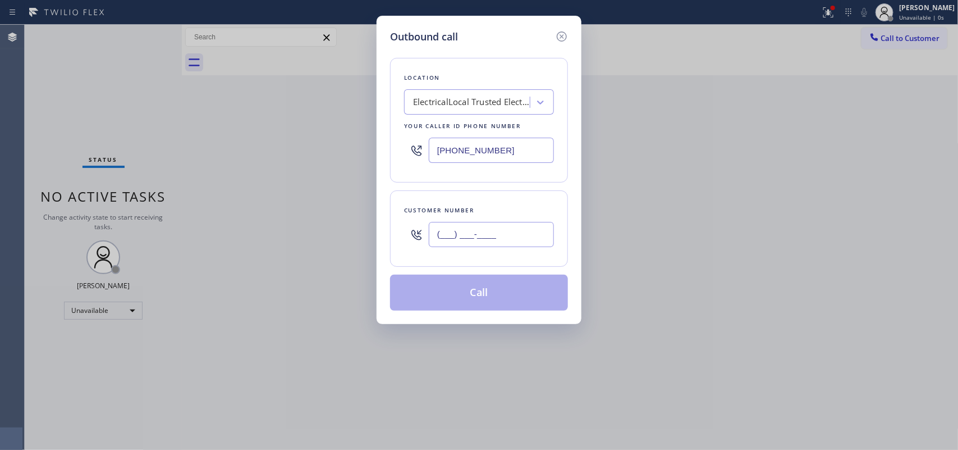
paste input "408) 250-6327"
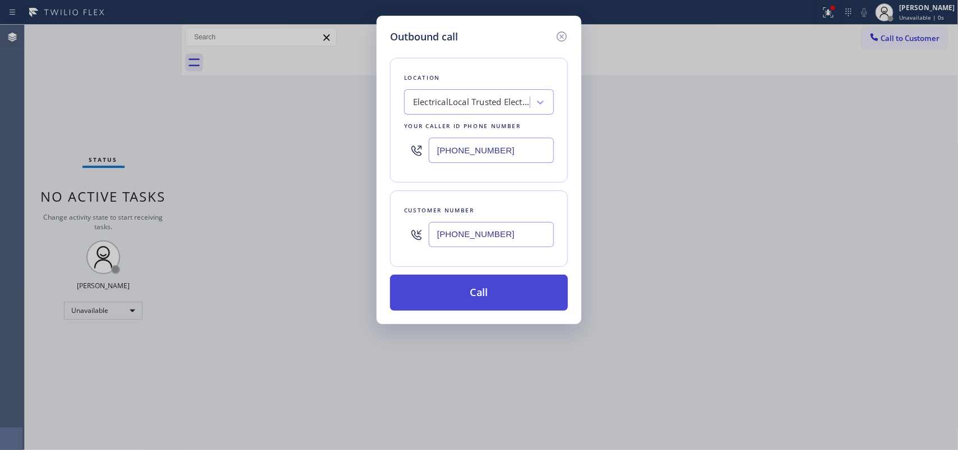
type input "[PHONE_NUMBER]"
click at [464, 289] on button "Call" at bounding box center [479, 292] width 178 height 36
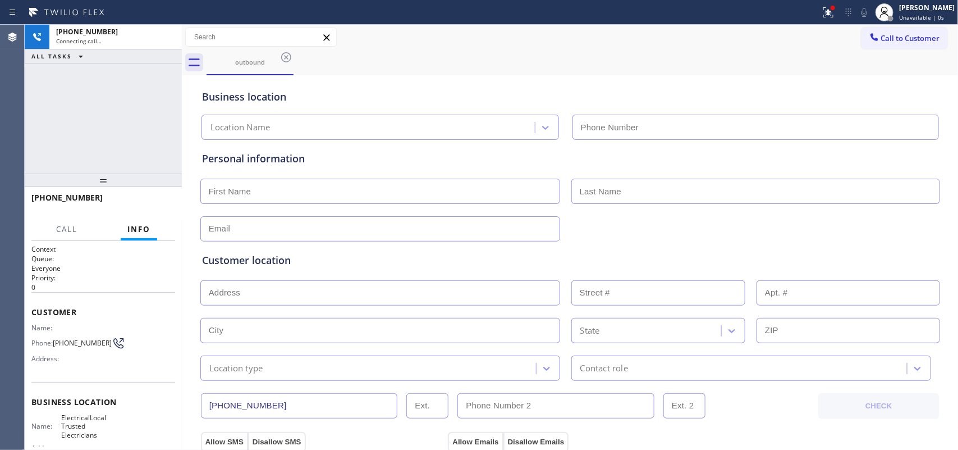
type input "[PHONE_NUMBER]"
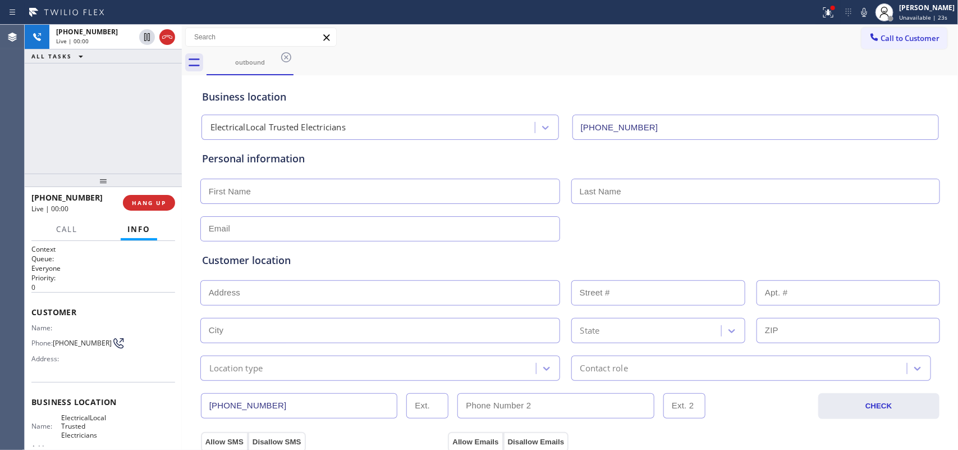
click at [454, 193] on input "text" at bounding box center [380, 190] width 360 height 25
type input "[PERSON_NAME]"
click at [712, 193] on input "text" at bounding box center [755, 190] width 369 height 25
type input "Dakwar"
drag, startPoint x: 205, startPoint y: 194, endPoint x: 199, endPoint y: 195, distance: 5.9
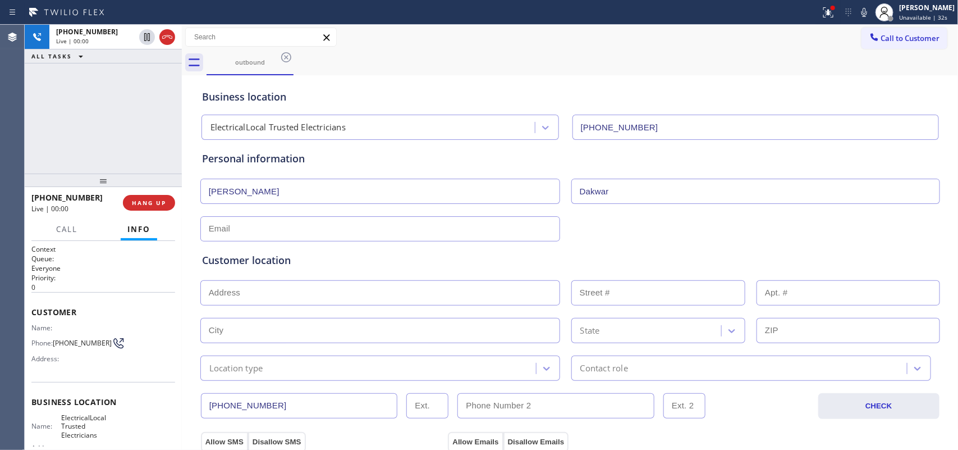
click at [200, 195] on input "[PERSON_NAME]" at bounding box center [380, 190] width 360 height 25
type input "[PERSON_NAME]"
click at [293, 231] on input "text" at bounding box center [380, 228] width 360 height 25
click at [291, 292] on input "text" at bounding box center [380, 292] width 360 height 25
paste input "[STREET_ADDRESS],"
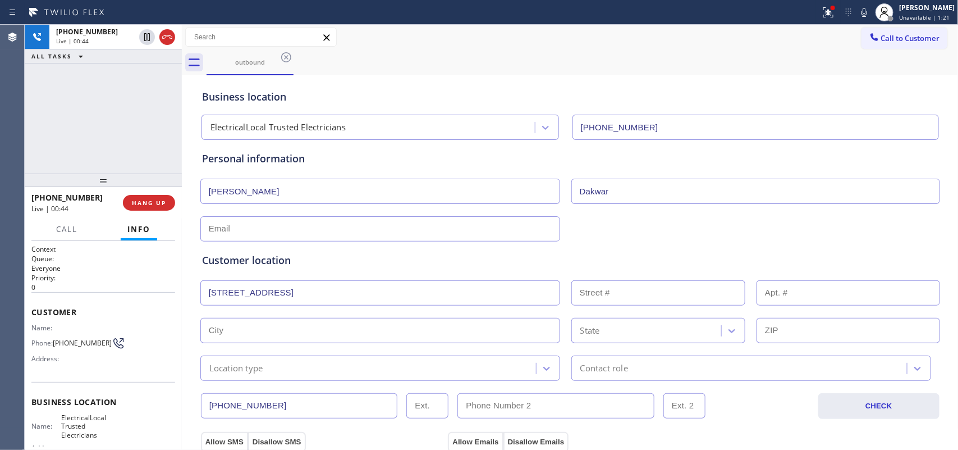
type input "[STREET_ADDRESS]"
type input "918"
type input "Ojai"
type input "93023"
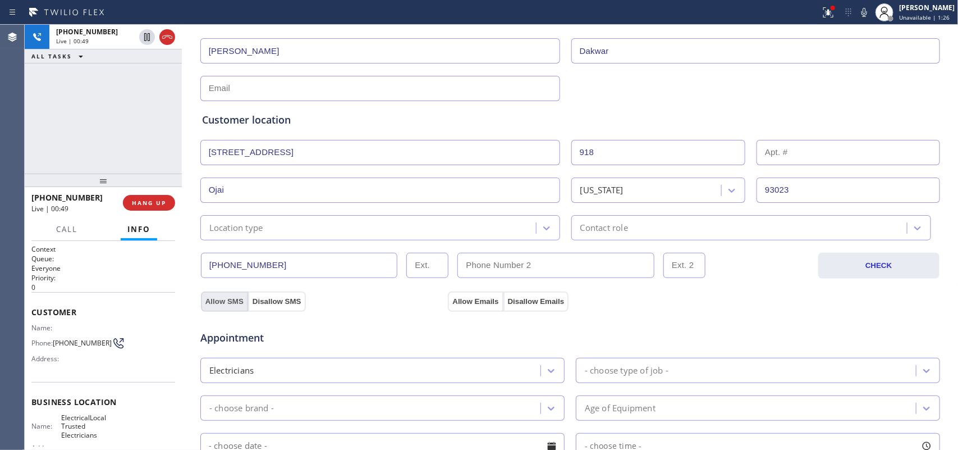
click at [214, 302] on button "Allow SMS" at bounding box center [224, 301] width 47 height 20
click at [464, 299] on button "Allow Emails" at bounding box center [475, 301] width 55 height 20
click at [480, 226] on div "Location type" at bounding box center [370, 228] width 332 height 20
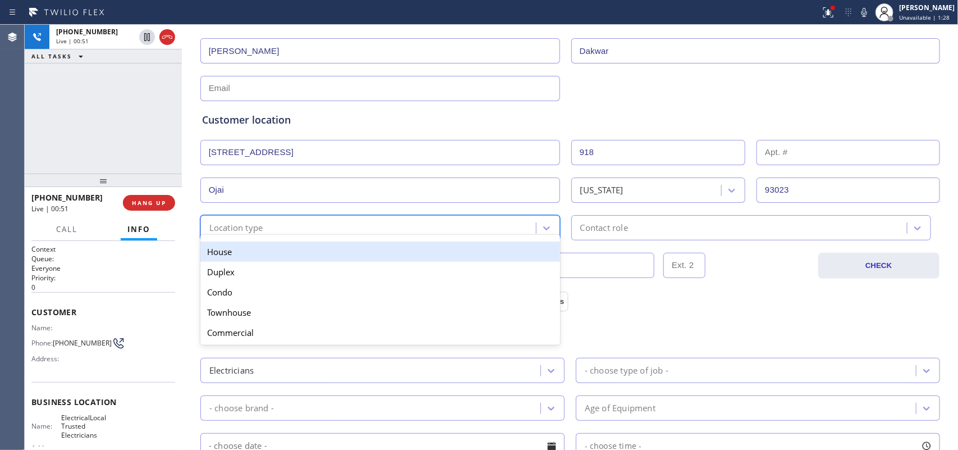
click at [464, 256] on div "House" at bounding box center [380, 251] width 360 height 20
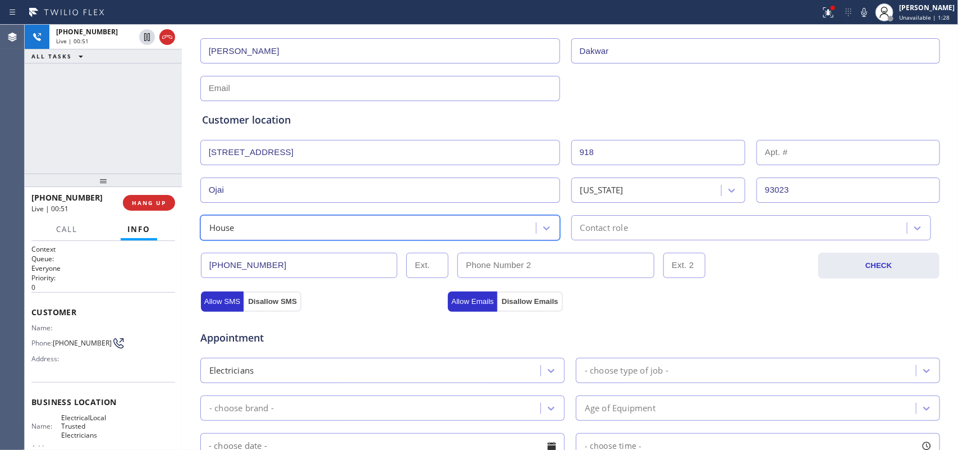
click at [584, 227] on div "Contact role" at bounding box center [604, 227] width 48 height 13
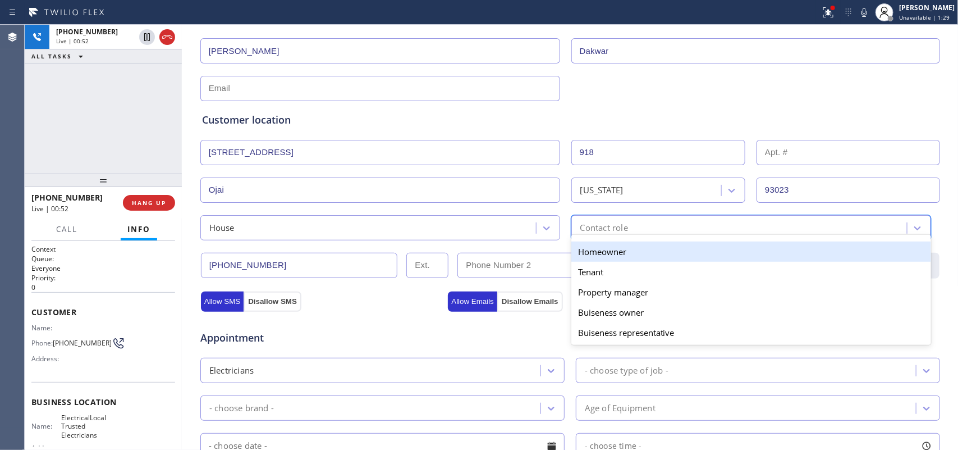
click at [589, 246] on div "Homeowner" at bounding box center [751, 251] width 360 height 20
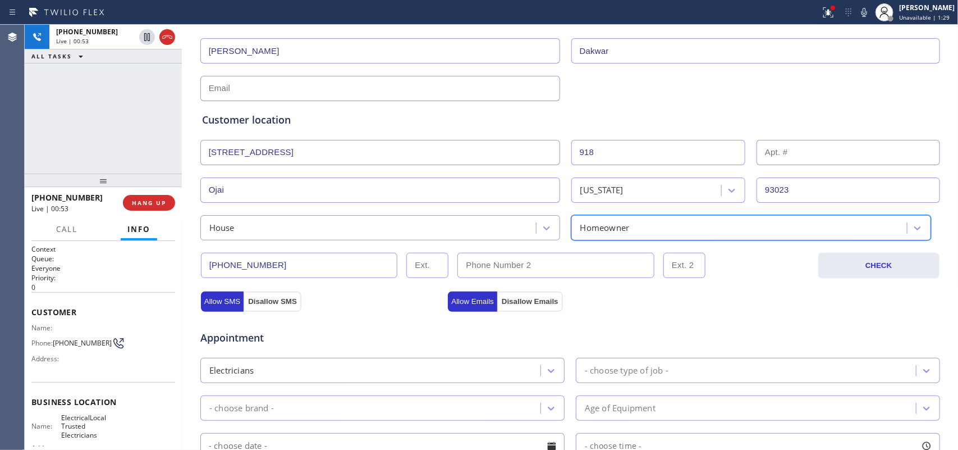
scroll to position [351, 0]
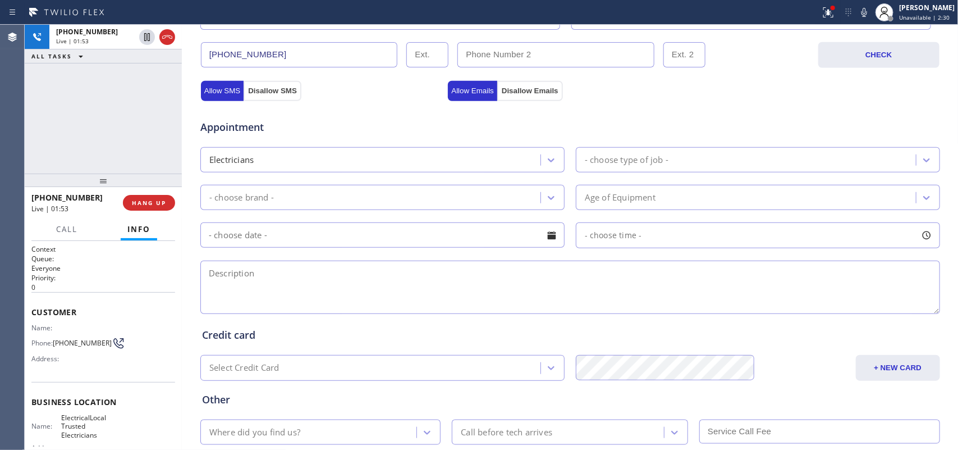
click at [90, 117] on div "[PHONE_NUMBER] Live | 01:53 ALL TASKS ALL TASKS ACTIVE TASKS TASKS IN WRAP UP" at bounding box center [103, 99] width 157 height 149
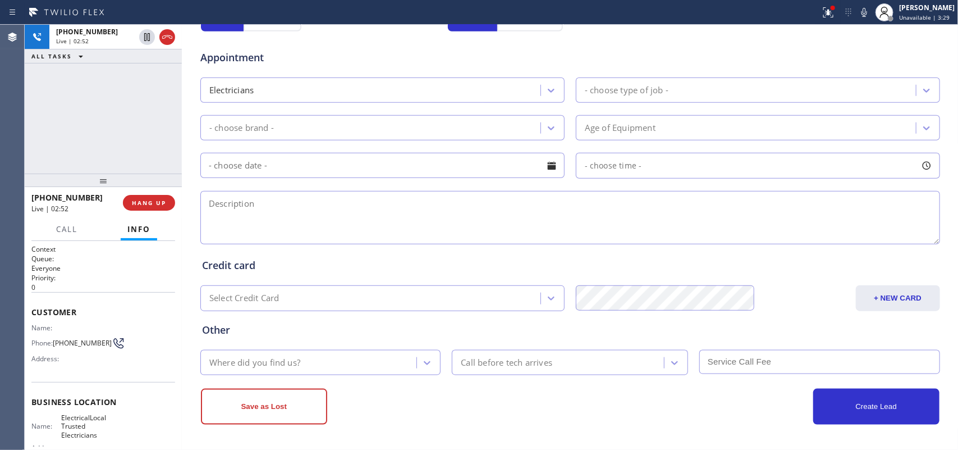
scroll to position [71, 0]
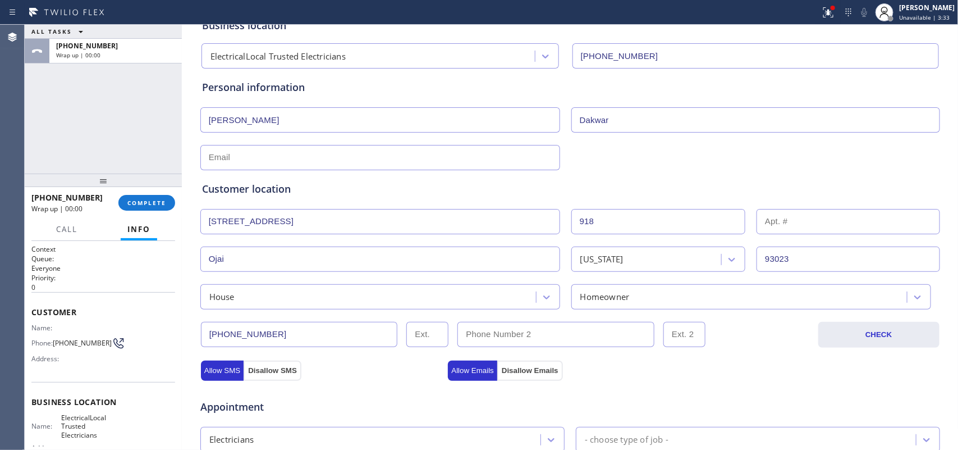
click at [369, 146] on input "text" at bounding box center [380, 157] width 360 height 25
click at [73, 122] on div "ALL TASKS ALL TASKS ACTIVE TASKS TASKS IN WRAP UP [PHONE_NUMBER] Wrap up | 00:00" at bounding box center [103, 99] width 157 height 149
click at [514, 160] on input "text" at bounding box center [380, 157] width 360 height 25
type input "n"
click at [228, 158] on input "text" at bounding box center [380, 157] width 360 height 25
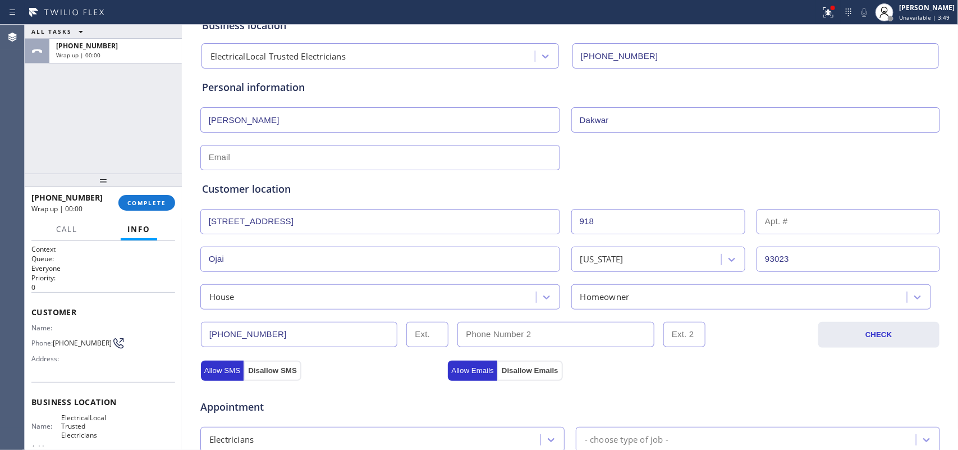
paste input "[EMAIL_ADDRESS][DOMAIN_NAME]"
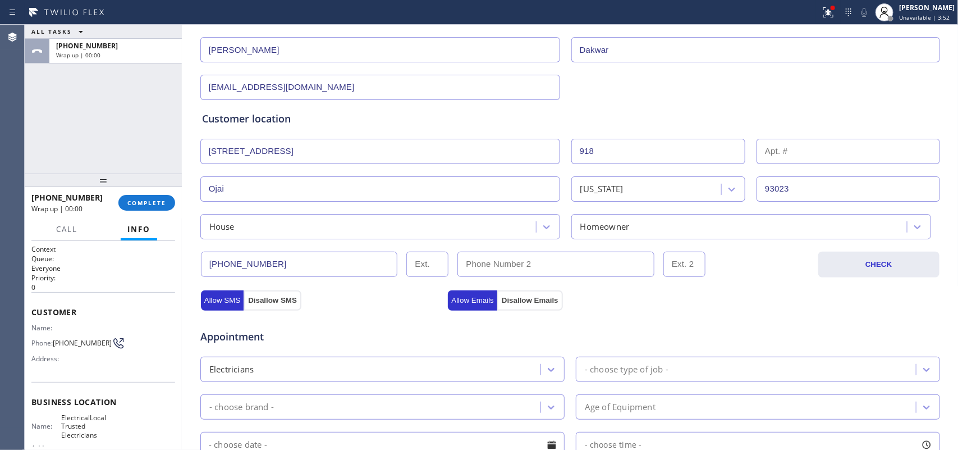
type input "[EMAIL_ADDRESS][DOMAIN_NAME]"
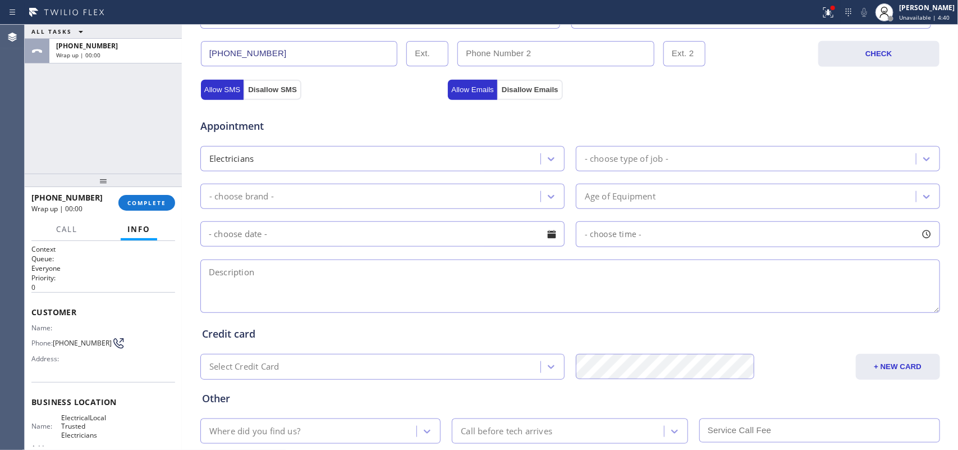
scroll to position [422, 0]
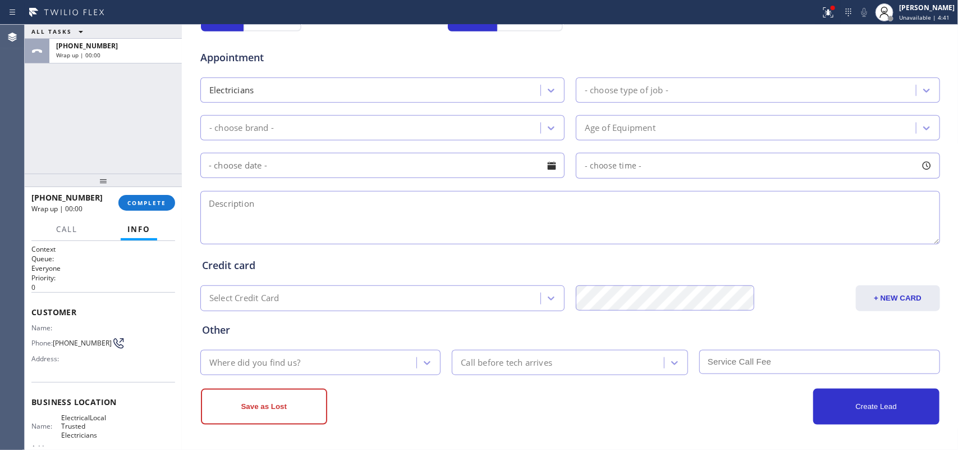
click at [615, 84] on div "- choose type of job -" at bounding box center [627, 90] width 84 height 13
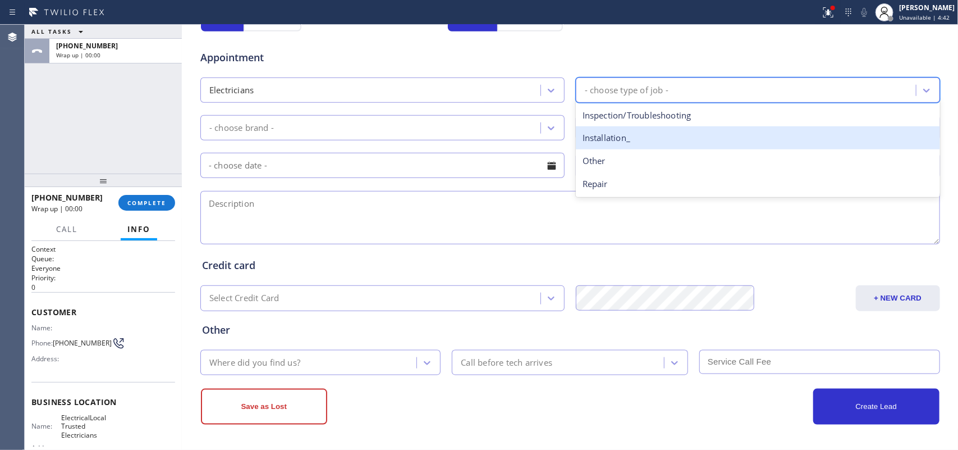
click at [605, 135] on div "Installation_" at bounding box center [758, 137] width 364 height 23
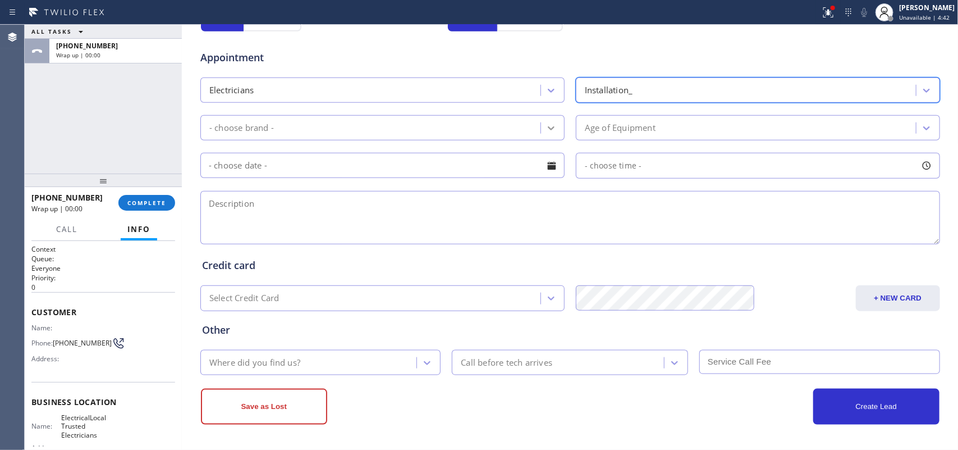
click at [541, 127] on div at bounding box center [551, 128] width 20 height 20
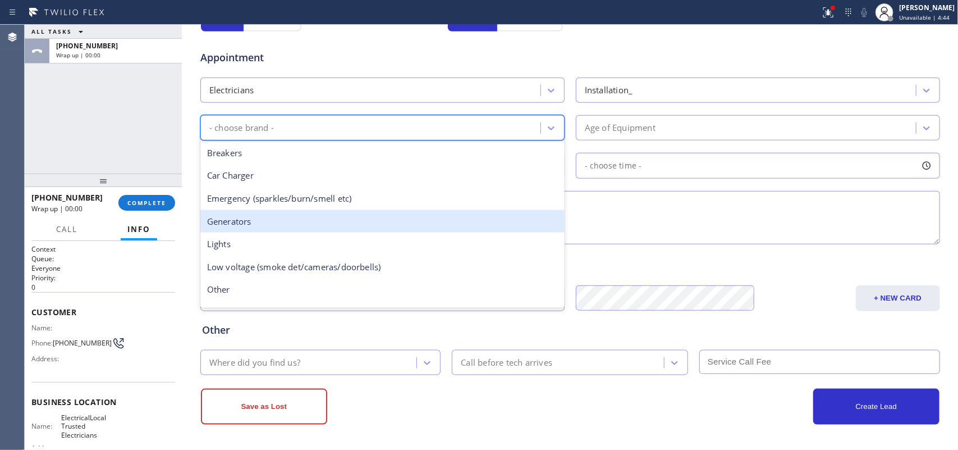
scroll to position [86, 0]
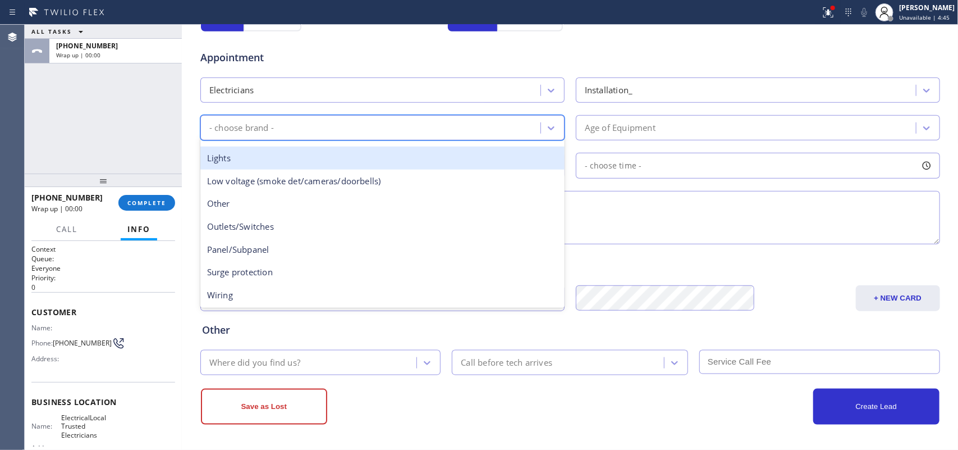
click at [368, 156] on div "Lights" at bounding box center [382, 157] width 364 height 23
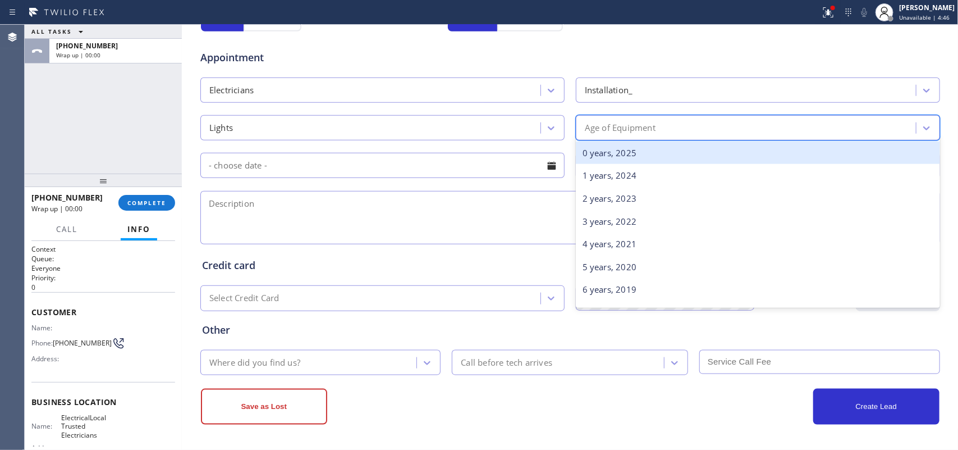
click at [590, 128] on div "Age of Equipment" at bounding box center [620, 127] width 71 height 13
click at [605, 148] on div "0 years, 2025" at bounding box center [758, 152] width 364 height 23
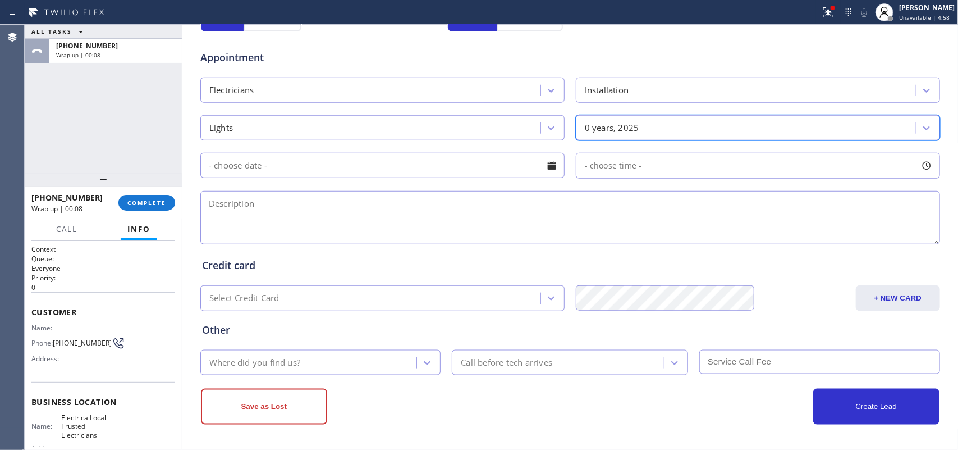
click at [410, 211] on textarea at bounding box center [570, 217] width 740 height 53
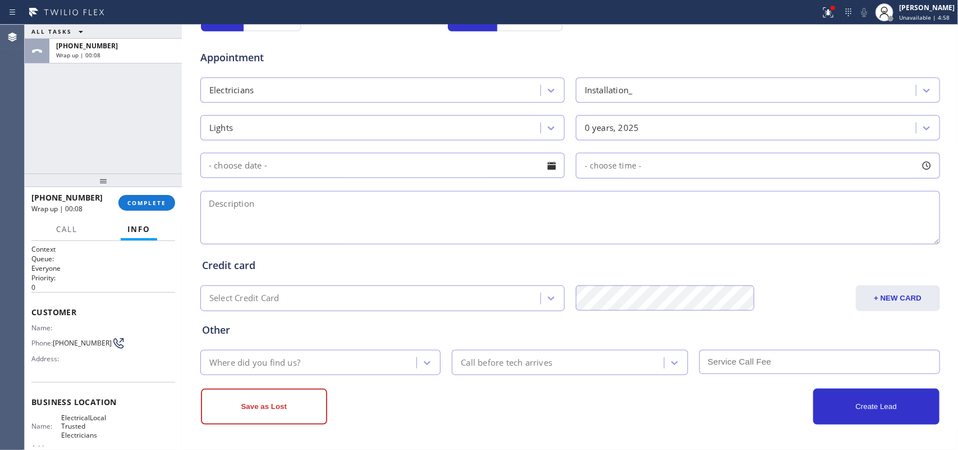
paste textarea "house-ho/need an electrician to install the ceiling fan/ [STREET_ADDRESS],"
click at [486, 203] on textarea "house-ho/need an electrician to install the ceiling fan/ [STREET_ADDRESS]," at bounding box center [570, 217] width 740 height 53
click at [563, 205] on textarea "house-ho/need an electrician to install the ceiling fan/ [STREET_ADDRESS]," at bounding box center [570, 217] width 740 height 53
type textarea "house-ho/need an electrician to install the ceiling fan/ [STREET_ADDRESS]/ [PER…"
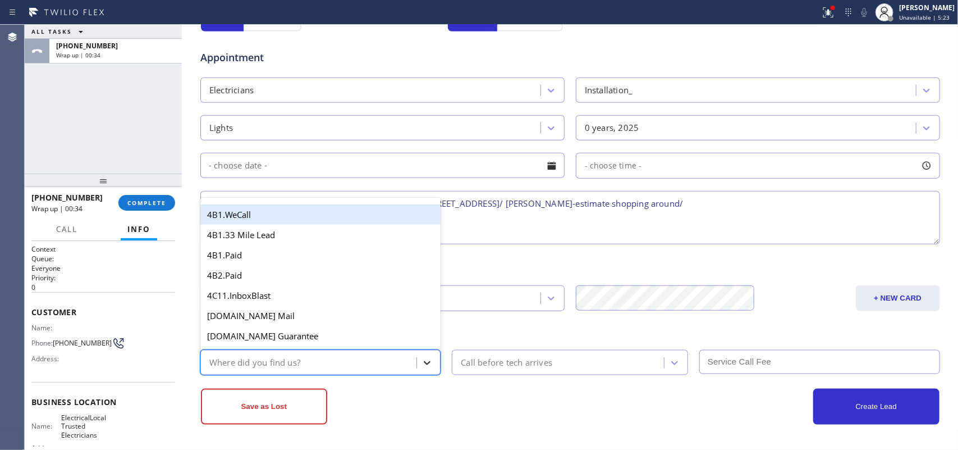
click at [427, 362] on icon at bounding box center [427, 362] width 11 height 11
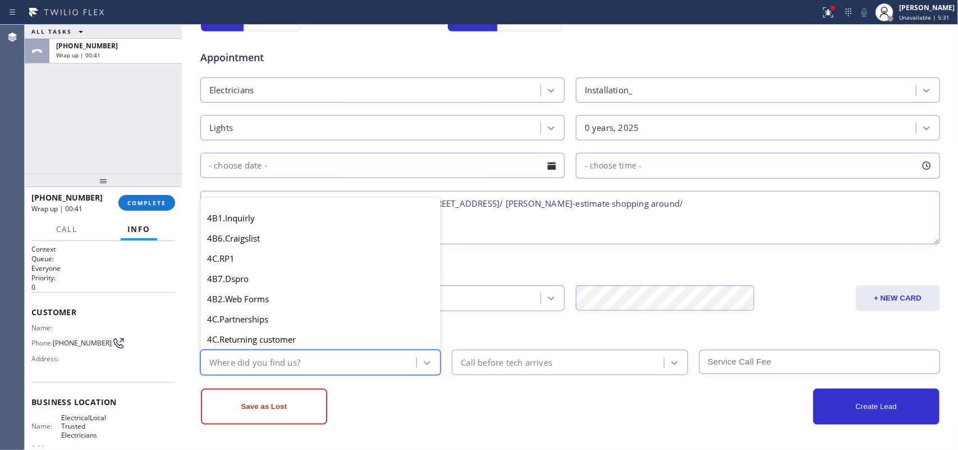
scroll to position [281, 0]
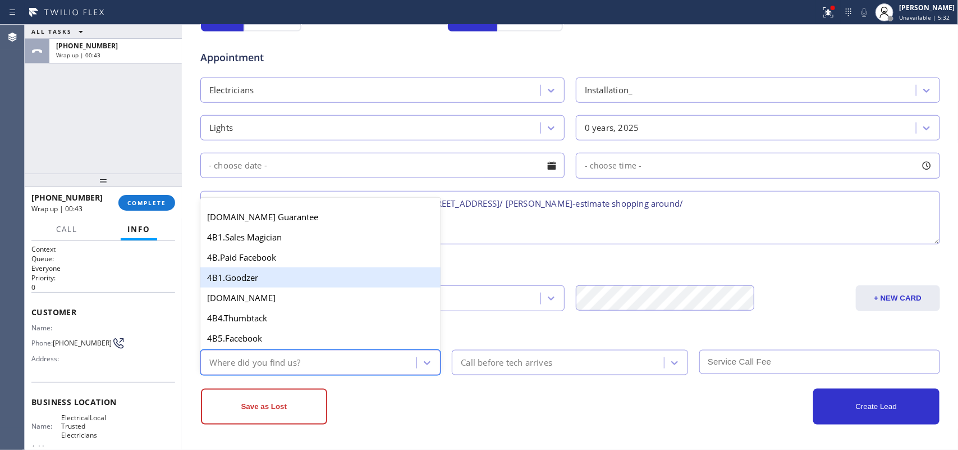
type input "g"
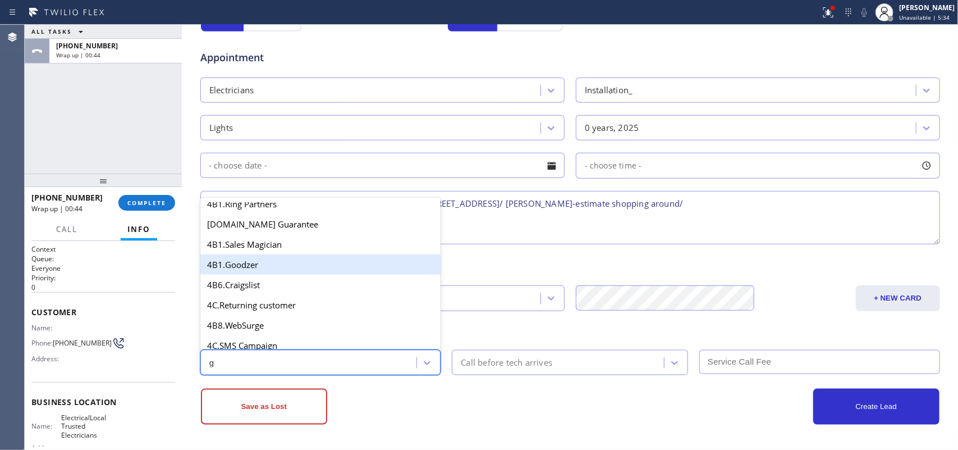
scroll to position [191, 0]
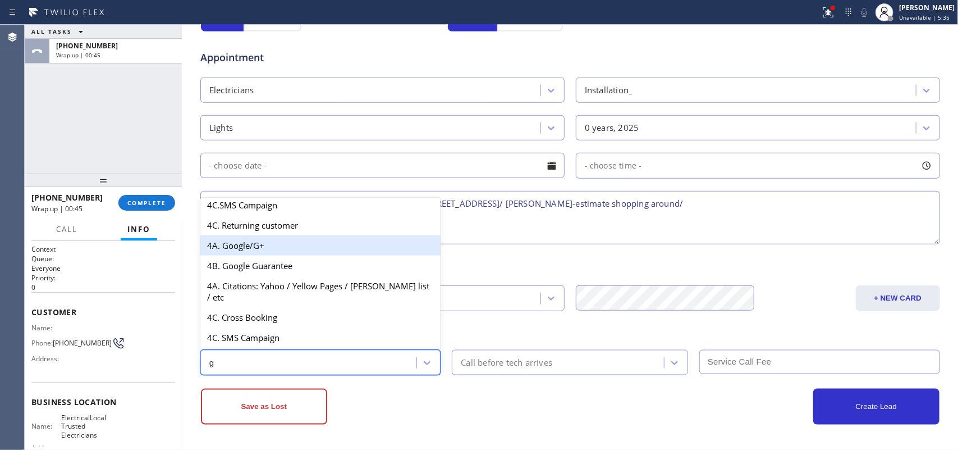
click at [345, 255] on div "4A. Google/G+" at bounding box center [320, 245] width 241 height 20
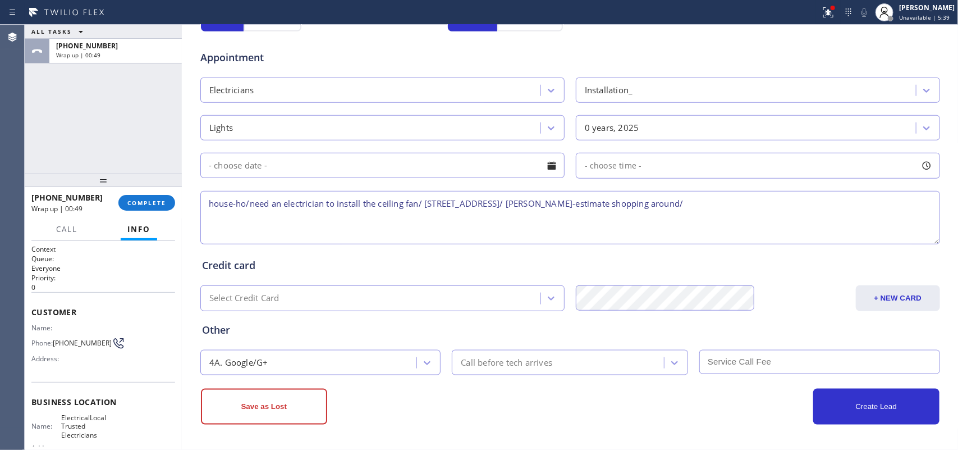
drag, startPoint x: 622, startPoint y: 205, endPoint x: 203, endPoint y: 191, distance: 419.0
click at [203, 191] on textarea "house-ho/need an electrician to install the ceiling fan/ [STREET_ADDRESS]/ [PER…" at bounding box center [570, 217] width 740 height 53
click at [125, 116] on div "ALL TASKS ALL TASKS ACTIVE TASKS TASKS IN WRAP UP [PHONE_NUMBER] Wrap up | 02:23" at bounding box center [103, 99] width 157 height 149
click at [295, 406] on button "Save as Lost" at bounding box center [264, 406] width 126 height 36
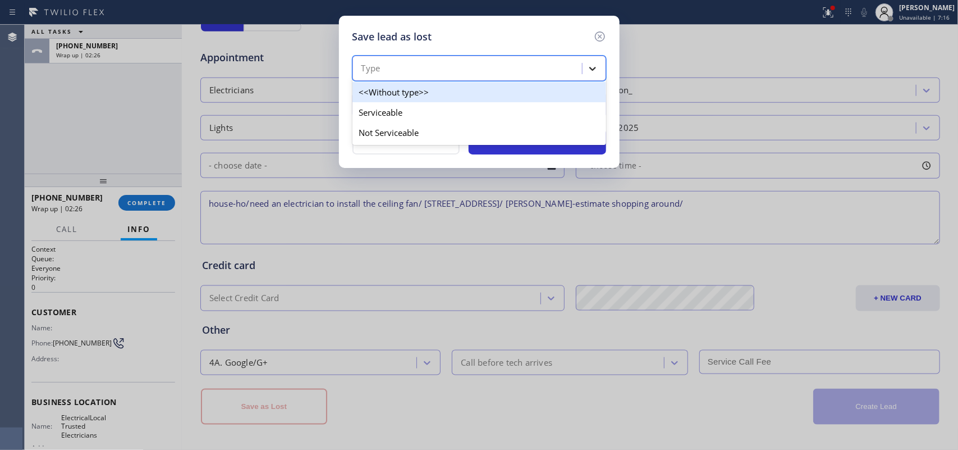
click at [590, 68] on icon at bounding box center [592, 69] width 7 height 4
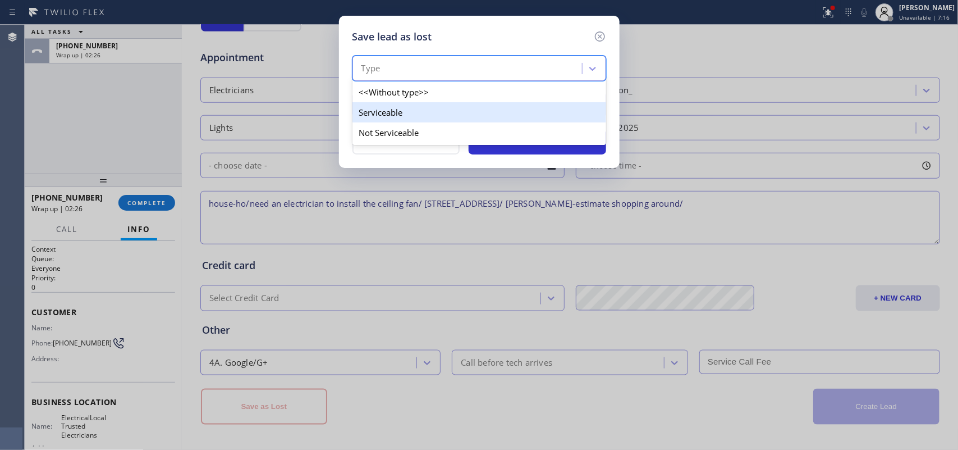
click at [565, 108] on div "Serviceable" at bounding box center [479, 112] width 254 height 20
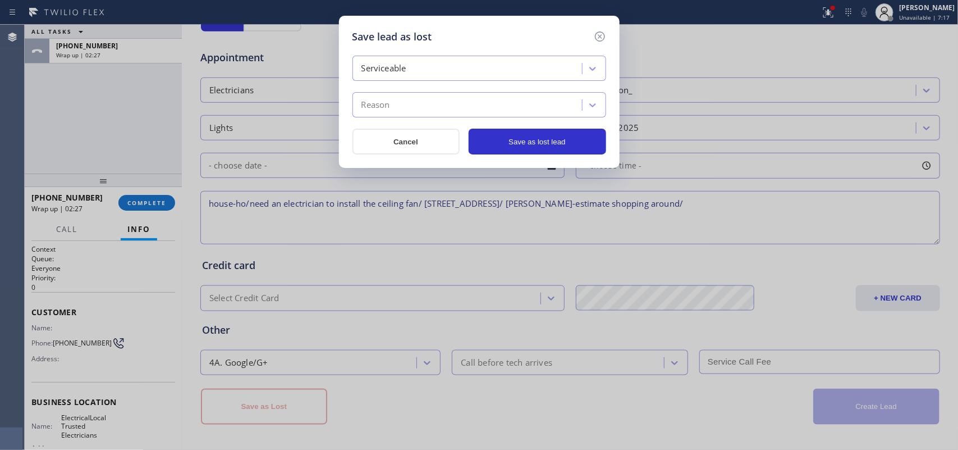
click at [560, 106] on div "Reason" at bounding box center [469, 105] width 226 height 20
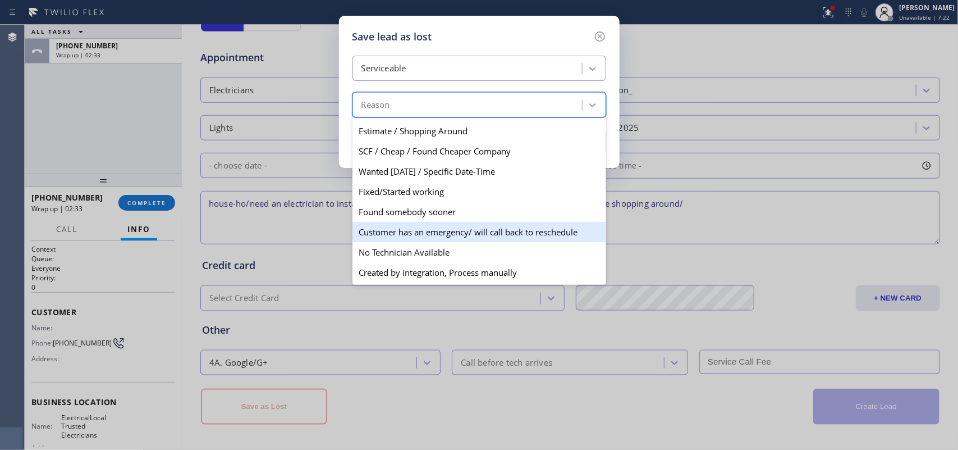
scroll to position [0, 0]
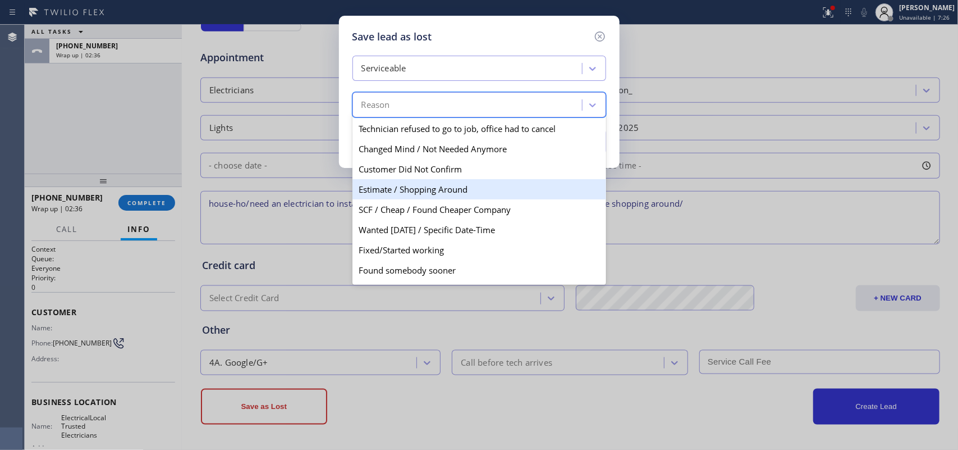
click at [471, 185] on div "Estimate / Shopping Around" at bounding box center [479, 189] width 254 height 20
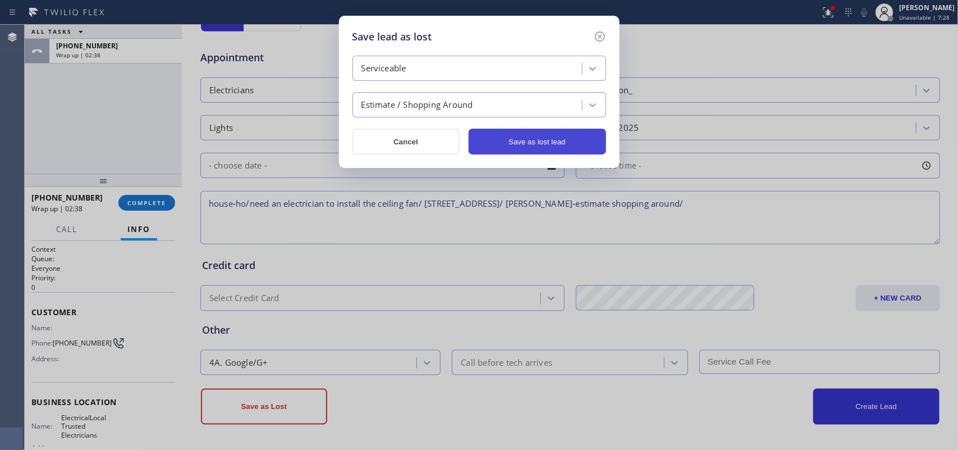
click at [533, 144] on button "Save as lost lead" at bounding box center [538, 142] width 138 height 26
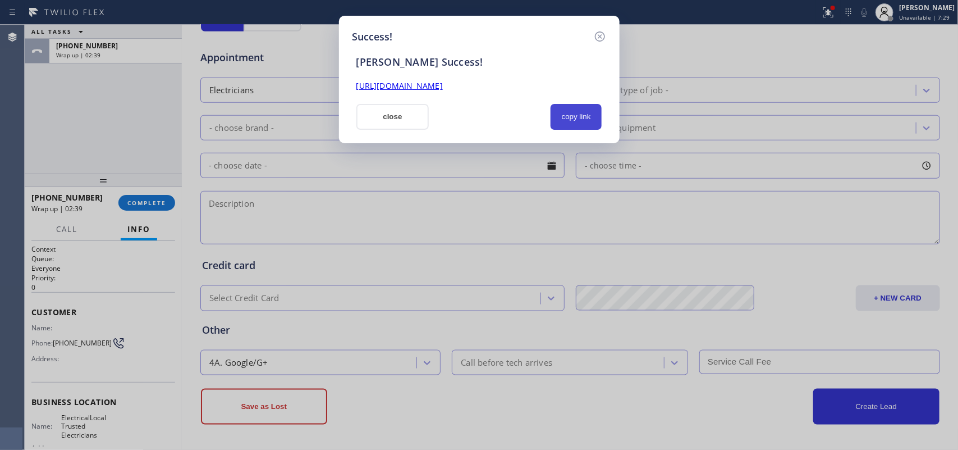
click at [587, 117] on button "copy link" at bounding box center [577, 117] width 52 height 26
click at [399, 118] on button "close" at bounding box center [392, 117] width 73 height 26
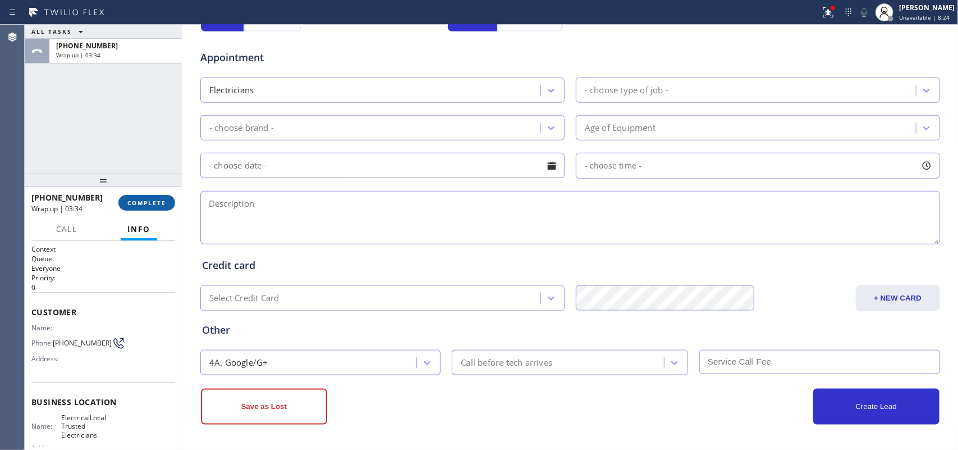
click at [173, 203] on button "COMPLETE" at bounding box center [146, 203] width 57 height 16
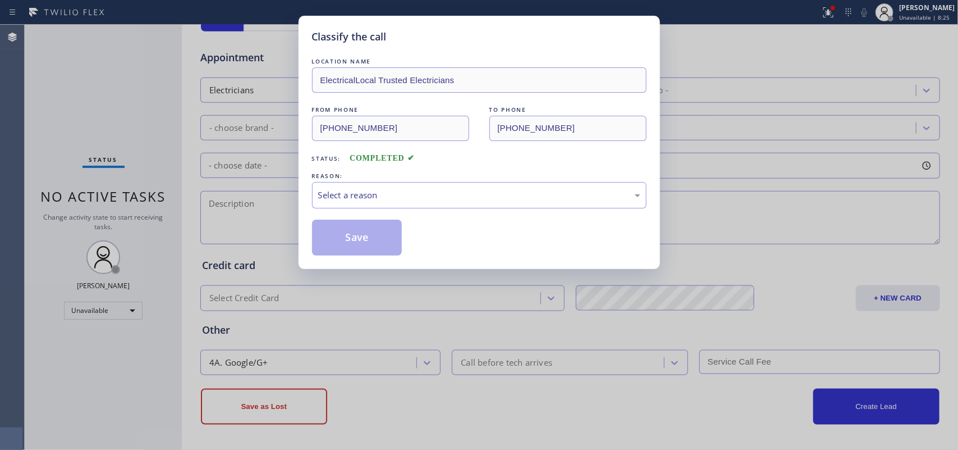
click at [351, 188] on div "Select a reason" at bounding box center [479, 195] width 335 height 26
click at [337, 220] on button "Save" at bounding box center [357, 237] width 90 height 36
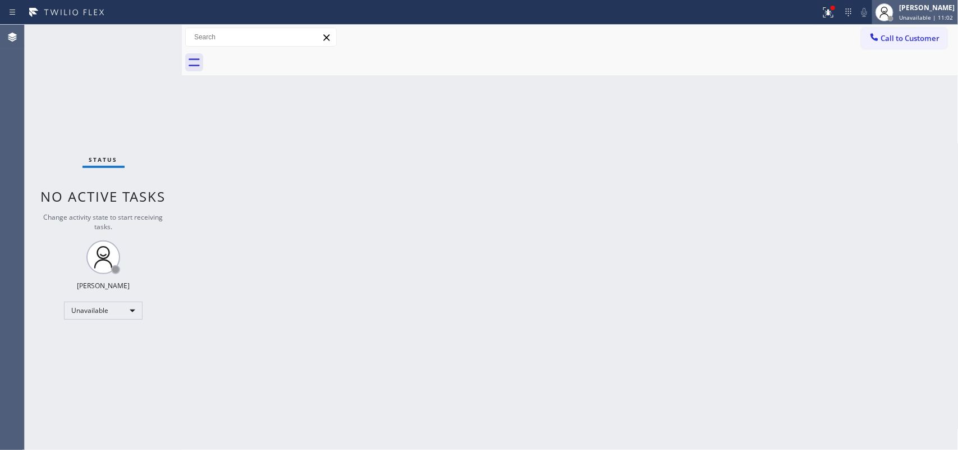
click at [907, 9] on div "[PERSON_NAME]" at bounding box center [927, 8] width 56 height 10
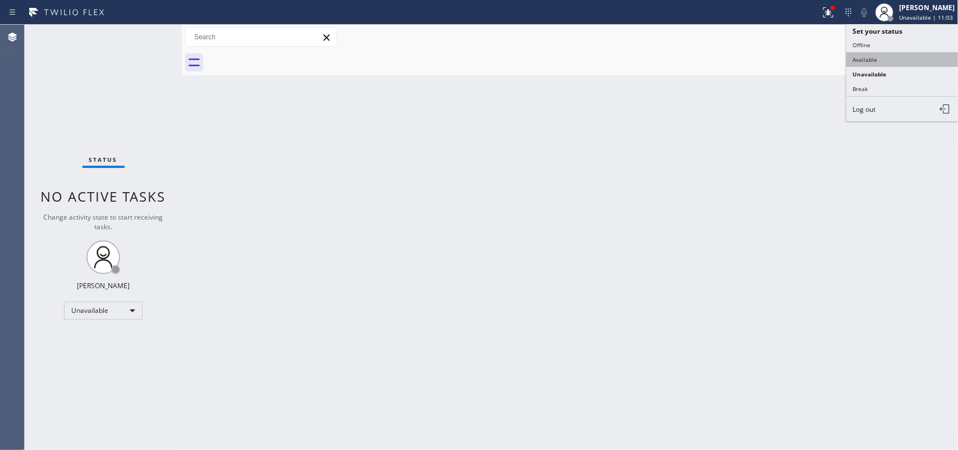
click at [896, 57] on button "Available" at bounding box center [902, 59] width 112 height 15
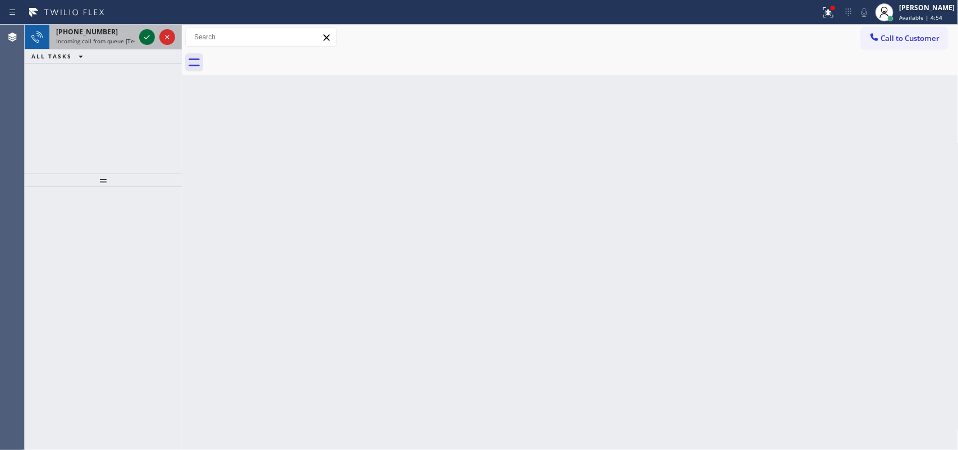
click at [144, 38] on icon at bounding box center [146, 36] width 13 height 13
click at [142, 34] on icon at bounding box center [146, 36] width 13 height 13
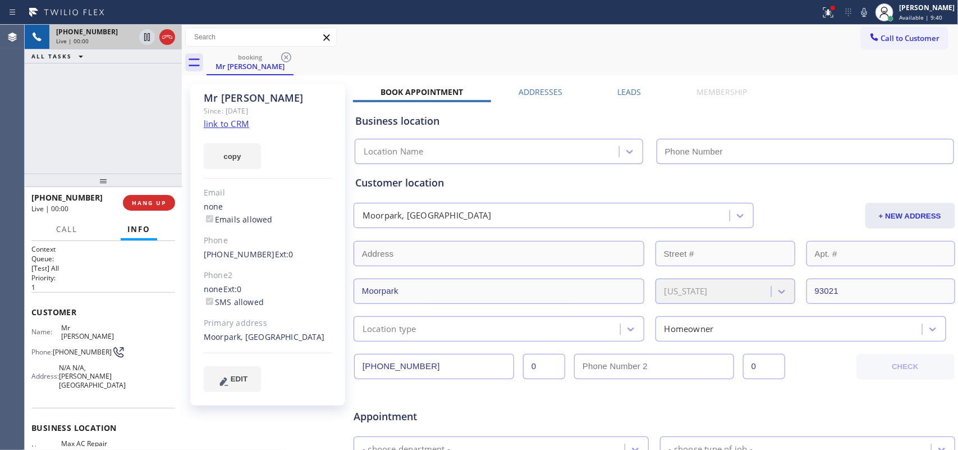
type input "[PHONE_NUMBER]"
click at [232, 122] on link "link to CRM" at bounding box center [226, 123] width 45 height 11
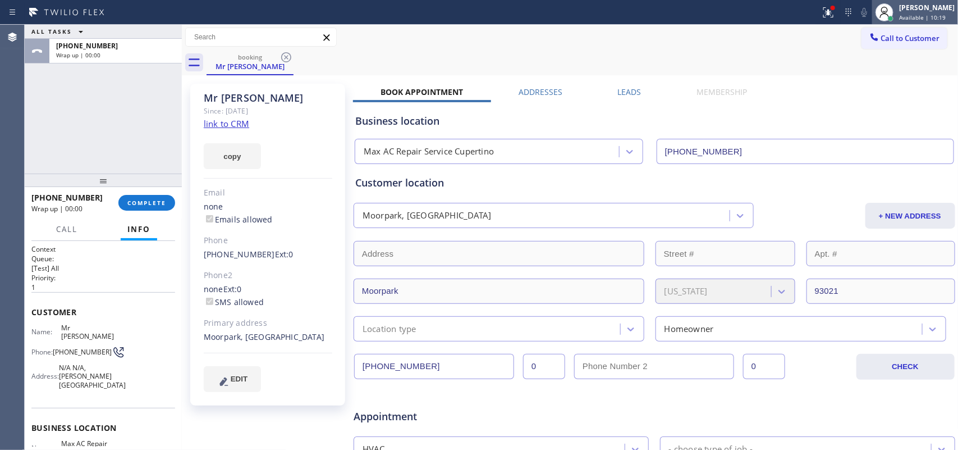
click at [928, 17] on span "Available | 10:19" at bounding box center [922, 17] width 47 height 8
drag, startPoint x: 884, startPoint y: 84, endPoint x: 879, endPoint y: 97, distance: 13.3
click at [879, 97] on div "Mr [PERSON_NAME] Since: [DATE] link to CRM copy Email none Emails allowed Phone…" at bounding box center [570, 441] width 771 height 727
click at [891, 7] on icon at bounding box center [884, 12] width 13 height 13
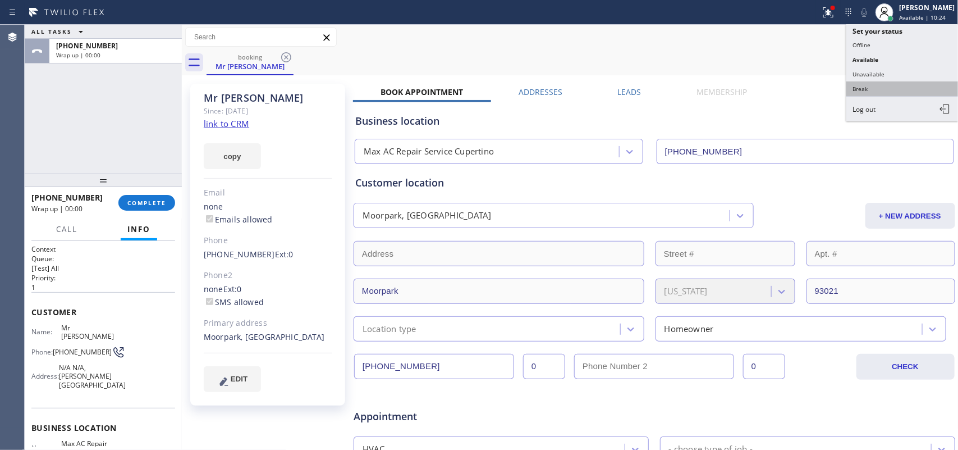
click at [877, 87] on button "Break" at bounding box center [902, 88] width 112 height 15
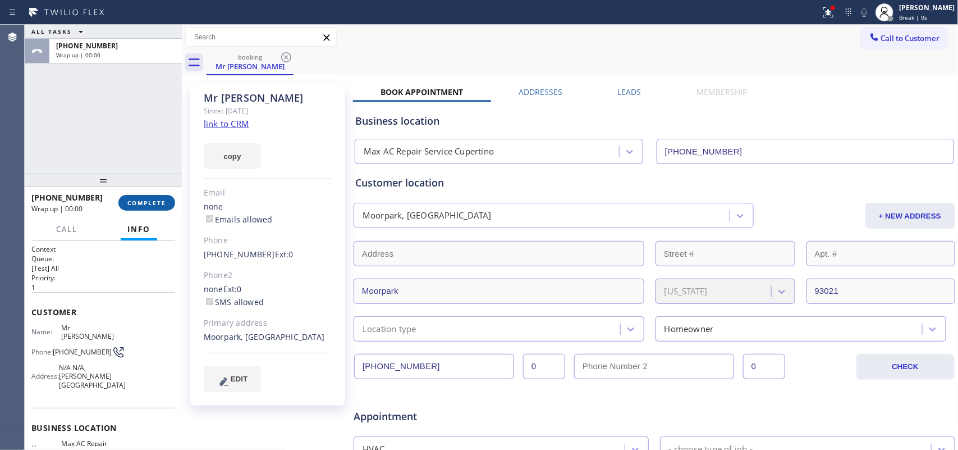
click at [166, 200] on button "COMPLETE" at bounding box center [146, 203] width 57 height 16
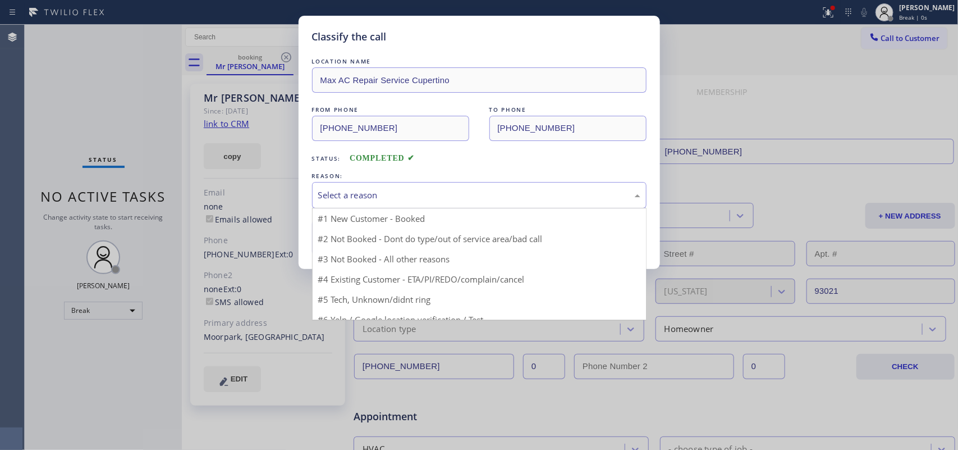
click at [383, 185] on div "Select a reason" at bounding box center [479, 195] width 335 height 26
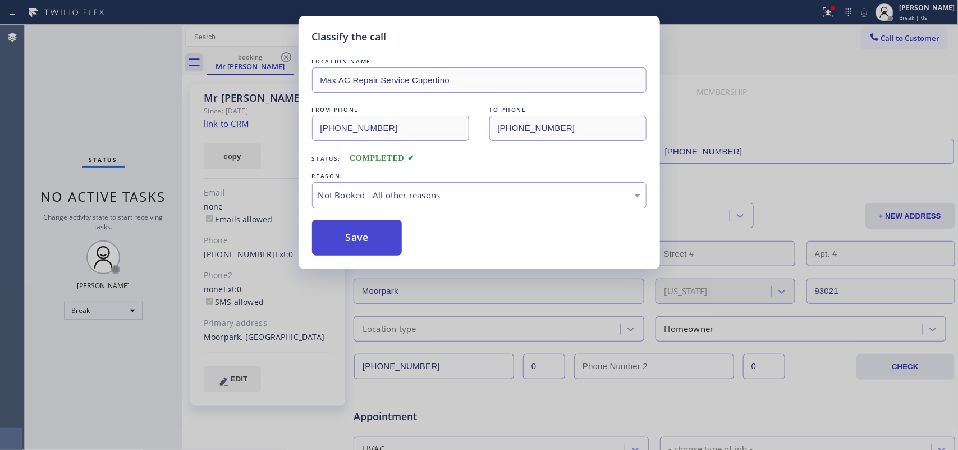
click at [366, 237] on button "Save" at bounding box center [357, 237] width 90 height 36
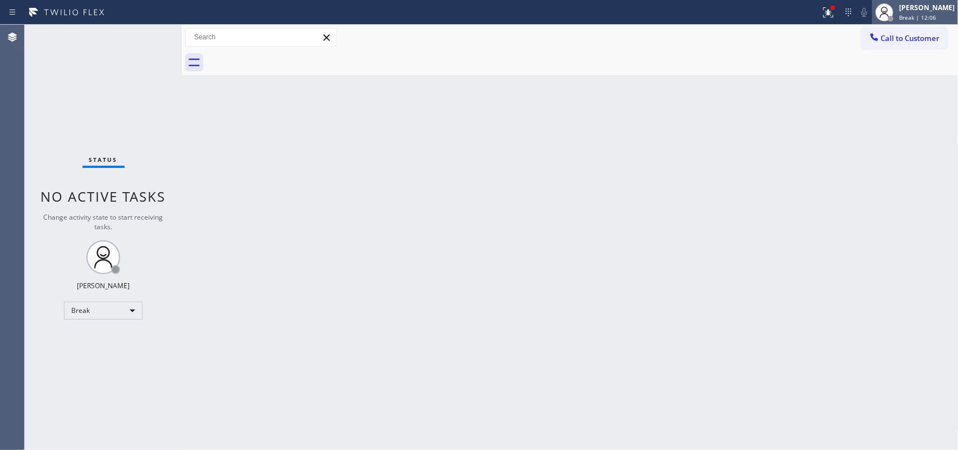
click at [918, 12] on div "[PERSON_NAME]" at bounding box center [927, 8] width 56 height 10
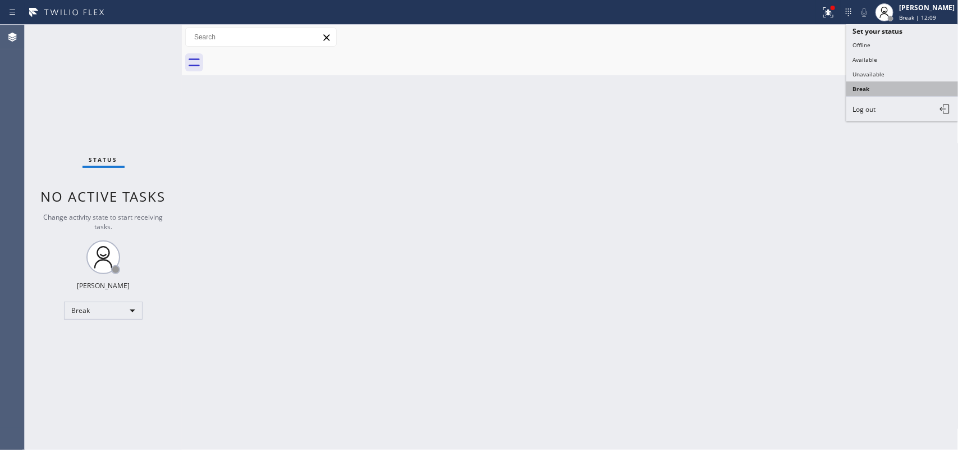
click at [883, 83] on button "Break" at bounding box center [902, 88] width 112 height 15
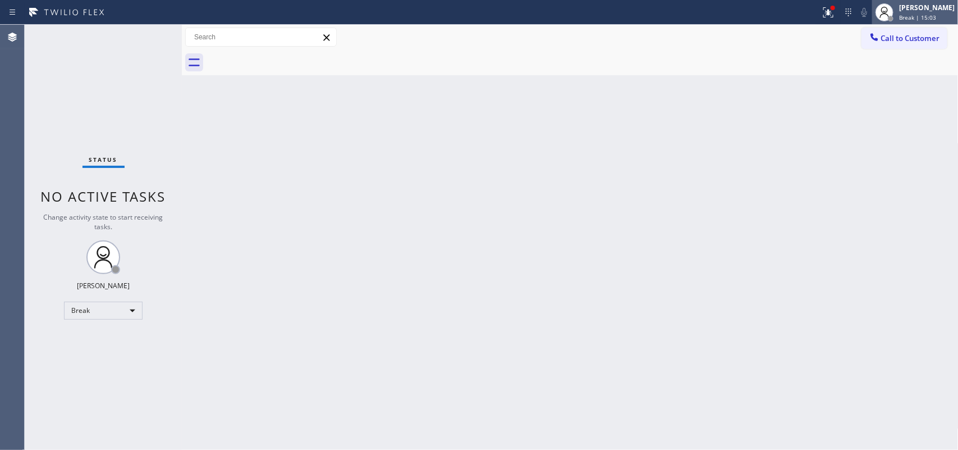
click at [922, 7] on div "[PERSON_NAME]" at bounding box center [927, 8] width 56 height 10
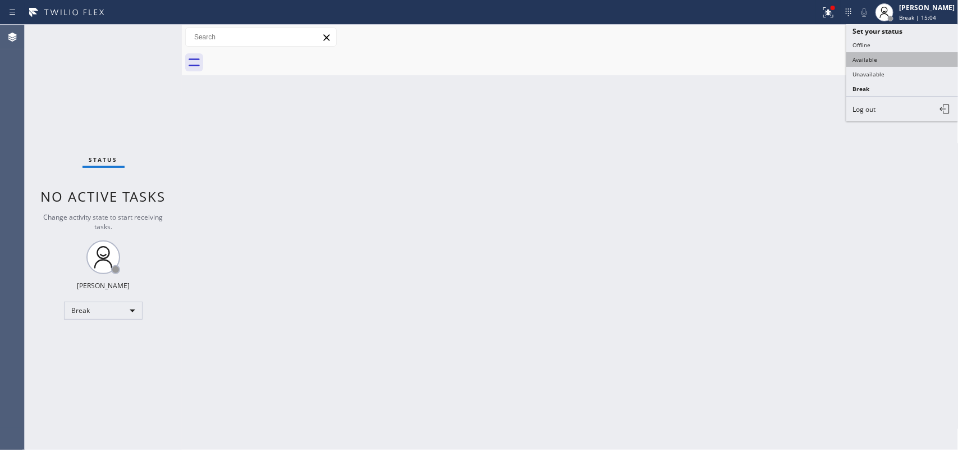
click at [911, 61] on button "Available" at bounding box center [902, 59] width 112 height 15
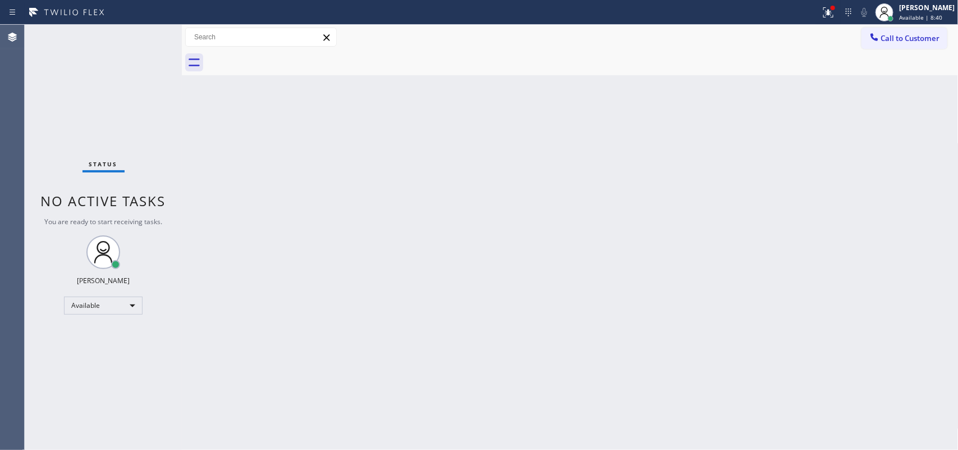
click at [377, 152] on div "Back to Dashboard Change Sender ID Customers Technicians Select a contact Outbo…" at bounding box center [570, 237] width 777 height 425
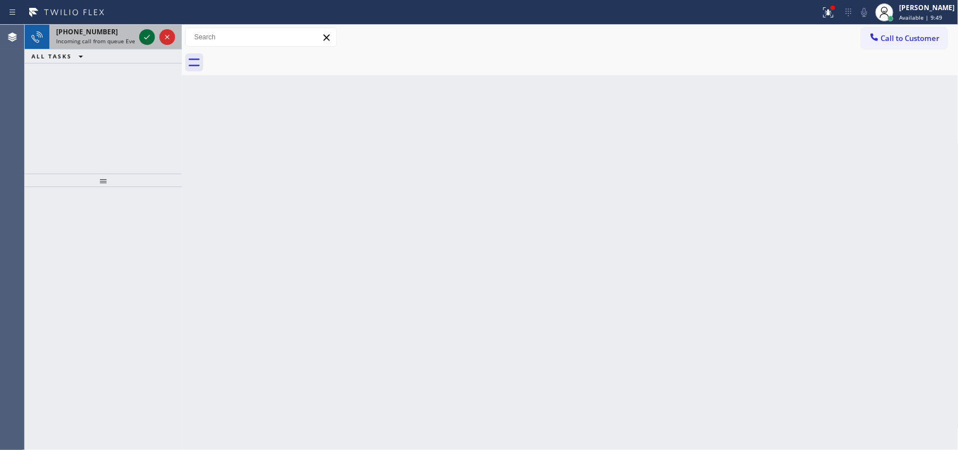
click at [146, 37] on icon at bounding box center [146, 36] width 13 height 13
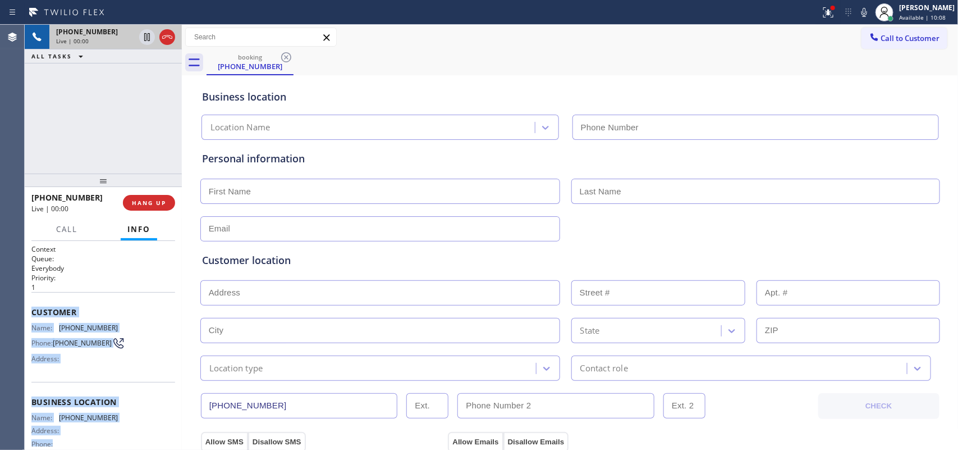
drag, startPoint x: 118, startPoint y: 346, endPoint x: 28, endPoint y: 310, distance: 97.2
click at [28, 310] on div "Context Queue: Everybody Priority: 1 Customer Name: [PHONE_NUMBER] Phone: [PHON…" at bounding box center [103, 345] width 157 height 209
copy div "Customer Name: [PHONE_NUMBER] Phone: [PHONE_NUMBER] Address: Business location …"
click at [146, 195] on button "HANG UP" at bounding box center [149, 203] width 52 height 16
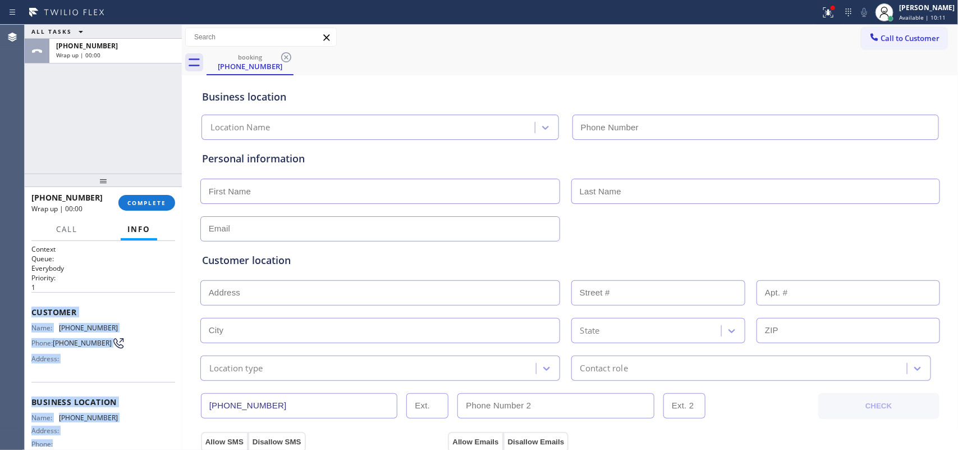
drag, startPoint x: 161, startPoint y: 202, endPoint x: 401, endPoint y: 161, distance: 243.8
click at [163, 202] on span "COMPLETE" at bounding box center [146, 203] width 39 height 8
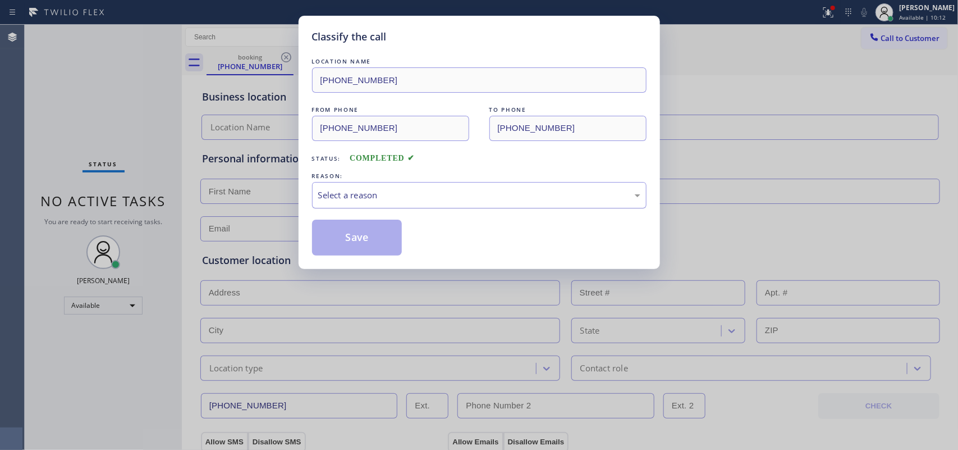
click at [377, 189] on div "Select a reason" at bounding box center [479, 195] width 322 height 13
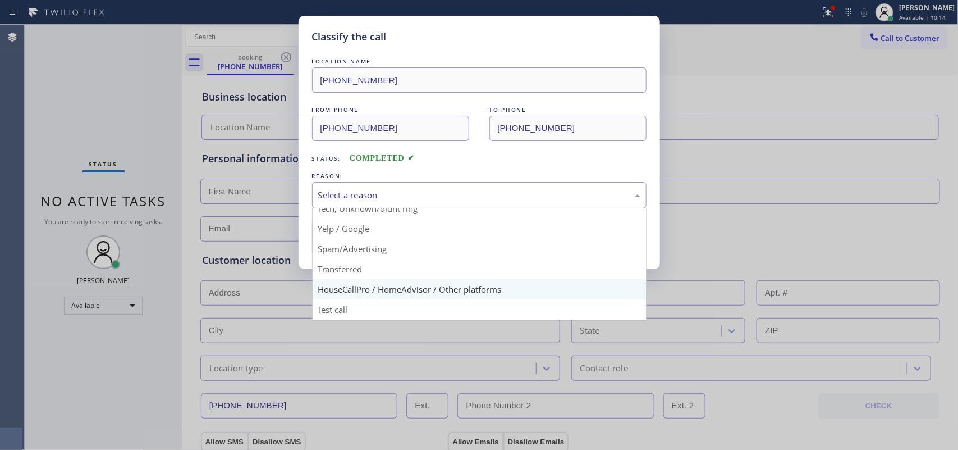
scroll to position [7, 0]
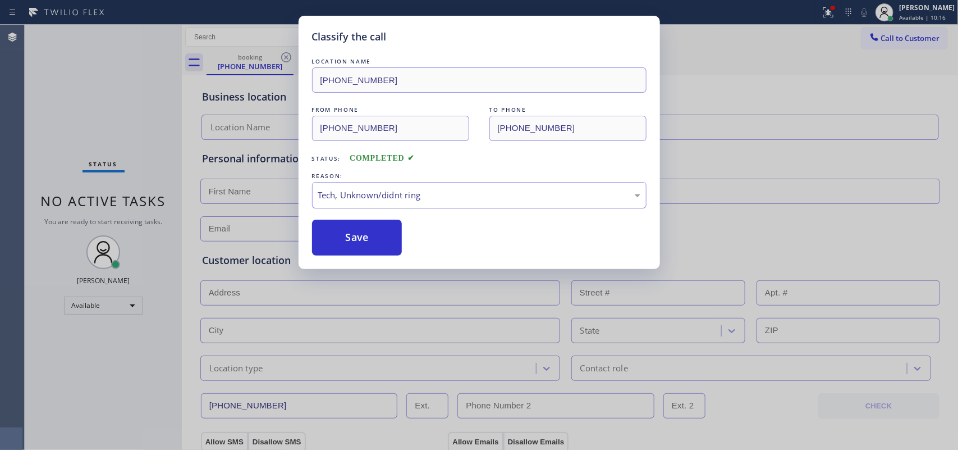
click at [395, 195] on div "Tech, Unknown/didnt ring" at bounding box center [479, 195] width 322 height 13
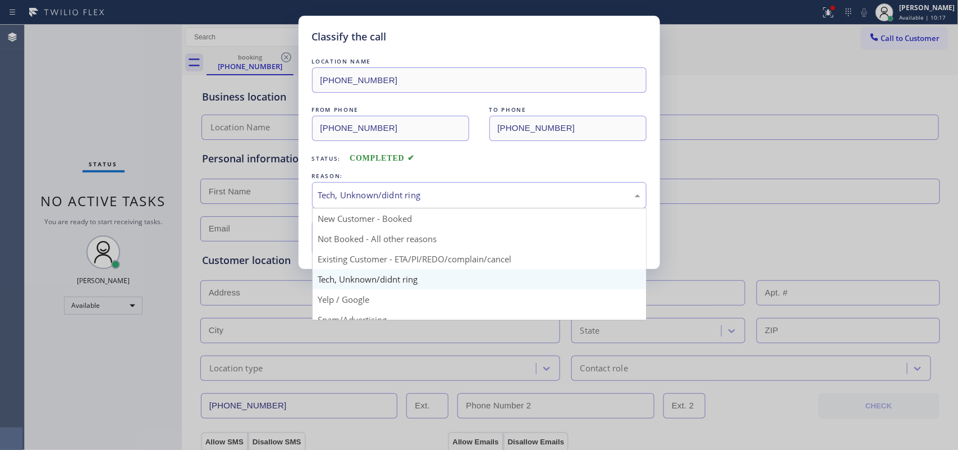
click at [395, 195] on div "Tech, Unknown/didnt ring" at bounding box center [479, 195] width 322 height 13
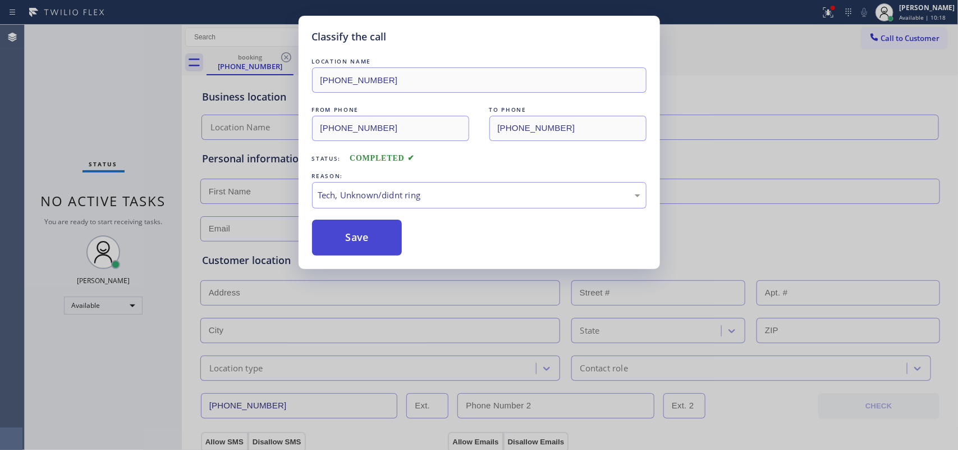
click at [360, 245] on button "Save" at bounding box center [357, 237] width 90 height 36
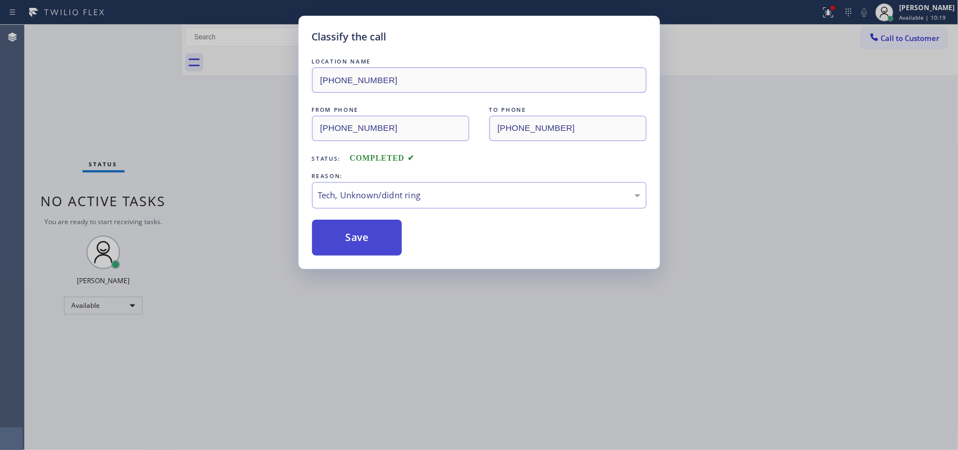
click at [355, 239] on button "Save" at bounding box center [357, 237] width 90 height 36
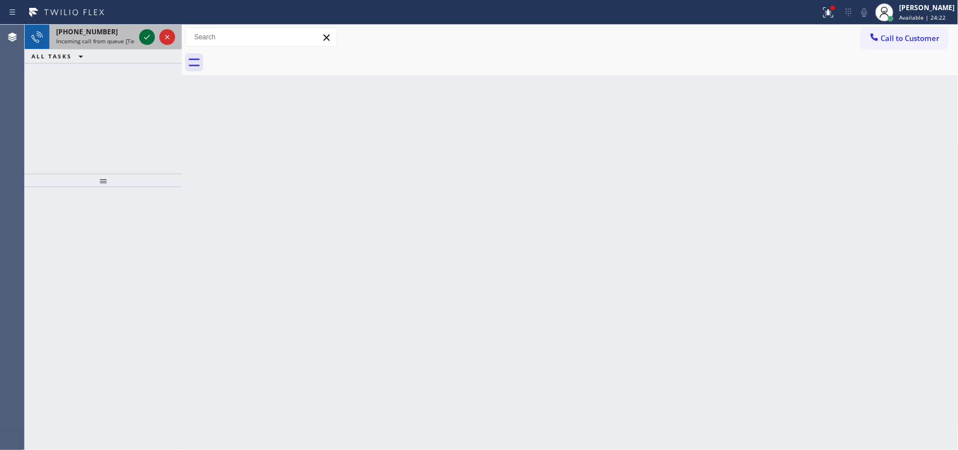
click at [144, 35] on icon at bounding box center [146, 36] width 13 height 13
drag, startPoint x: 139, startPoint y: 37, endPoint x: 144, endPoint y: 33, distance: 7.2
click at [141, 34] on div at bounding box center [147, 36] width 16 height 13
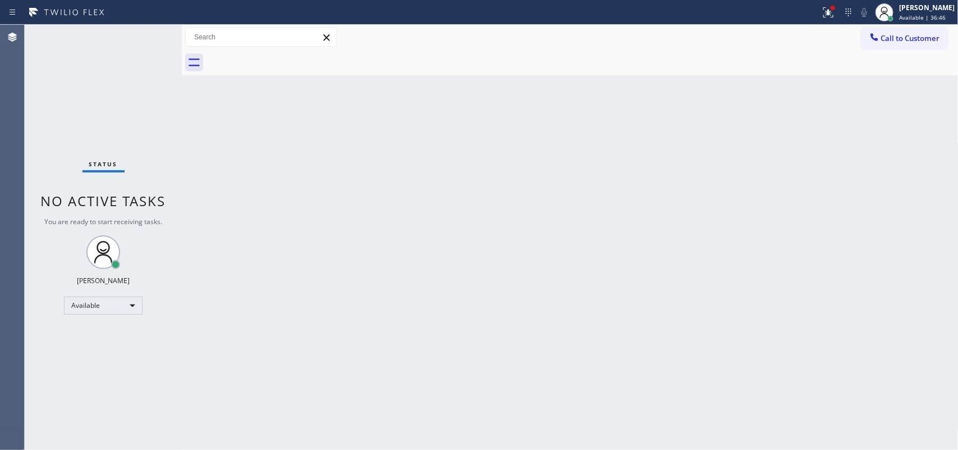
click at [141, 35] on div "Status No active tasks You are ready to start receiving tasks. [PERSON_NAME] Av…" at bounding box center [103, 237] width 157 height 425
click at [926, 16] on span "Available | 41:47" at bounding box center [922, 17] width 47 height 8
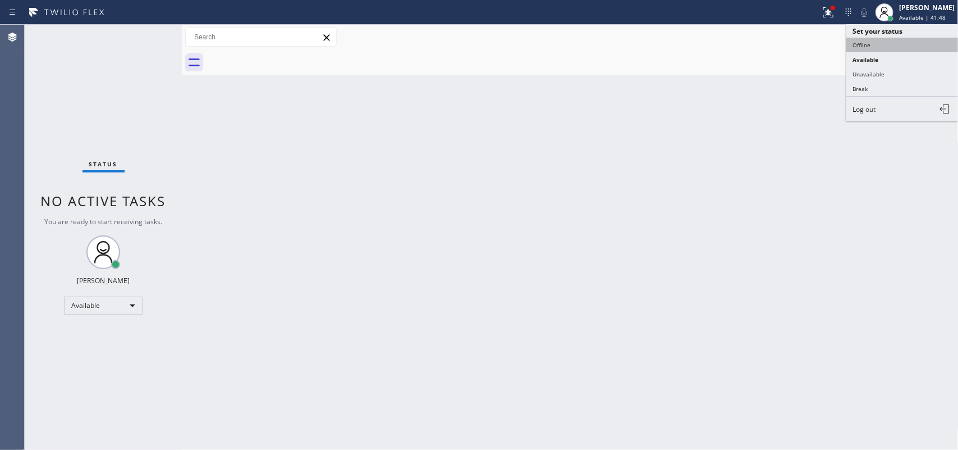
click at [913, 41] on button "Offline" at bounding box center [902, 45] width 112 height 15
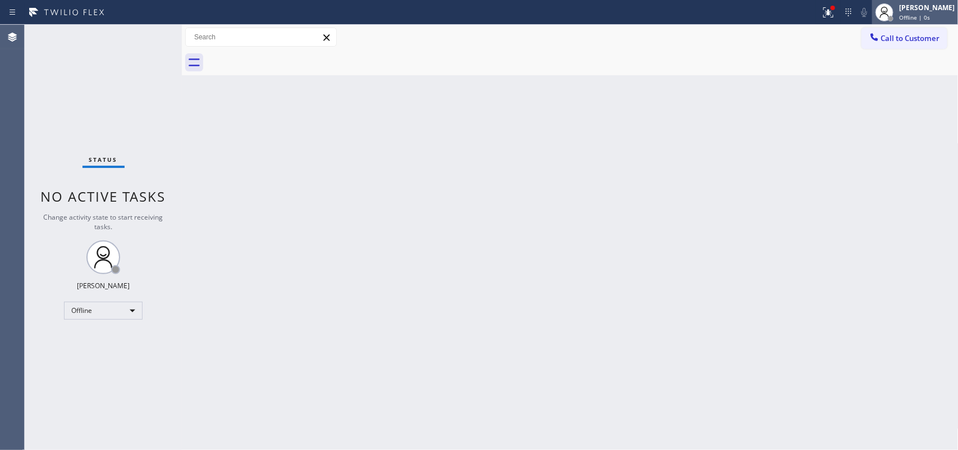
click at [930, 13] on span "Offline | 0s" at bounding box center [914, 17] width 31 height 8
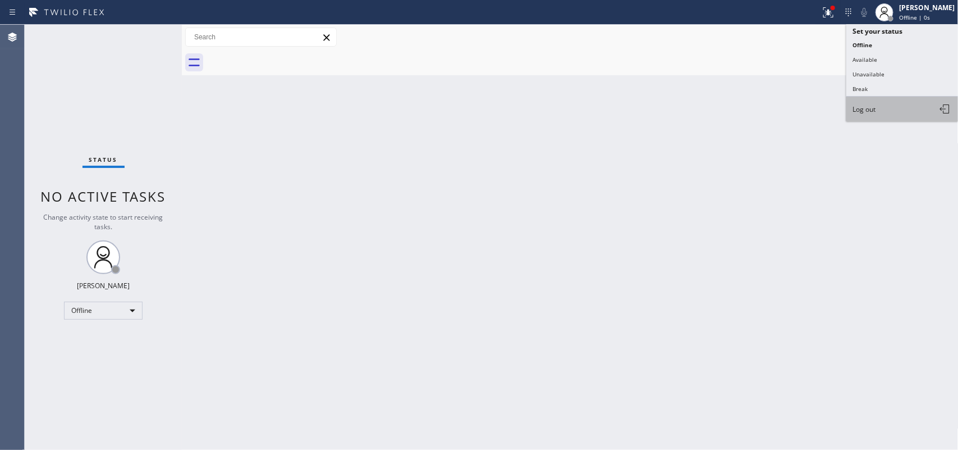
click at [914, 104] on button "Log out" at bounding box center [902, 109] width 112 height 25
